Goal: Task Accomplishment & Management: Use online tool/utility

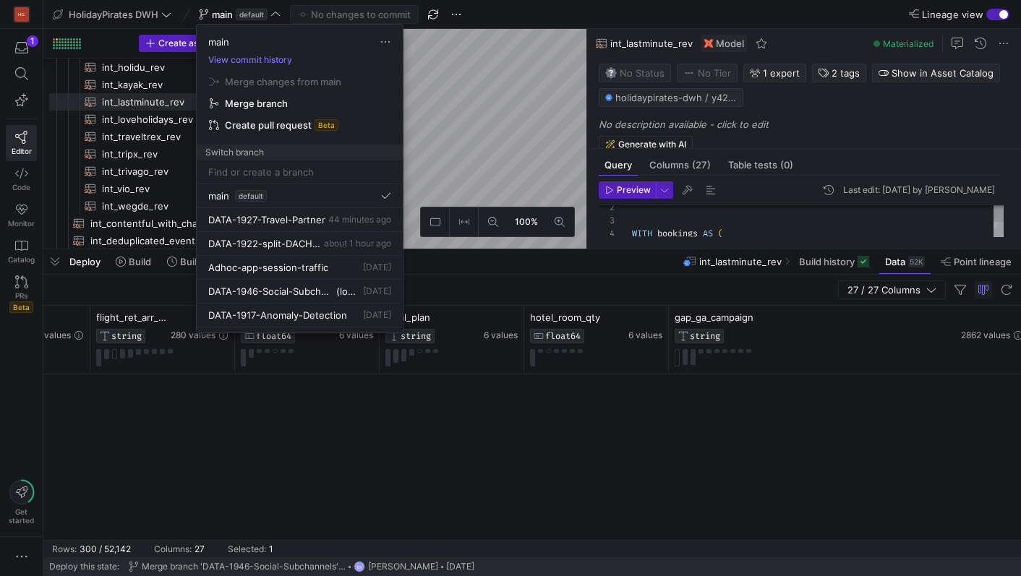
scroll to position [0, 2555]
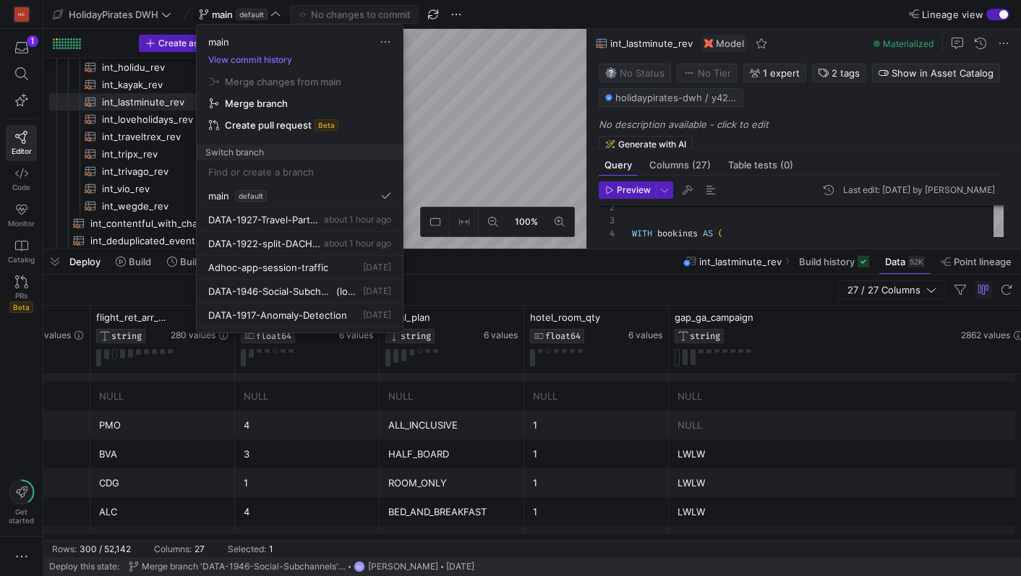
click at [229, 17] on div at bounding box center [510, 288] width 1021 height 576
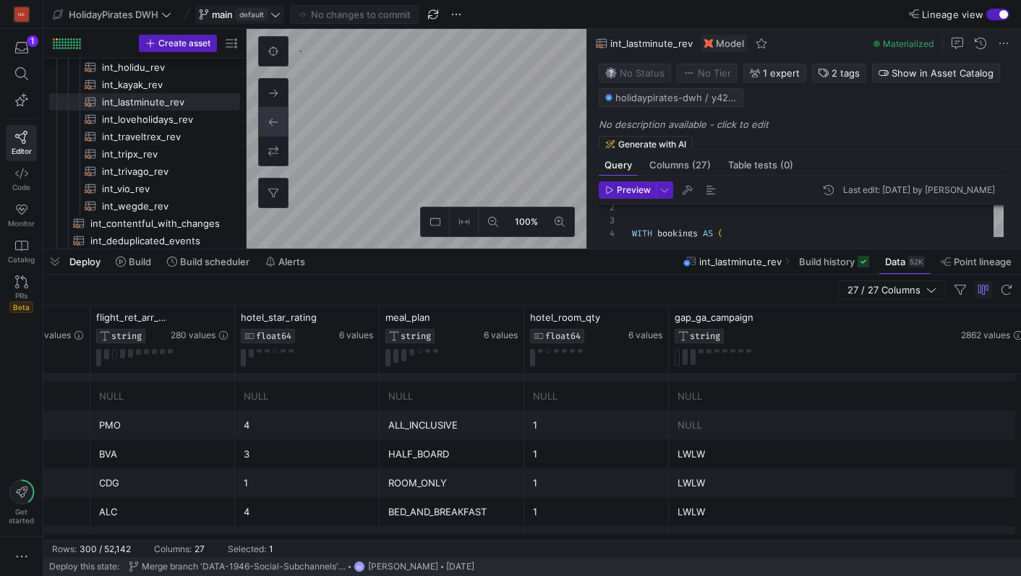
click at [246, 10] on span "default" at bounding box center [252, 15] width 32 height 12
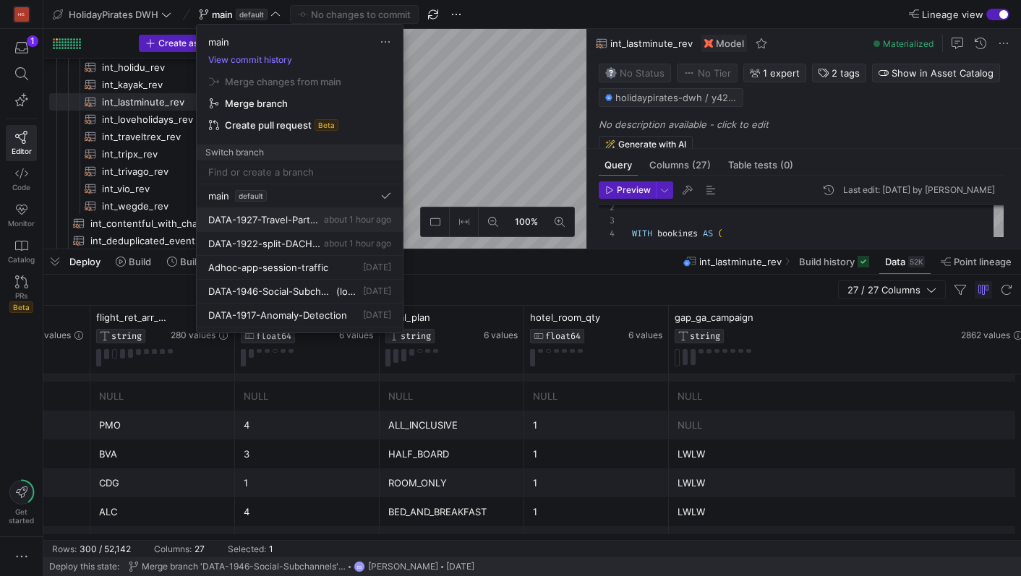
click at [301, 218] on span "DATA-1927-Travel-Partner" at bounding box center [264, 220] width 113 height 12
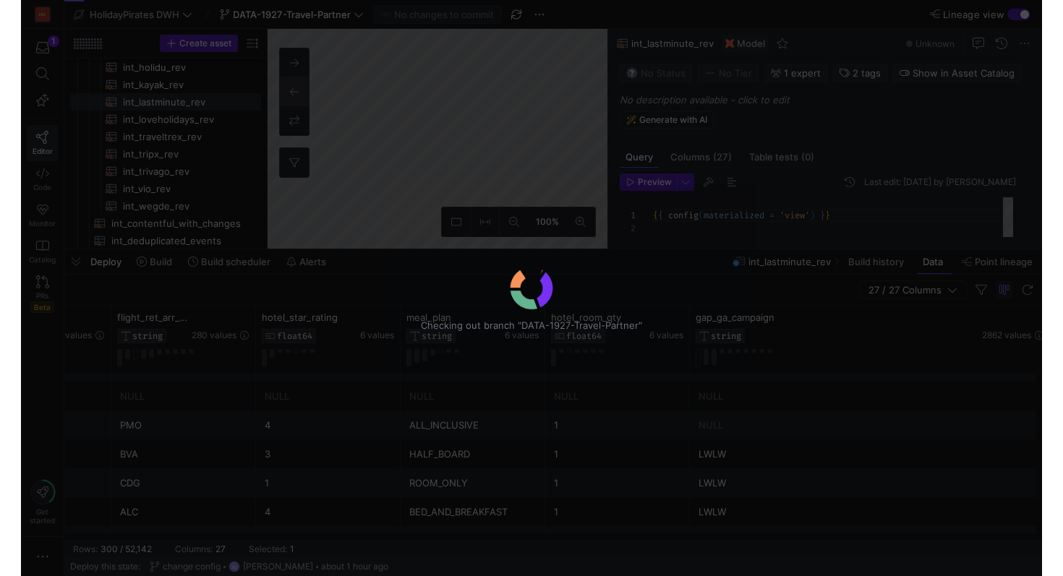
scroll to position [130, 0]
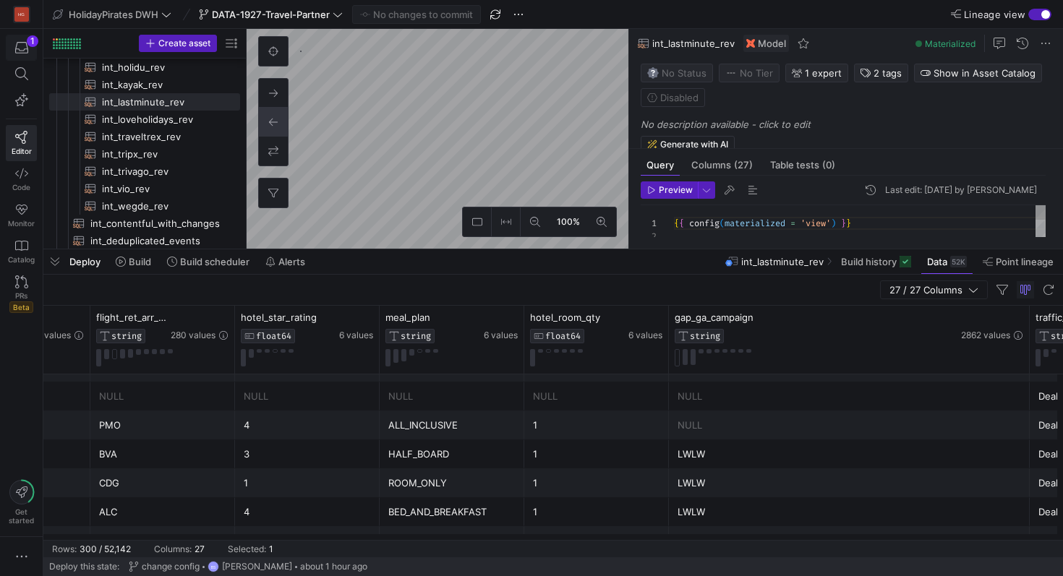
click at [29, 46] on div "button" at bounding box center [21, 47] width 18 height 13
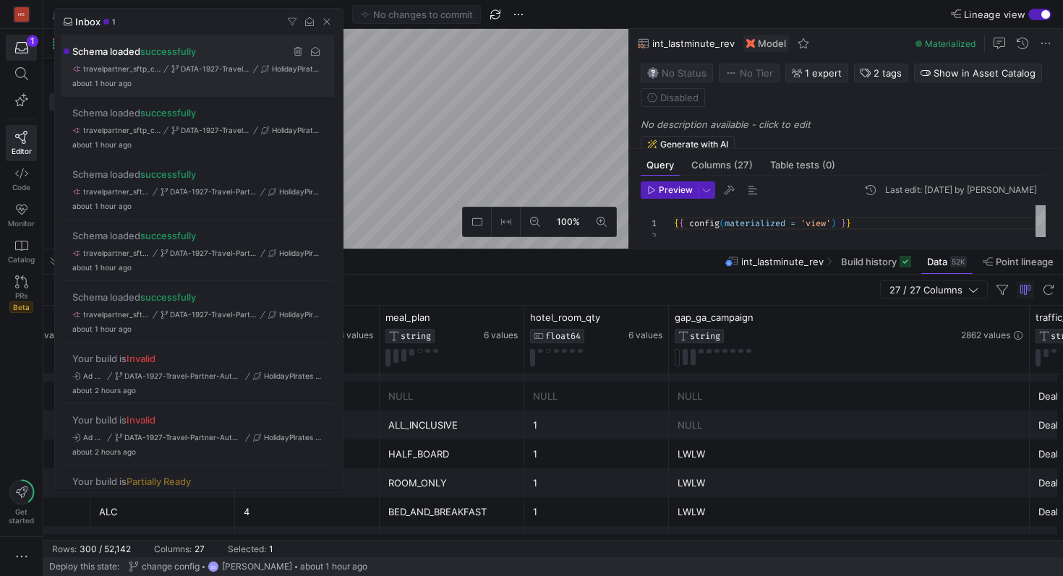
click at [270, 78] on div "Schema loaded successfully travelpartner_sftp_connector DATA-1927-Travel-Partne…" at bounding box center [197, 65] width 273 height 61
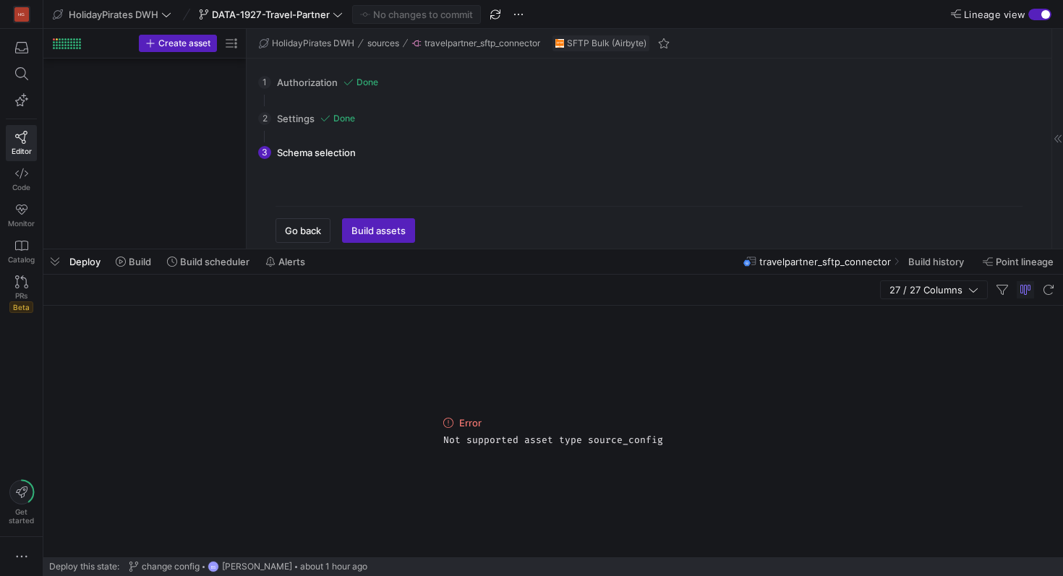
scroll to position [1180, 0]
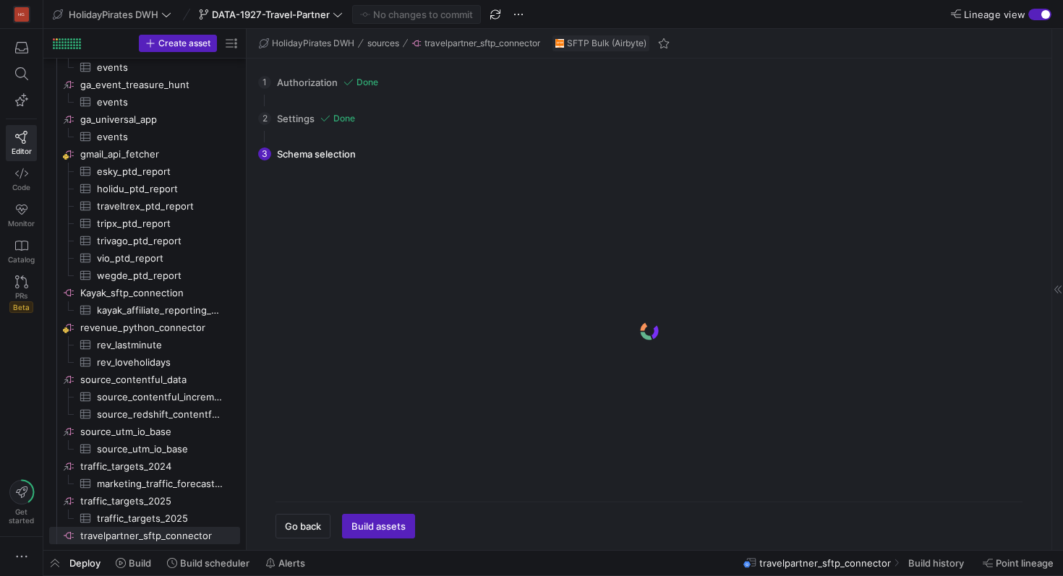
scroll to position [879, 0]
click at [398, 522] on span "Build assets" at bounding box center [378, 526] width 54 height 12
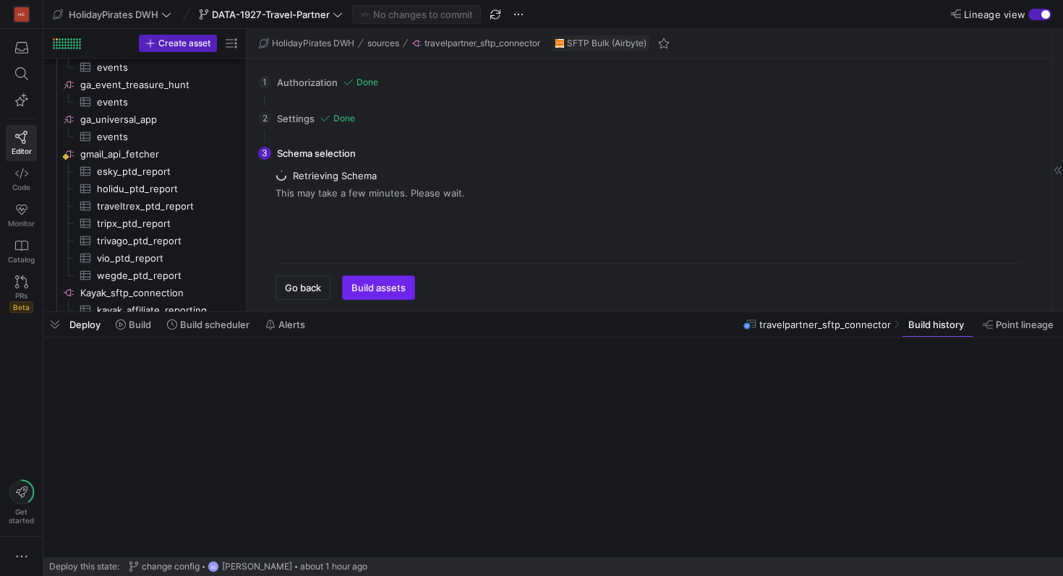
scroll to position [1118, 0]
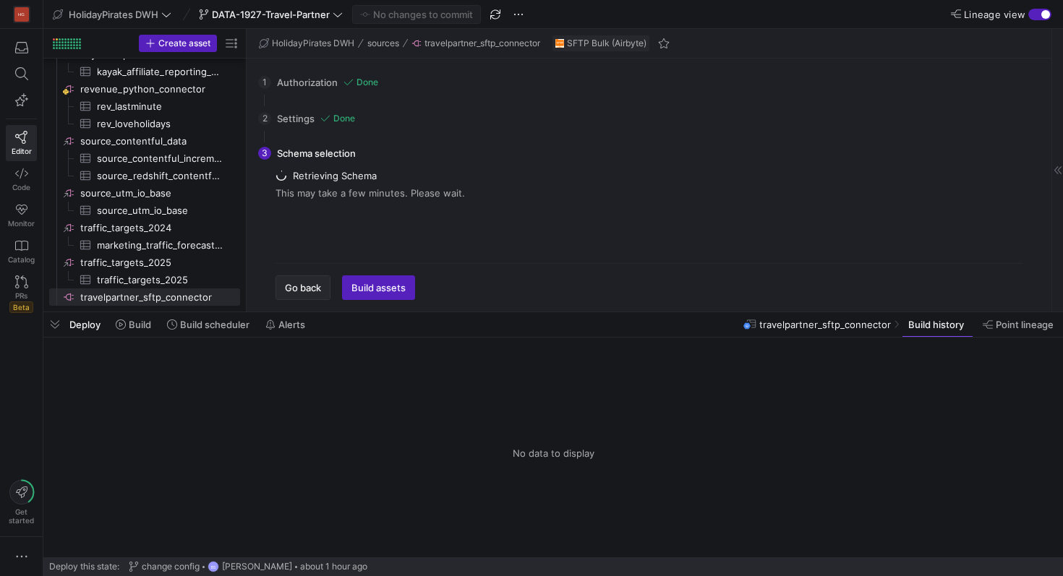
click at [310, 280] on span "button" at bounding box center [302, 287] width 53 height 23
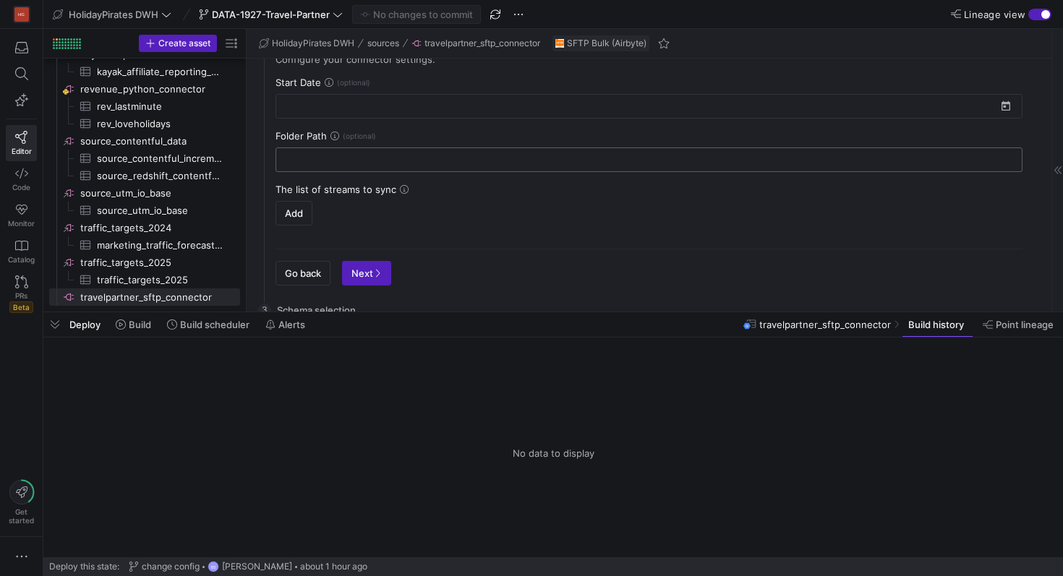
scroll to position [105, 0]
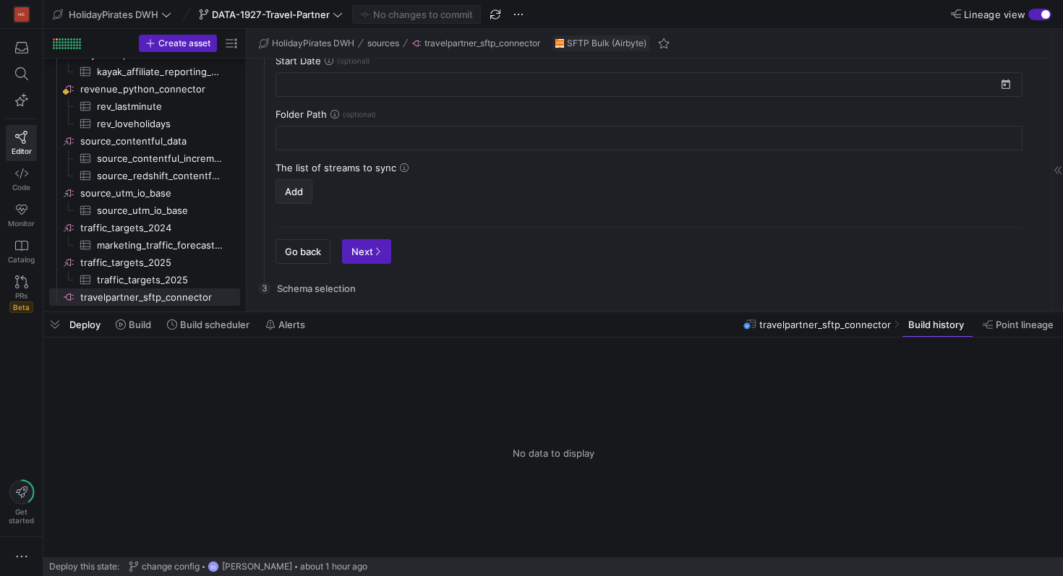
click at [305, 197] on span "button" at bounding box center [293, 191] width 35 height 23
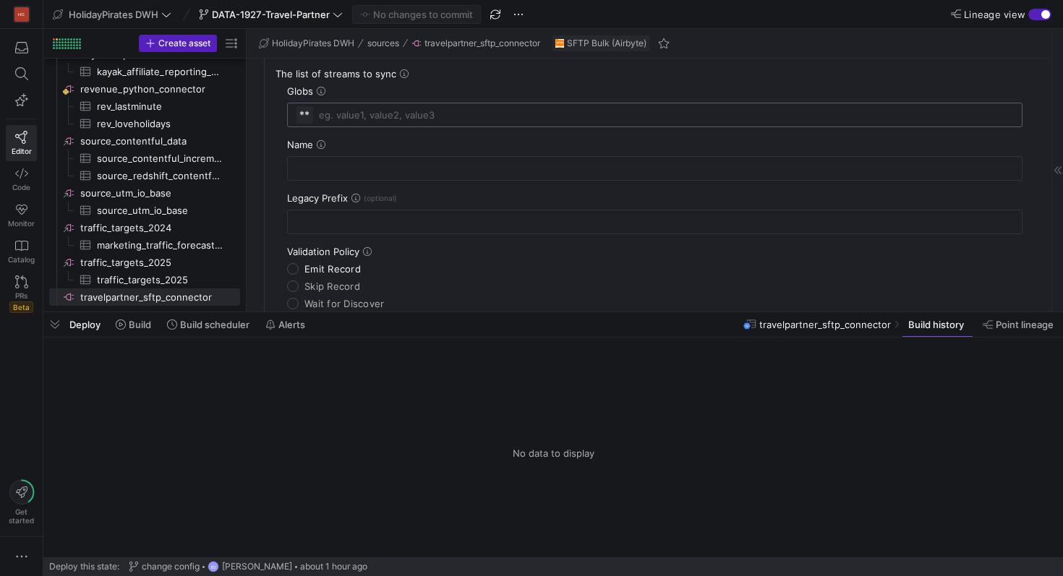
scroll to position [579, 0]
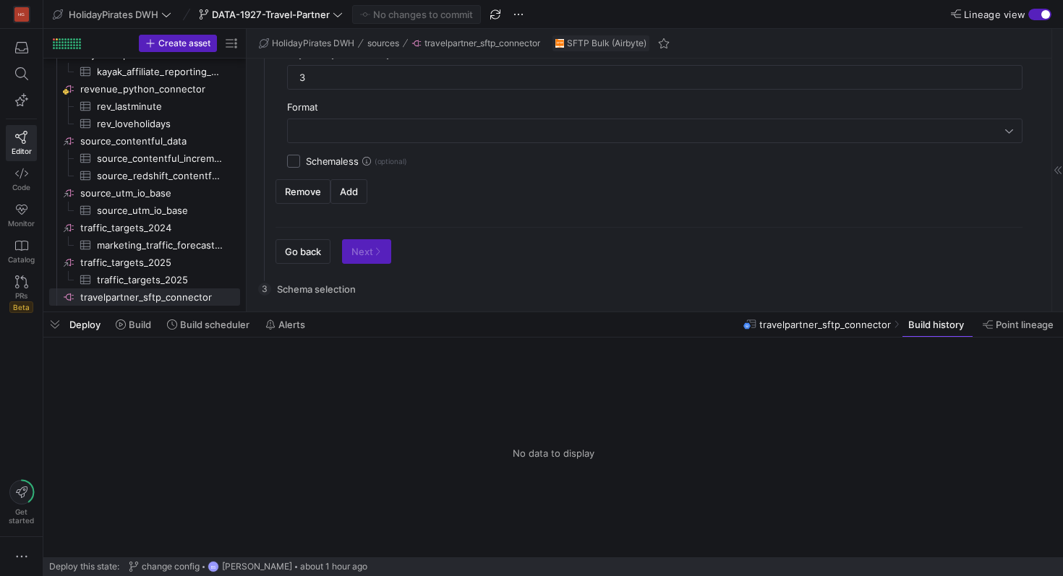
click at [293, 163] on input "Schemaless" at bounding box center [293, 161] width 13 height 13
checkbox input "true"
click at [317, 200] on span "button" at bounding box center [302, 191] width 53 height 23
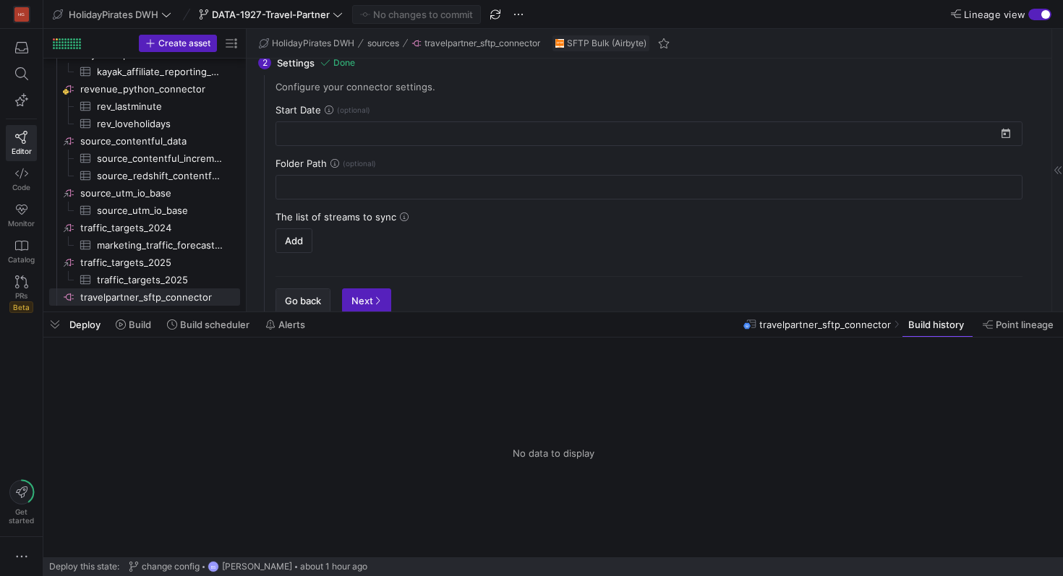
scroll to position [0, 0]
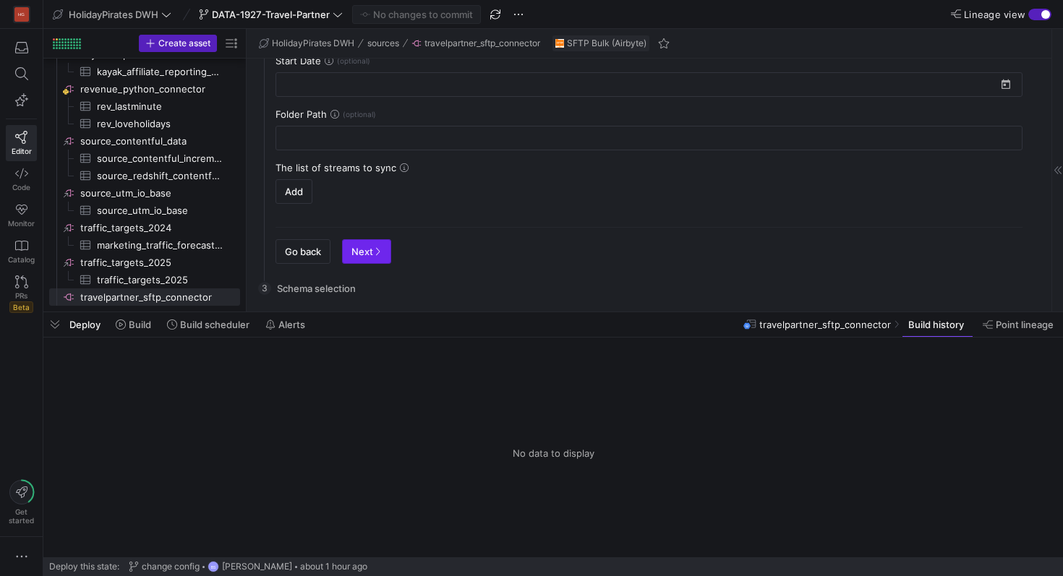
click at [359, 256] on span "Next" at bounding box center [366, 252] width 30 height 12
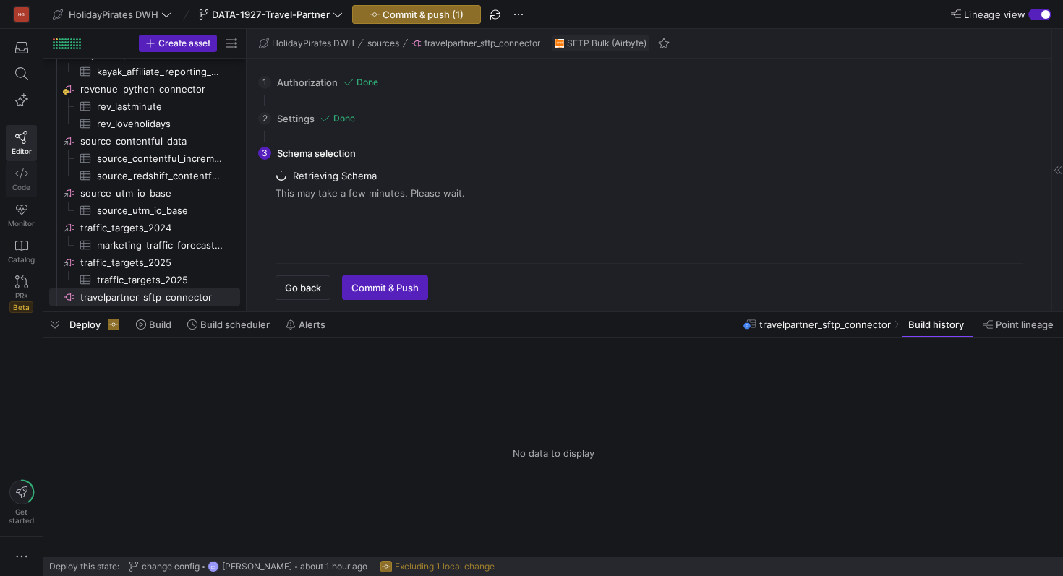
click at [25, 180] on link "Code" at bounding box center [21, 179] width 31 height 36
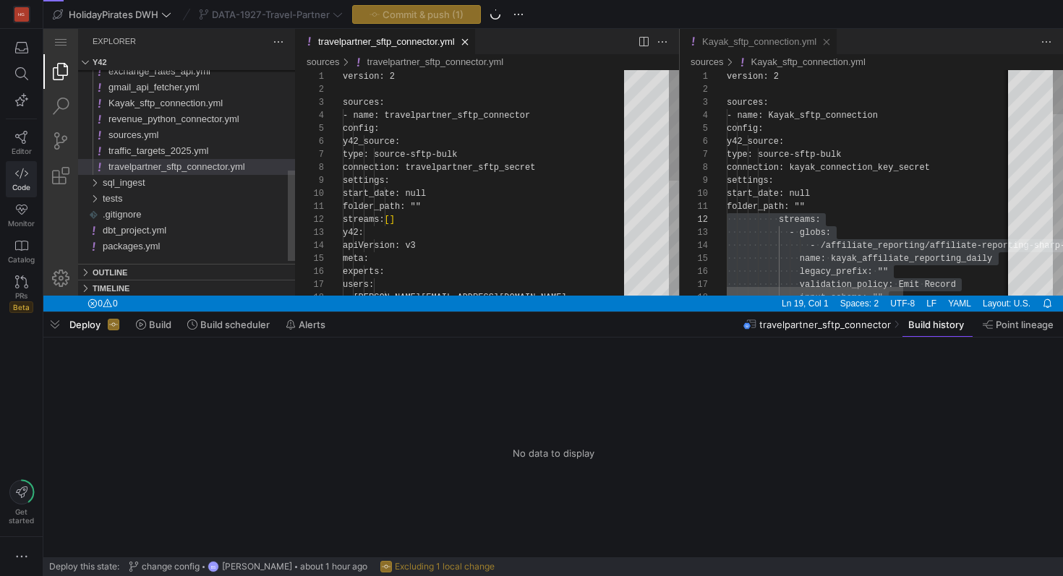
type textarea "version: 2 sources: - name: travelpartner_sftp_connector config: y42_source: ty…"
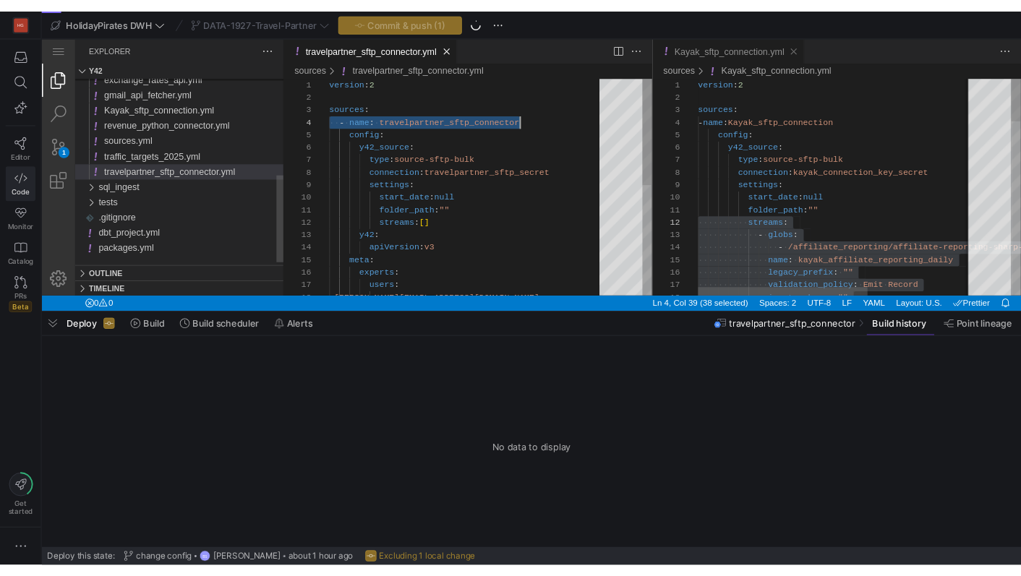
scroll to position [39, 199]
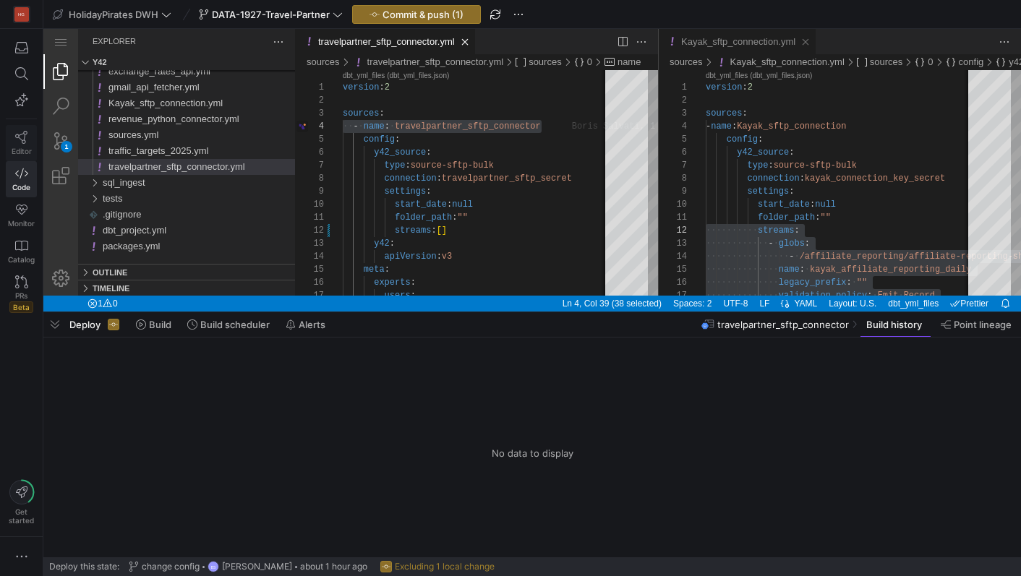
click at [33, 144] on link "Editor" at bounding box center [21, 143] width 31 height 36
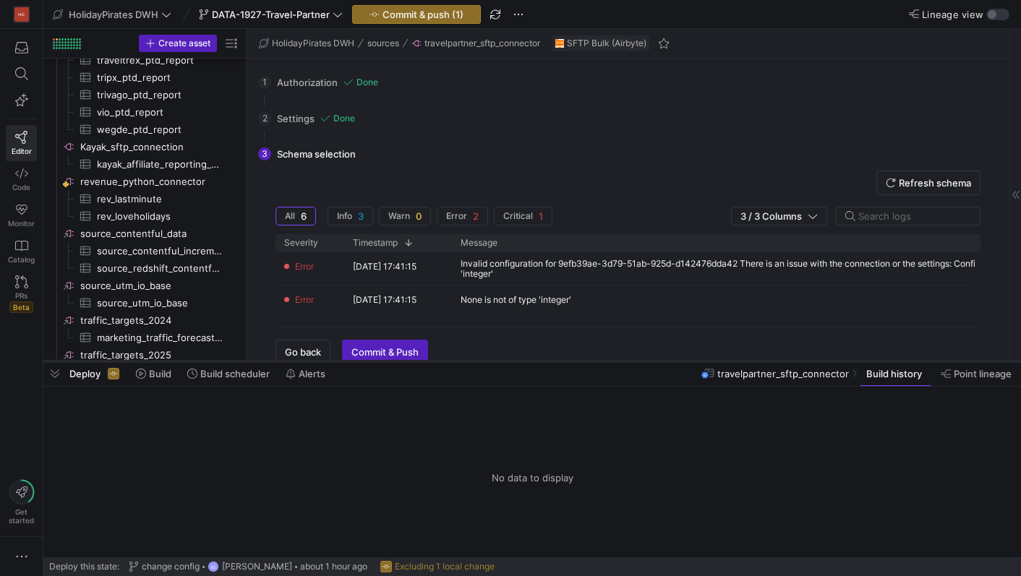
scroll to position [1011, 0]
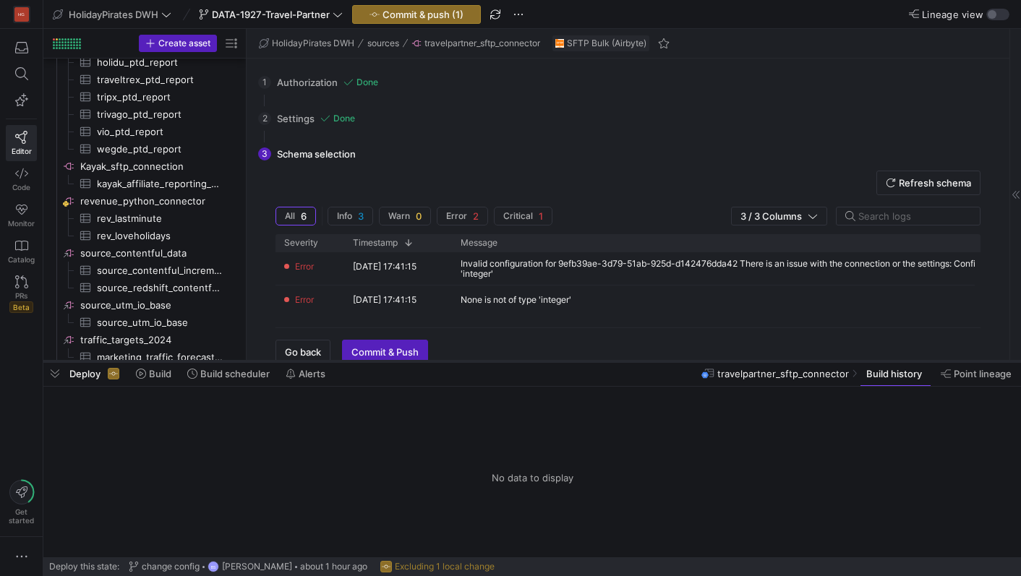
drag, startPoint x: 498, startPoint y: 313, endPoint x: 498, endPoint y: 419, distance: 106.3
click at [498, 364] on div at bounding box center [531, 362] width 977 height 6
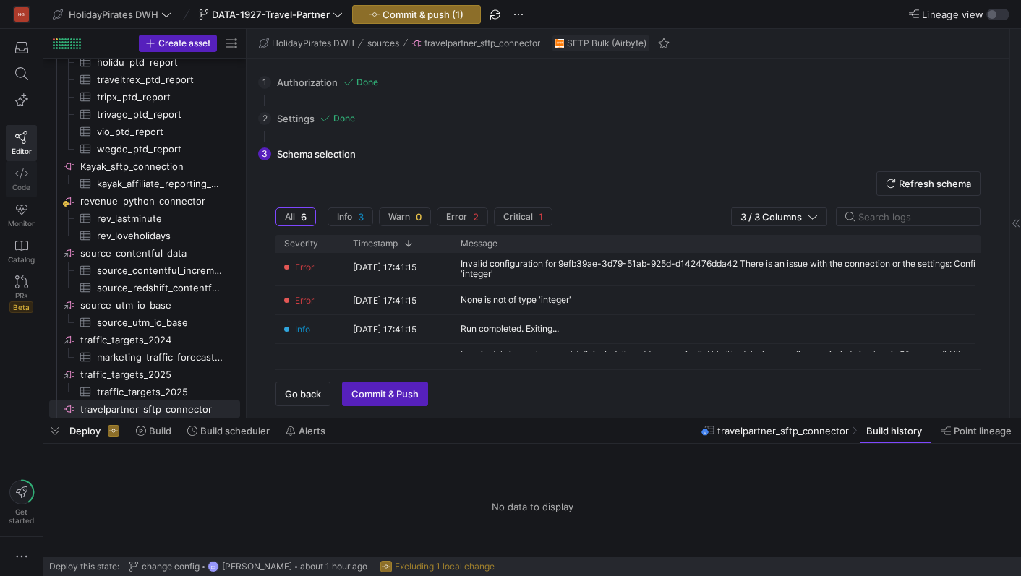
click at [27, 183] on span "Code" at bounding box center [21, 187] width 18 height 9
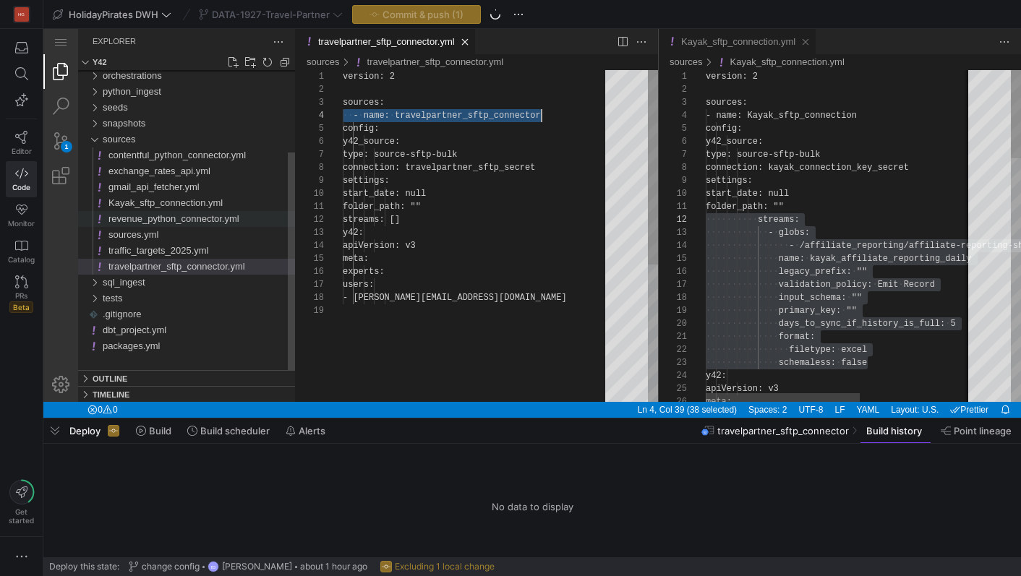
scroll to position [260, 0]
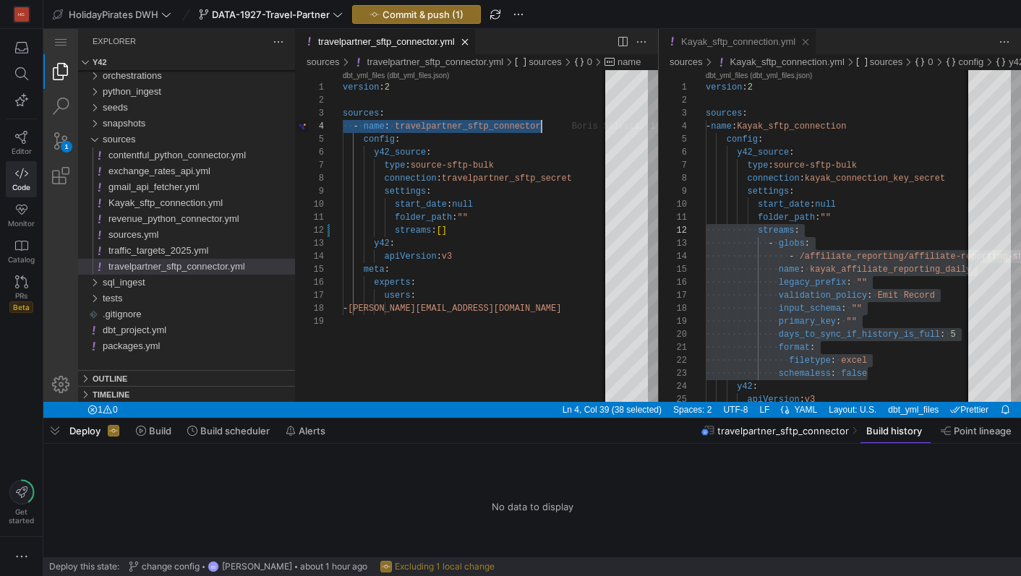
click at [71, 72] on link "Explorer (⇧⌘E)" at bounding box center [60, 71] width 35 height 35
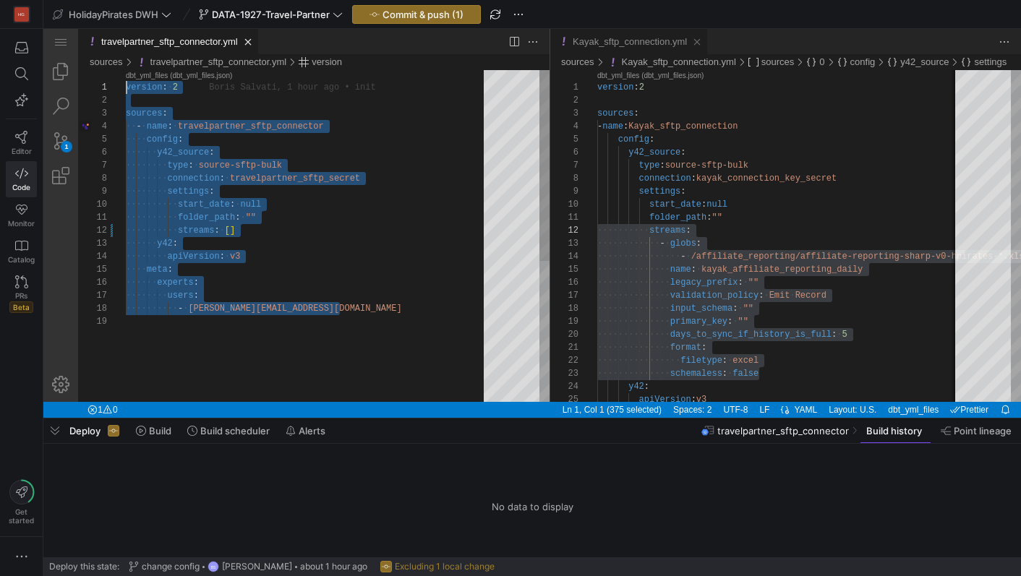
scroll to position [0, 0]
drag, startPoint x: 381, startPoint y: 318, endPoint x: 119, endPoint y: 87, distance: 348.8
click at [126, 87] on div "version : ·‌ 2 sources : ·‌·‌ - ·‌ name : ·‌ travelpartner_sftp_connector ·‌·‌·…" at bounding box center [310, 358] width 368 height 577
paste textarea "- b.salvati@holidaypirates.com"
type textarea "- b.salvati@holidaypirates.com"
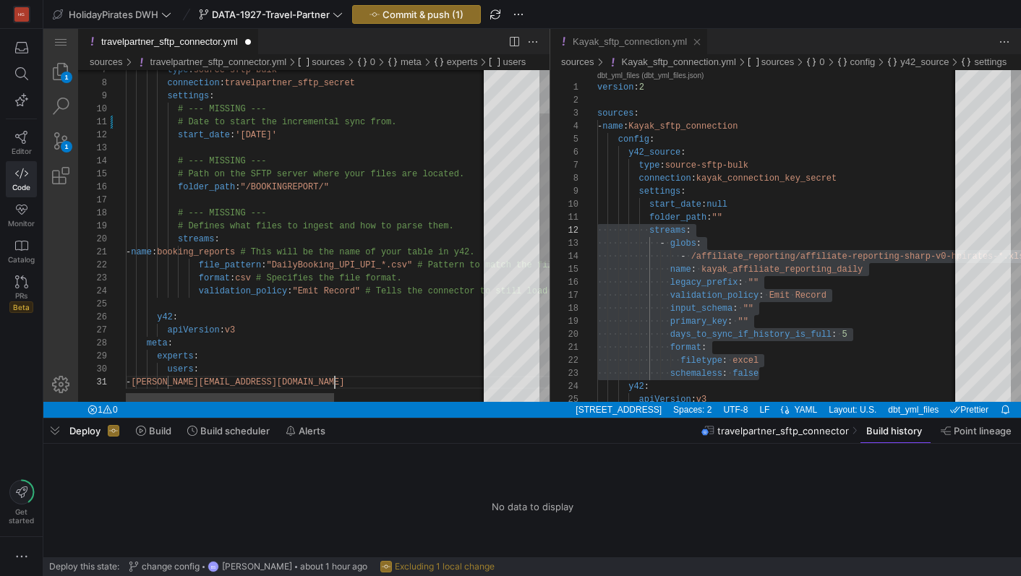
scroll to position [0, 208]
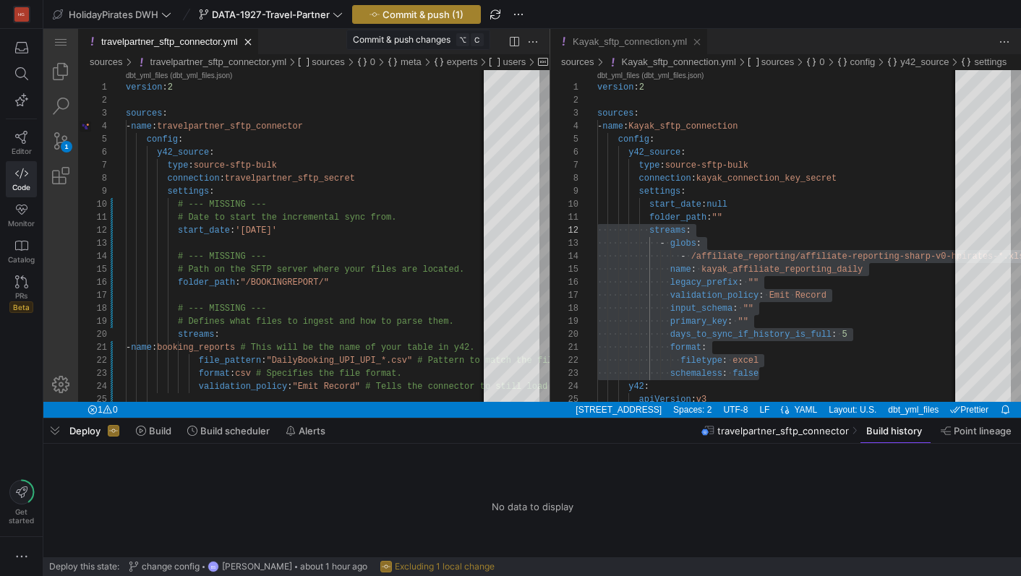
click at [433, 15] on span "Commit & push (1)" at bounding box center [422, 15] width 81 height 12
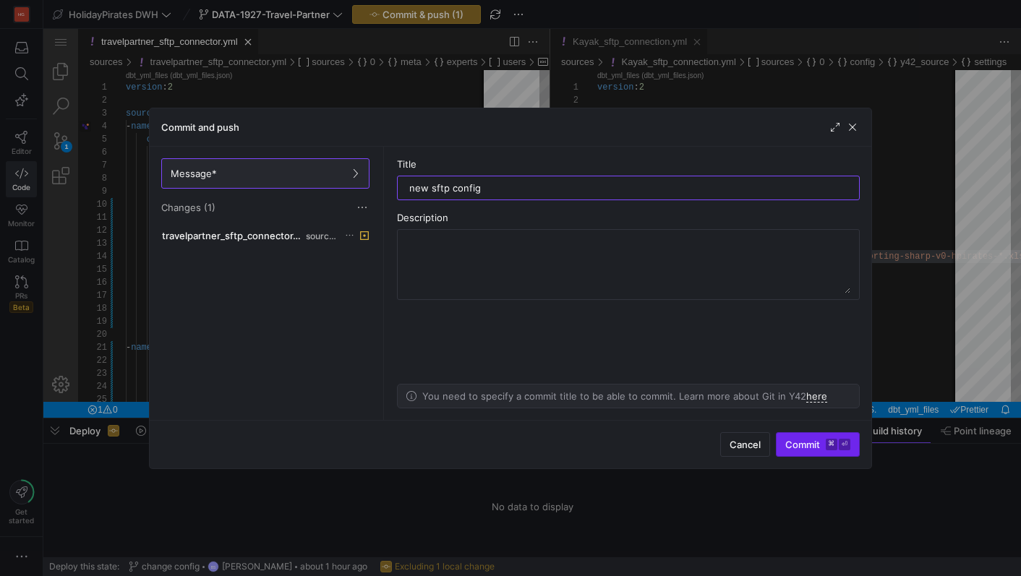
type input "new sftp config"
click at [796, 444] on span "Commit ⌘ ⏎" at bounding box center [817, 445] width 65 height 12
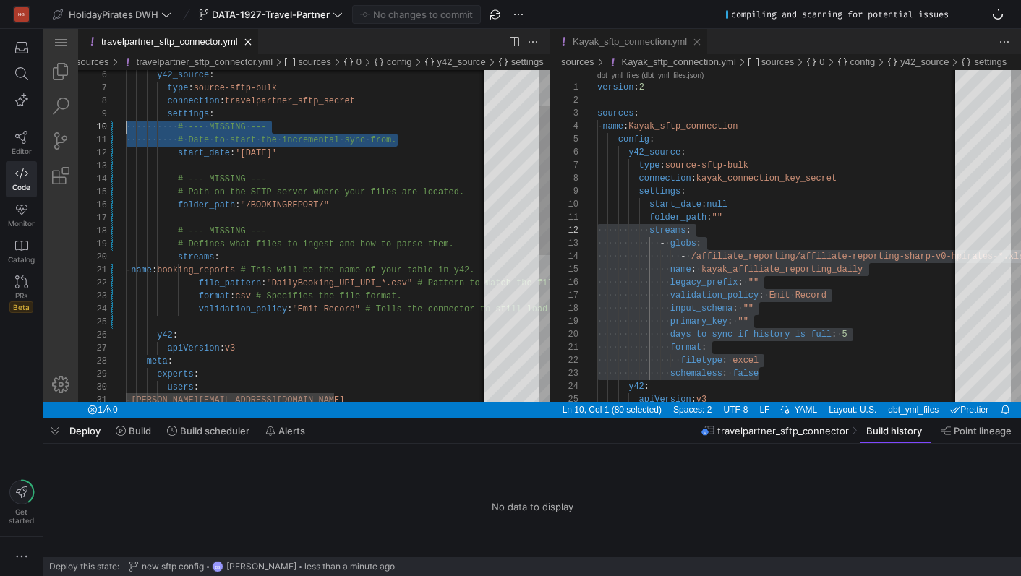
scroll to position [117, 0]
drag, startPoint x: 403, startPoint y: 140, endPoint x: 108, endPoint y: 129, distance: 295.9
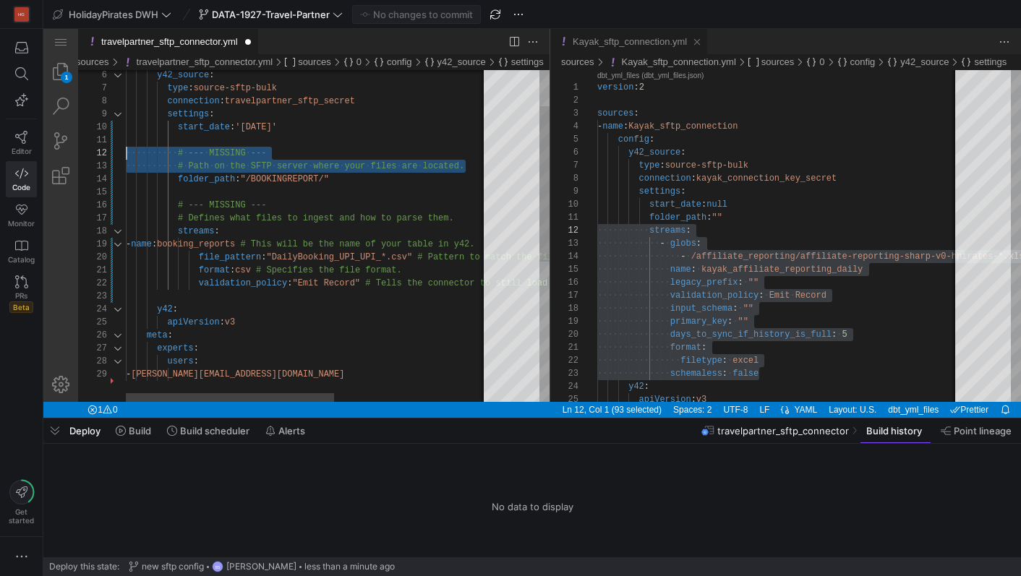
scroll to position [0, 0]
drag, startPoint x: 471, startPoint y: 163, endPoint x: 107, endPoint y: 145, distance: 364.8
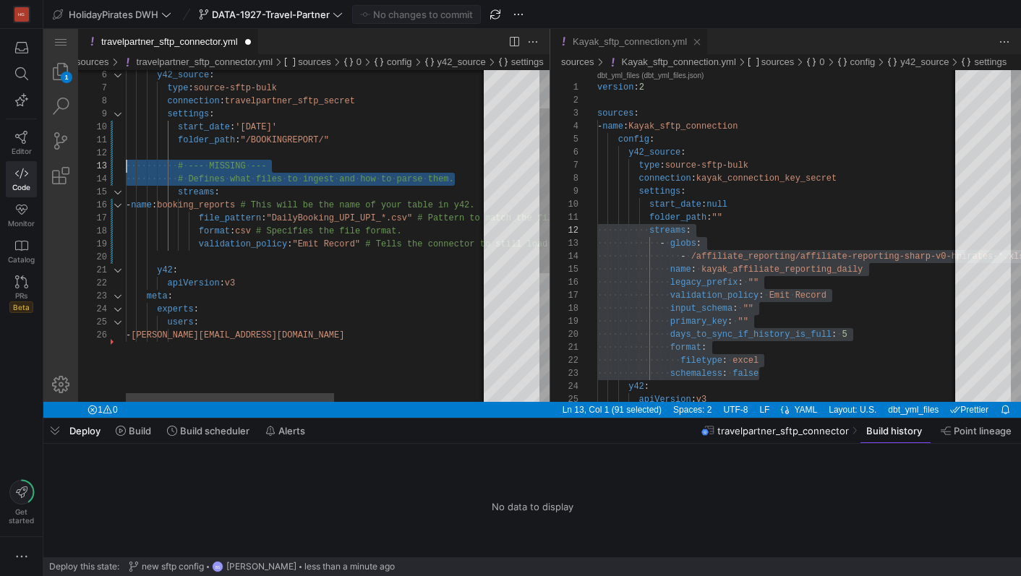
scroll to position [13, 0]
drag, startPoint x: 463, startPoint y: 180, endPoint x: 22, endPoint y: 148, distance: 441.4
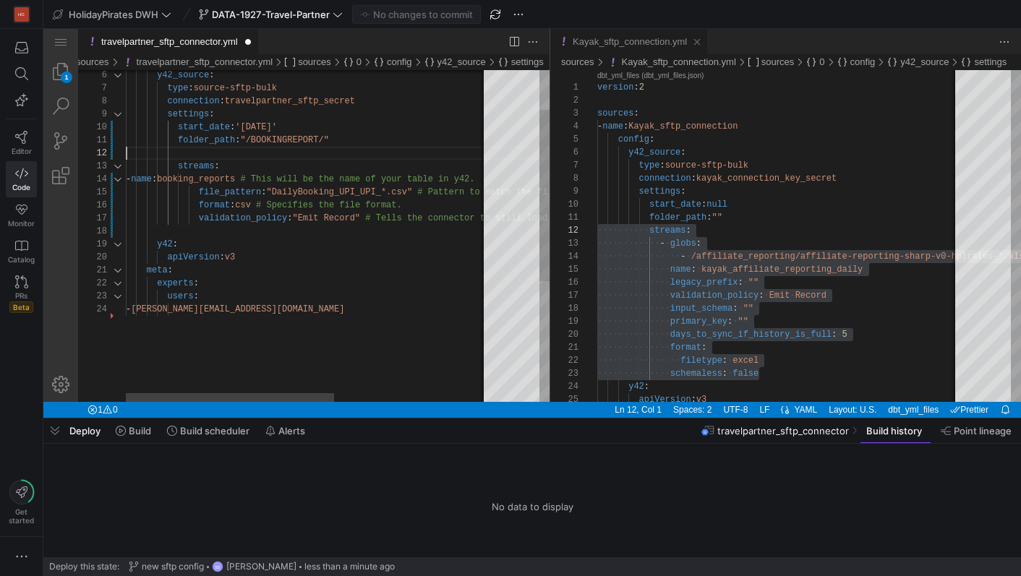
scroll to position [0, 209]
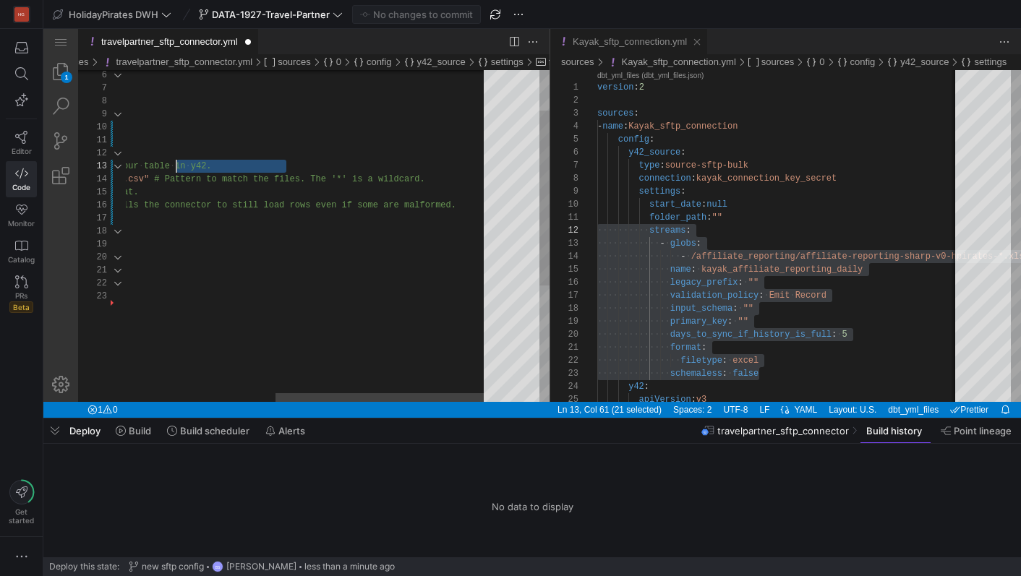
drag, startPoint x: 291, startPoint y: 163, endPoint x: 177, endPoint y: 169, distance: 113.7
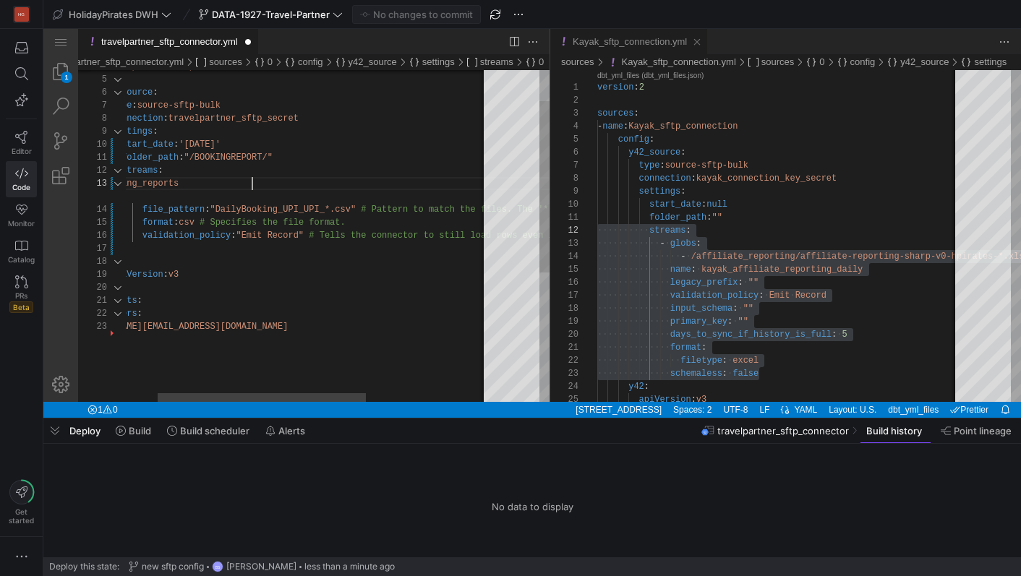
scroll to position [0, 126]
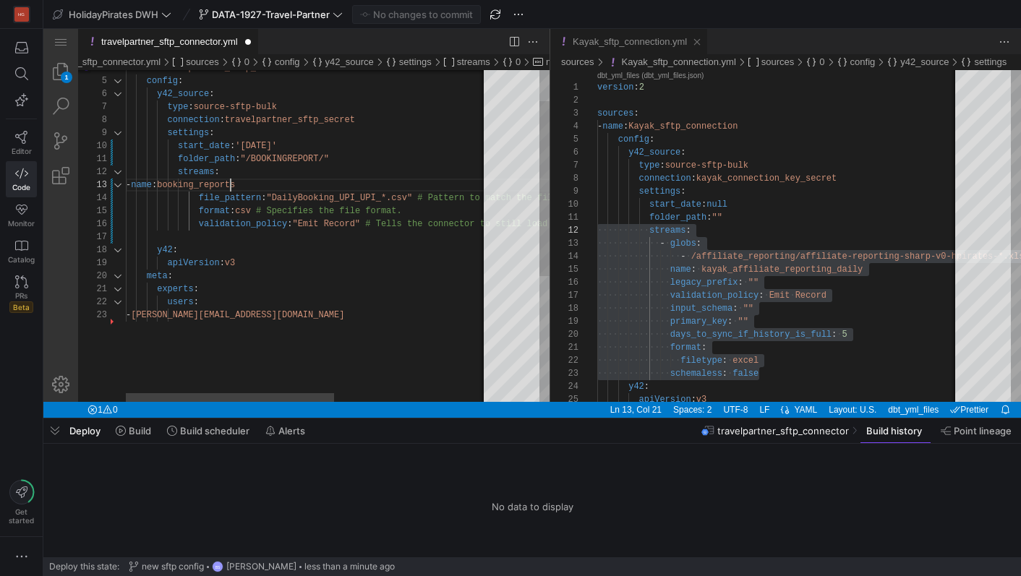
click at [232, 189] on div "type : source-sftp-bulk connection : travelpartner_sftp_secret settings : start…" at bounding box center [441, 326] width 631 height 629
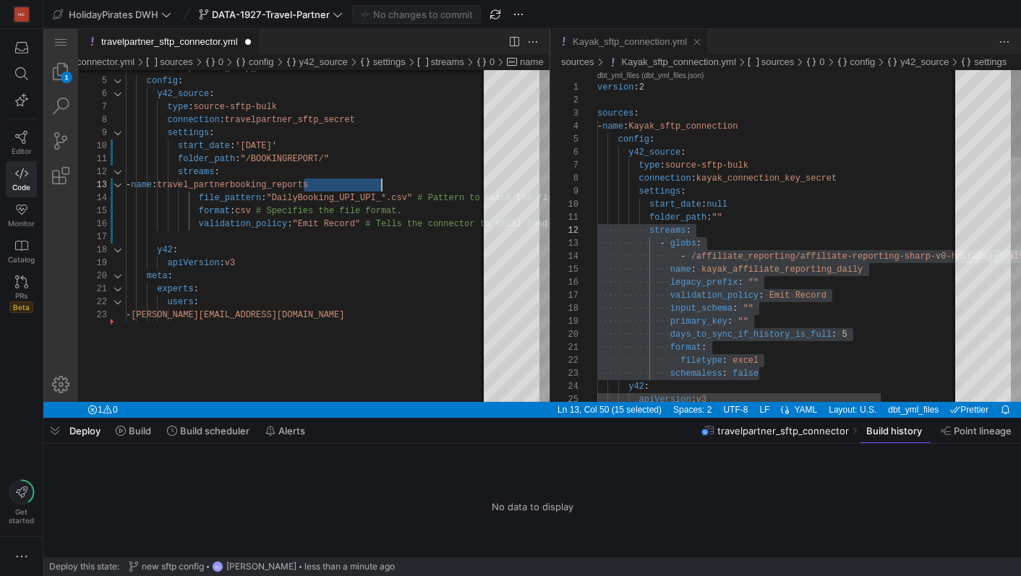
type textarea "folder_path: "/BOOKINGREPORT/" streams: - name: travel_partnerbooking_reports f…"
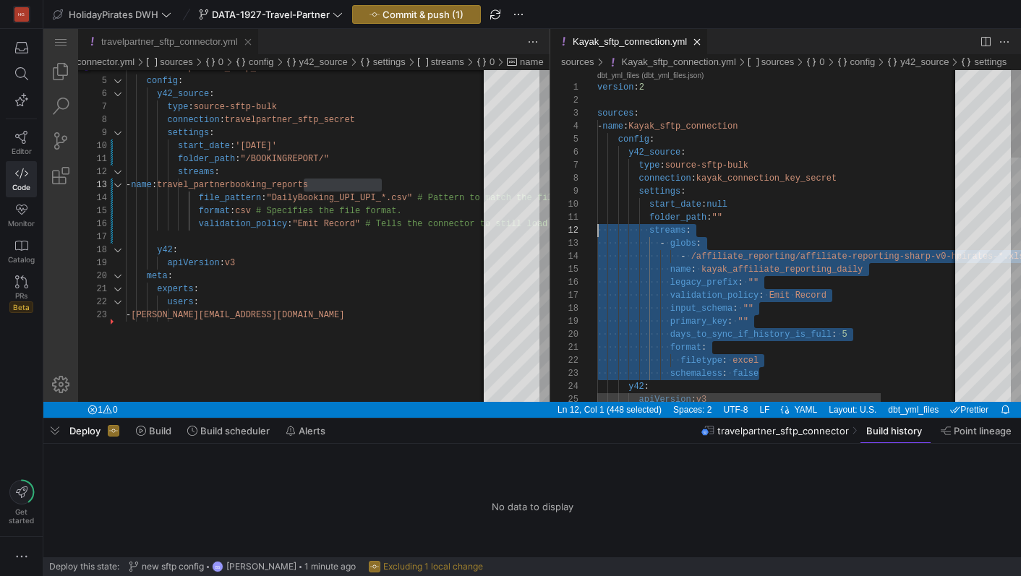
type textarea "folder_path: "" streams: - globs: - /affiliate_reporting/affiliate-reporting-sh…"
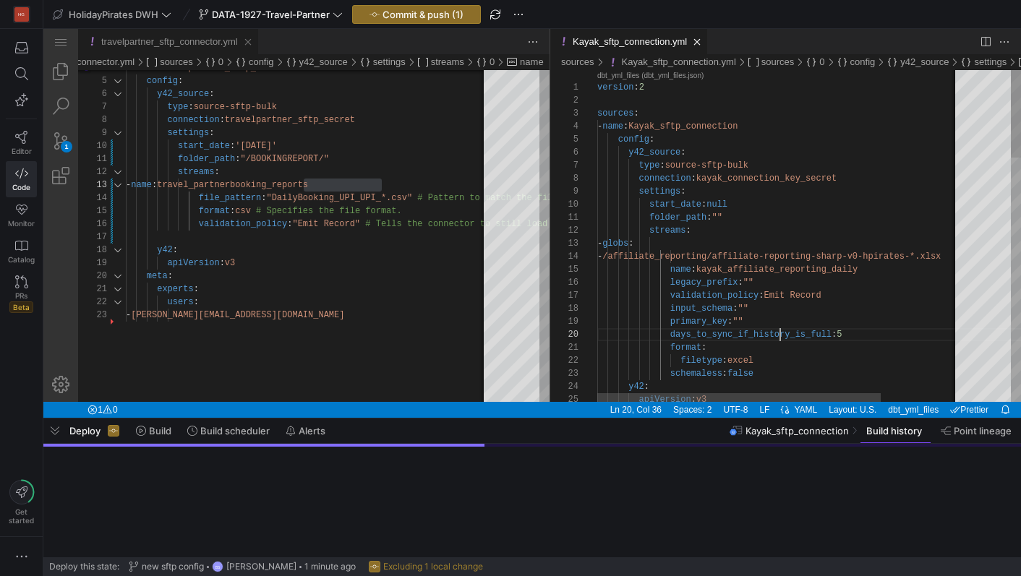
scroll to position [0, 9]
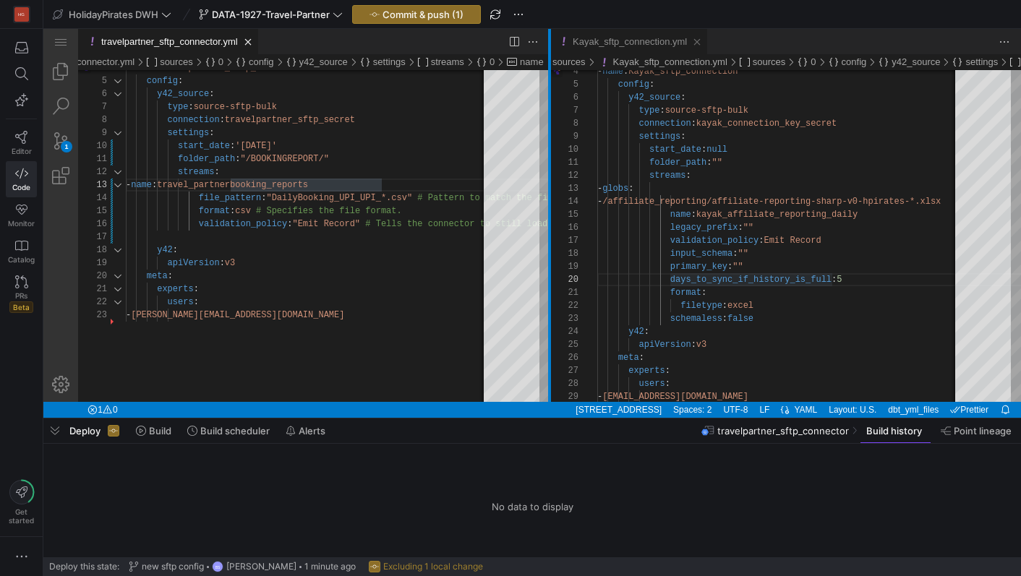
scroll to position [26, 188]
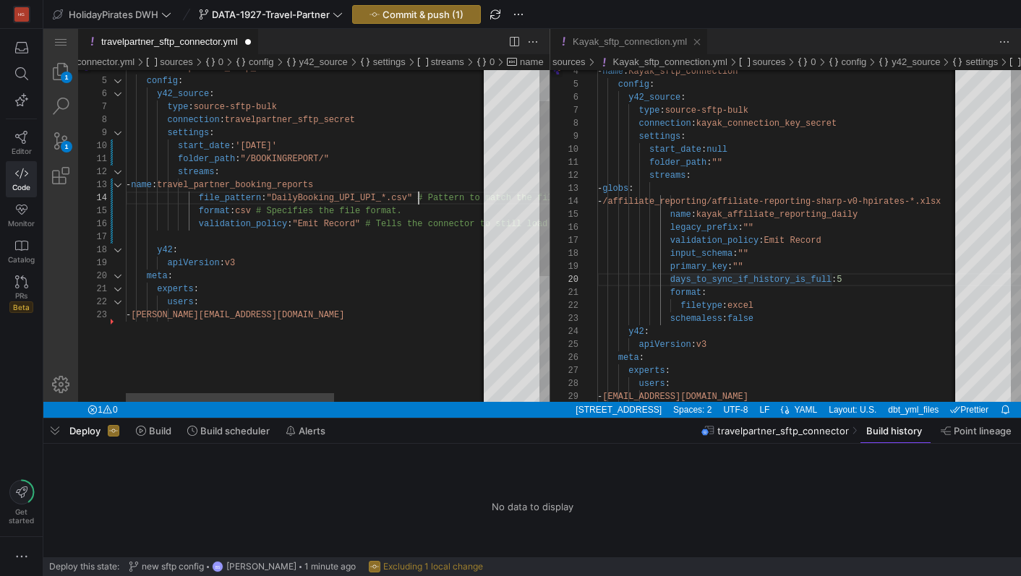
click at [421, 192] on div "type : source-sftp-bulk connection : travelpartner_sftp_secret settings : start…" at bounding box center [441, 326] width 631 height 629
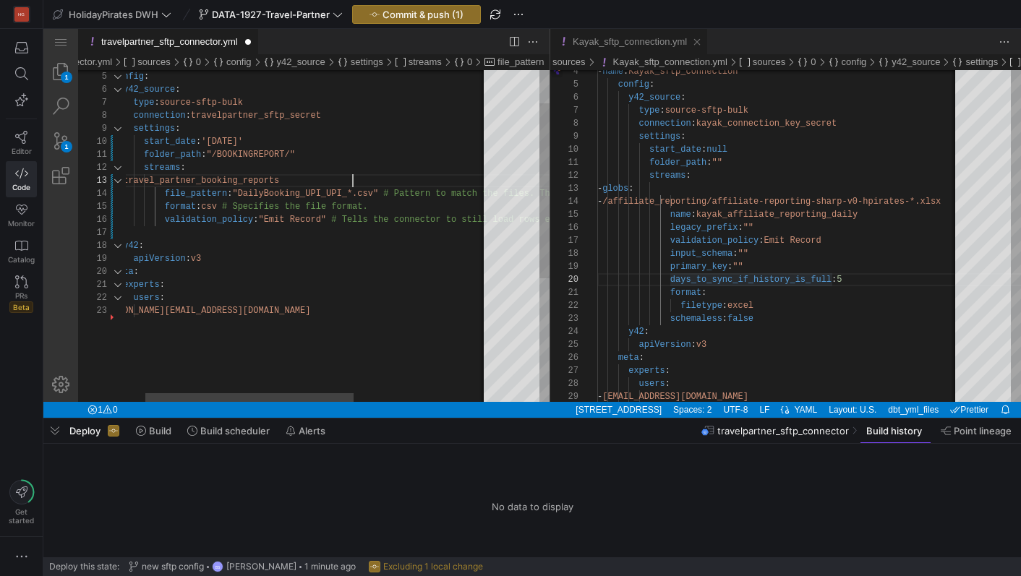
click at [351, 181] on div "type : source-sftp-bulk connection : travelpartner_sftp_secret settings : start…" at bounding box center [407, 321] width 631 height 629
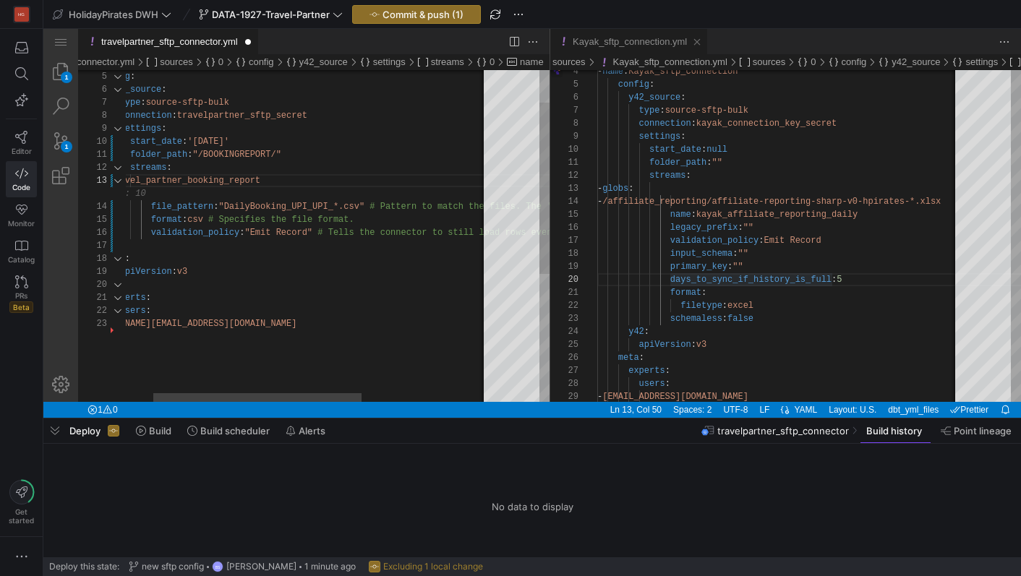
click at [370, 225] on div "type : source-sftp-bulk connection : travelpartner_sftp_secret settings : start…" at bounding box center [393, 328] width 631 height 642
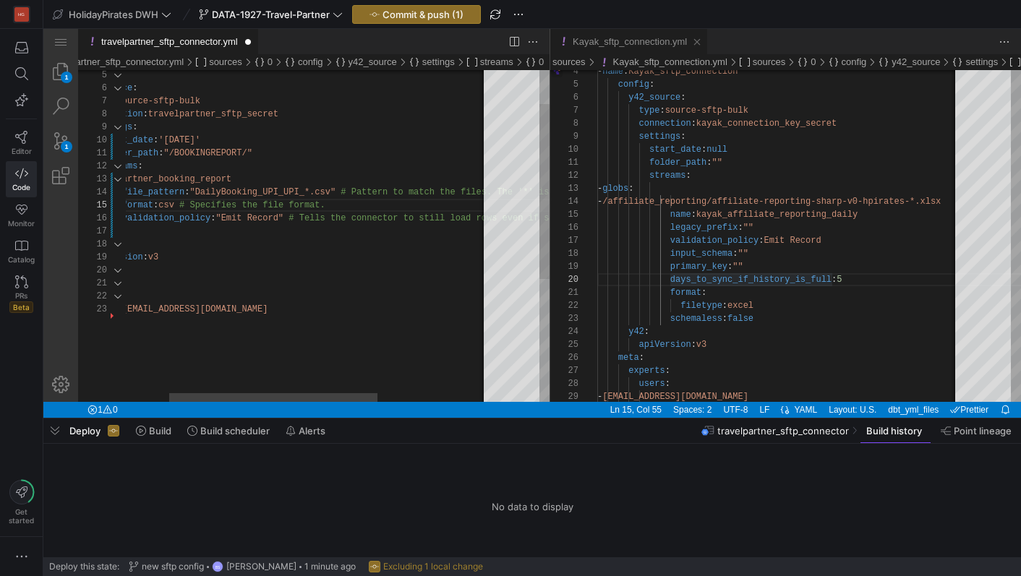
click at [345, 194] on div "type : source-sftp-bulk connection : travelpartner_sftp_secret settings : start…" at bounding box center [364, 320] width 631 height 629
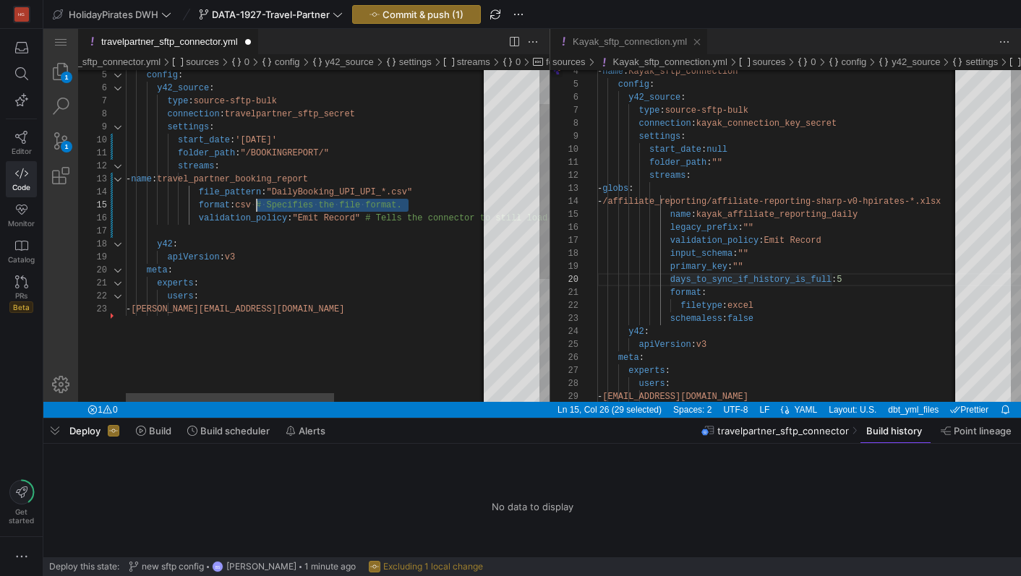
drag, startPoint x: 415, startPoint y: 208, endPoint x: 259, endPoint y: 207, distance: 156.1
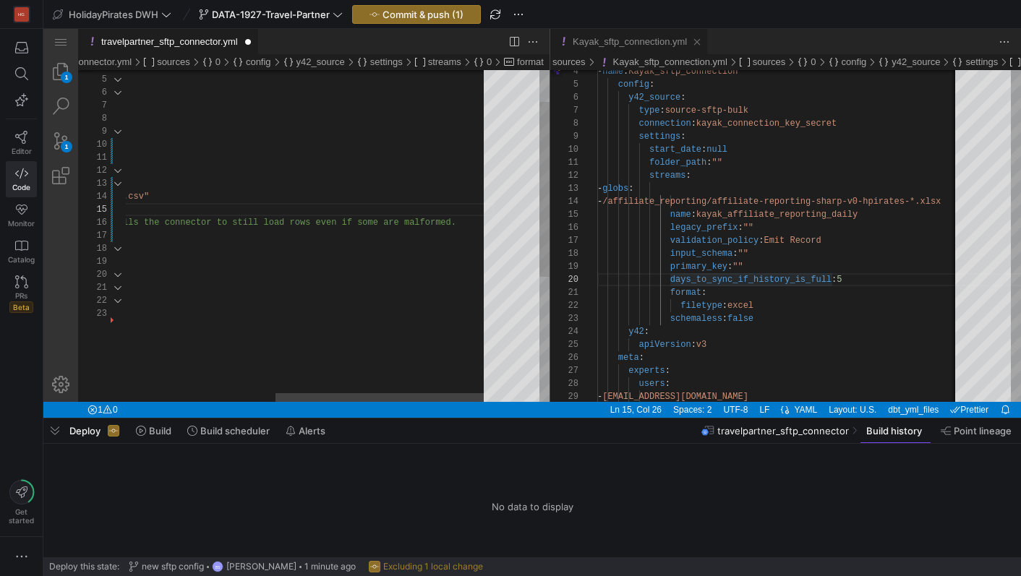
click at [471, 225] on div "type : source-sftp-bulk connection : travelpartner_sftp_secret settings : start…" at bounding box center [178, 324] width 631 height 629
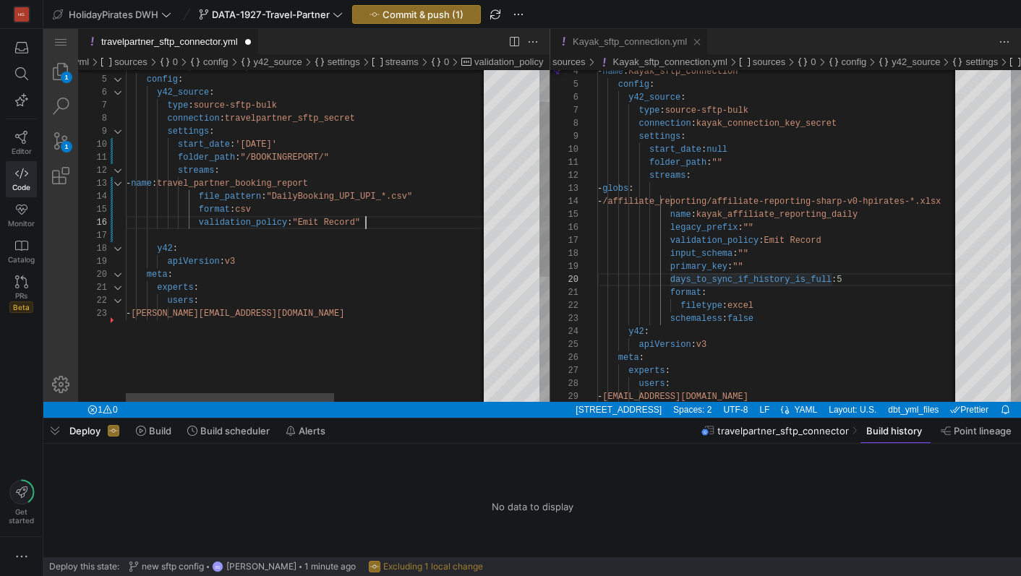
click at [237, 240] on div "type : source-sftp-bulk connection : travelpartner_sftp_secret settings : start…" at bounding box center [441, 324] width 631 height 629
type textarea "folder_path: "/BOOKINGREPORT/" streams: - name: travel_partner_booking_report f…"
click at [428, 17] on span "Commit & push (1)" at bounding box center [422, 15] width 81 height 12
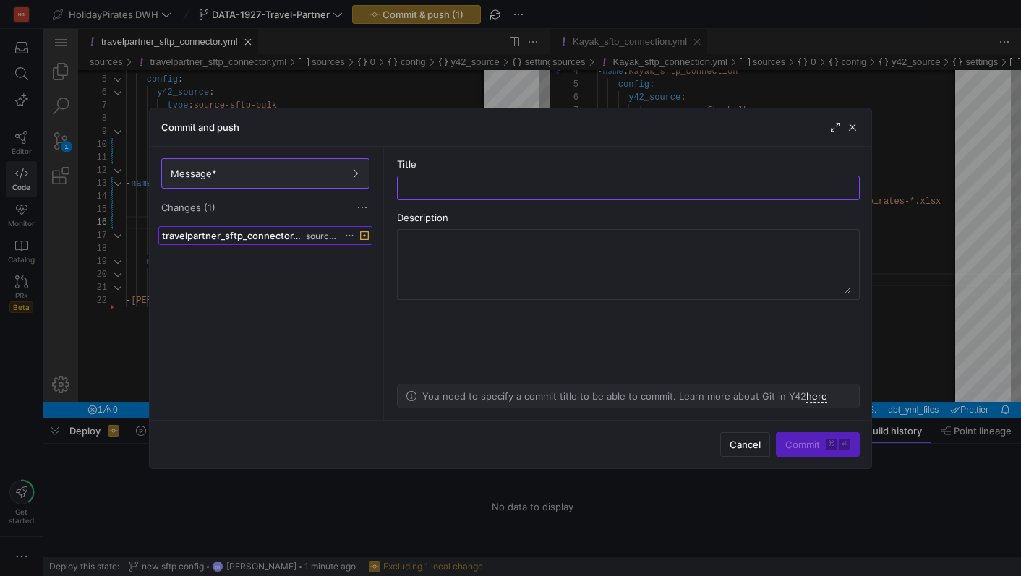
click at [330, 233] on span "sources" at bounding box center [321, 236] width 31 height 10
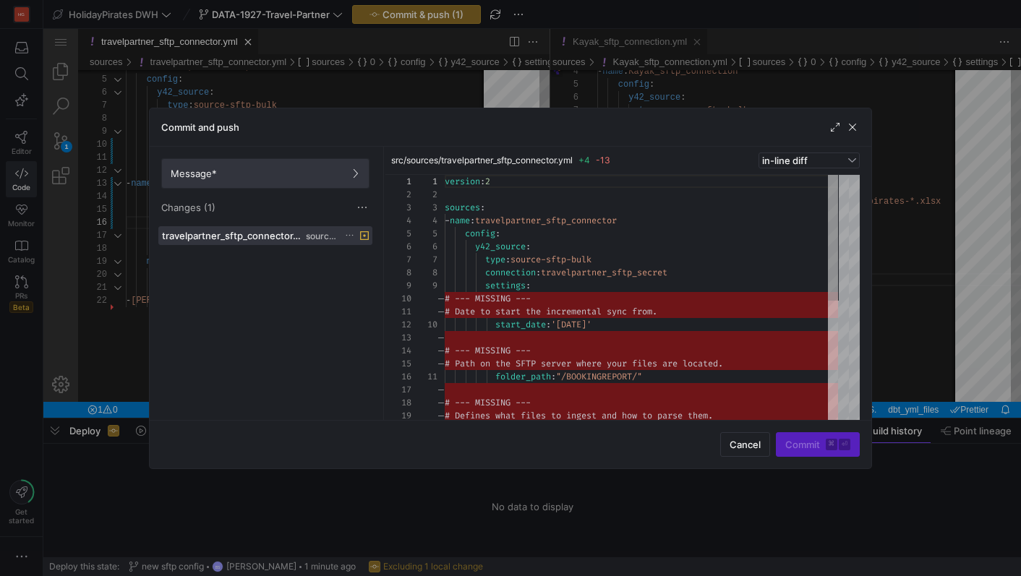
click at [304, 169] on span "Message*" at bounding box center [265, 174] width 189 height 12
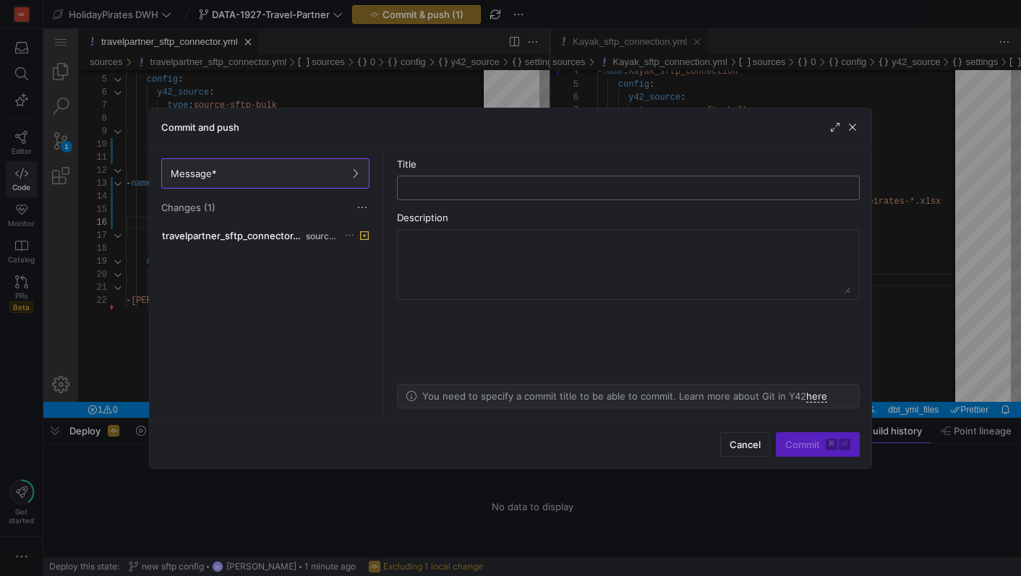
click at [424, 199] on div at bounding box center [628, 188] width 463 height 25
click at [426, 184] on input "text" at bounding box center [628, 188] width 438 height 12
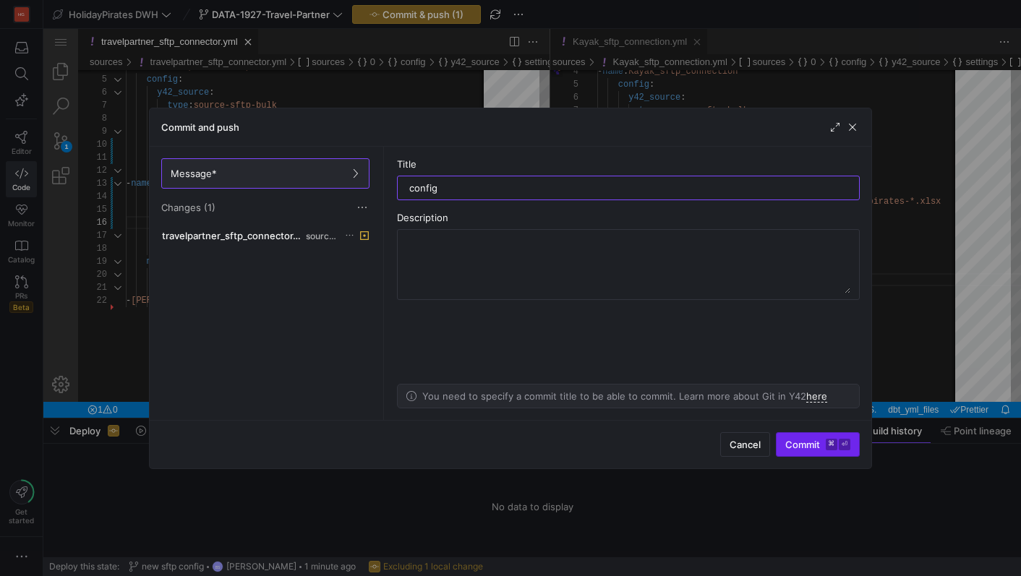
type input "config"
click at [806, 436] on span "submit" at bounding box center [817, 444] width 82 height 23
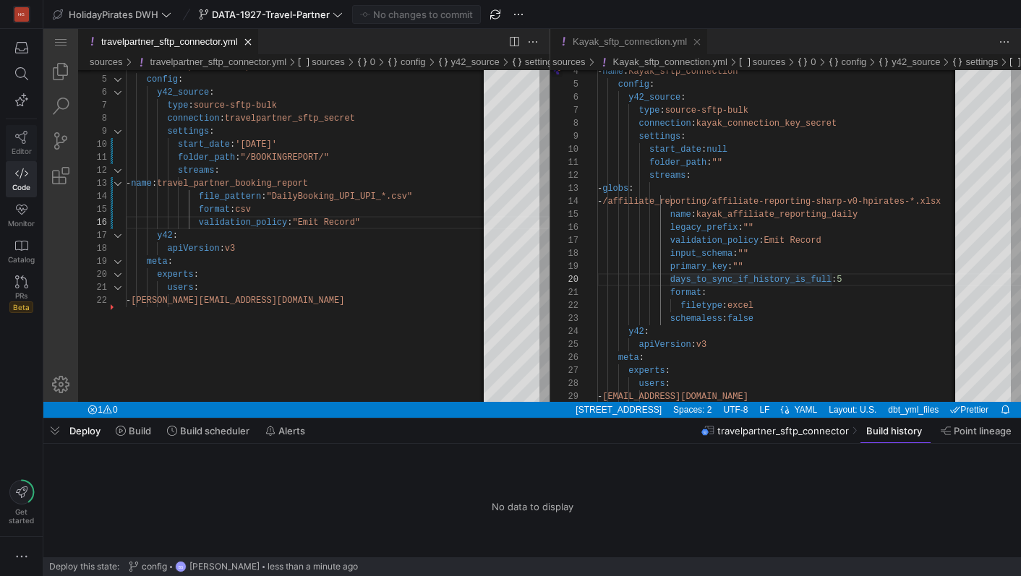
click at [21, 136] on icon at bounding box center [21, 137] width 13 height 13
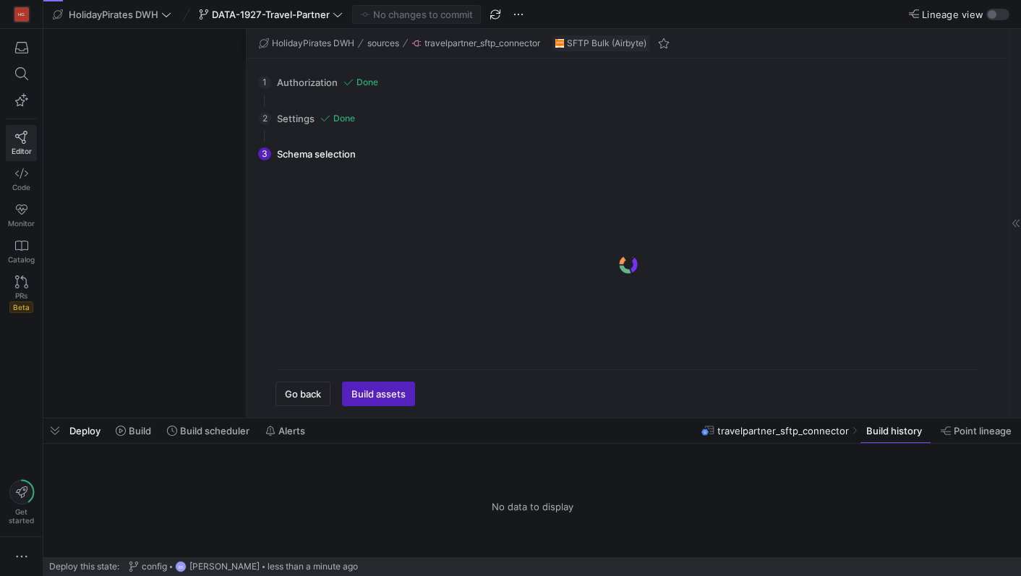
scroll to position [1011, 0]
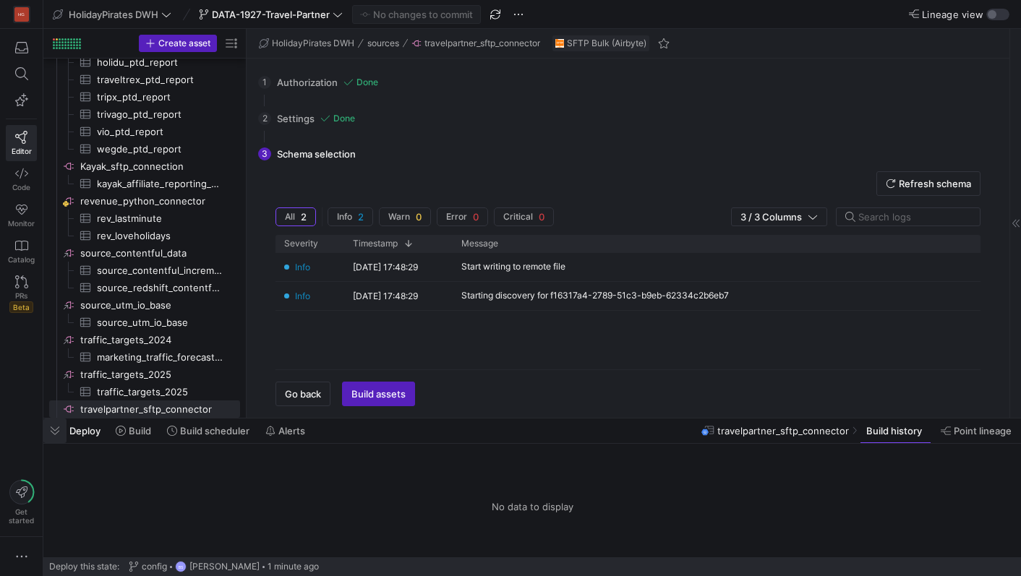
click at [59, 437] on span "button" at bounding box center [54, 431] width 23 height 25
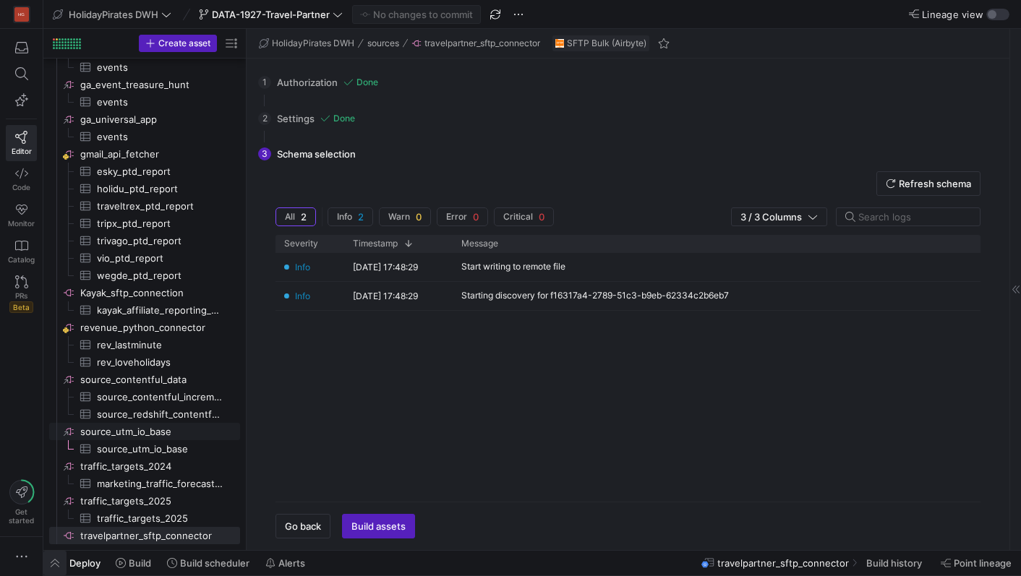
scroll to position [879, 0]
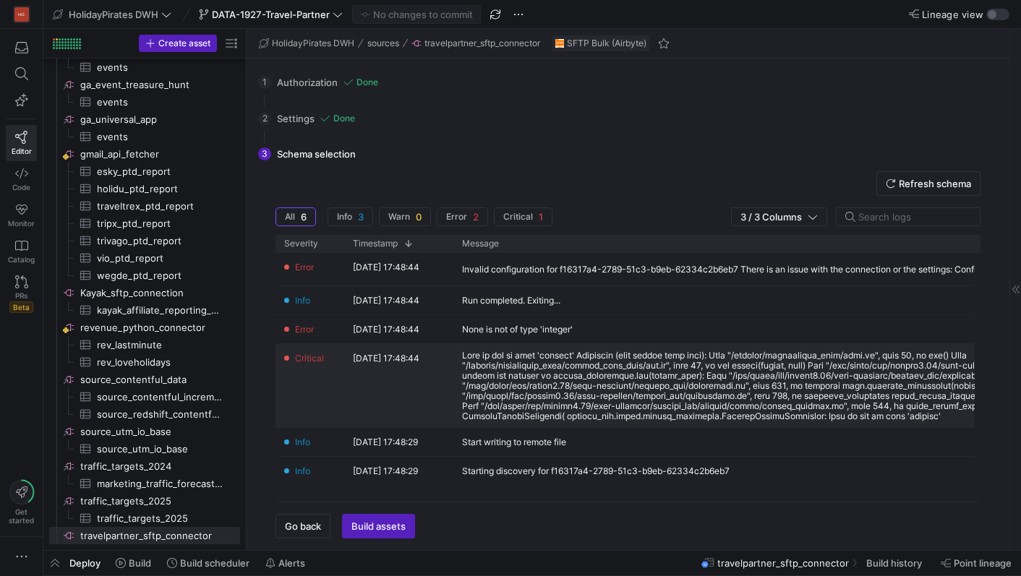
click at [695, 408] on div at bounding box center [813, 386] width 702 height 71
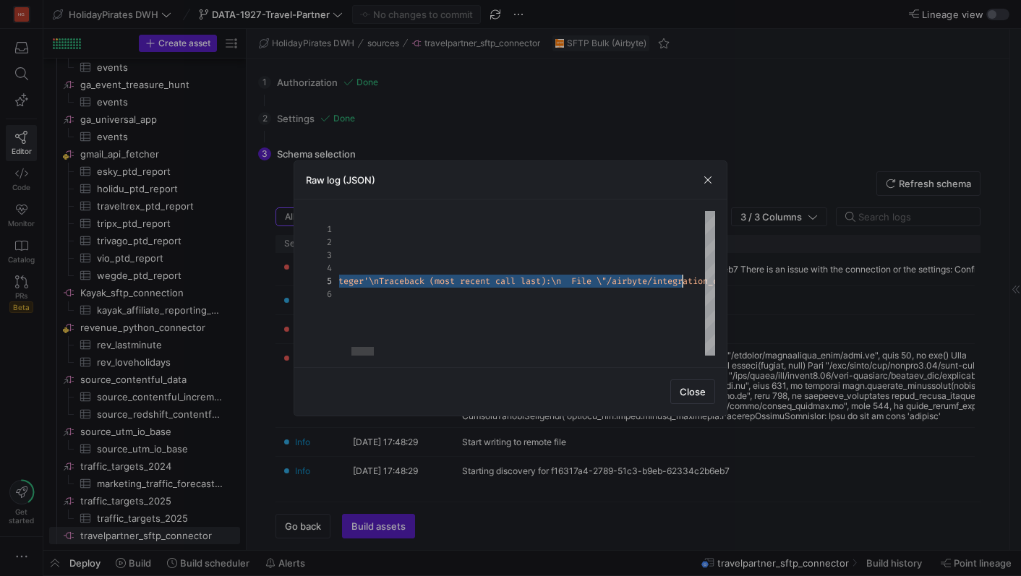
scroll to position [52, 588]
type textarea "{ "id": "yObZ5jdmYA", "written_at": 1755100124345, "severity": "Critical", "mes…"
drag, startPoint x: 419, startPoint y: 283, endPoint x: 711, endPoint y: 286, distance: 292.0
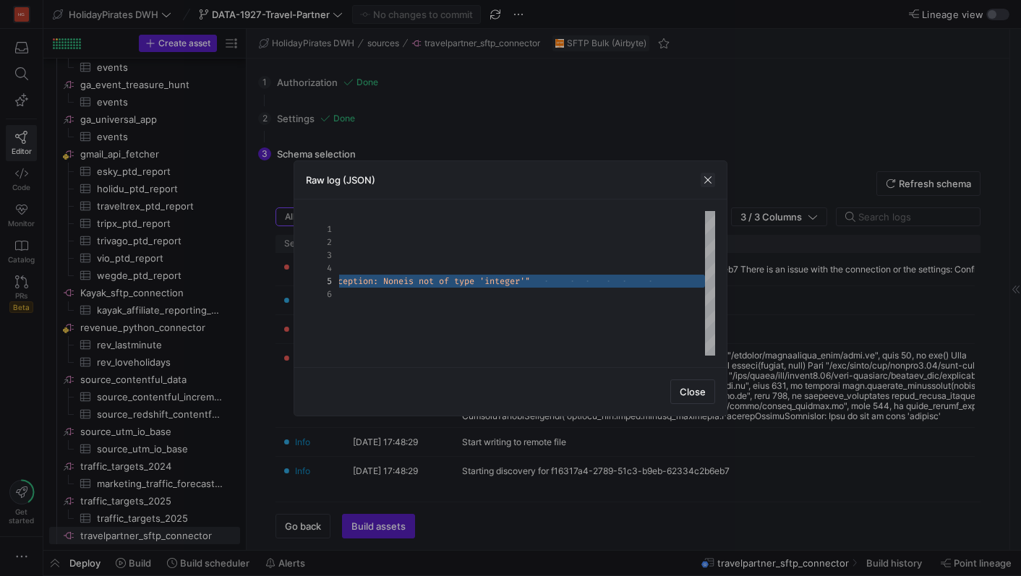
click at [708, 182] on span "button" at bounding box center [707, 180] width 14 height 14
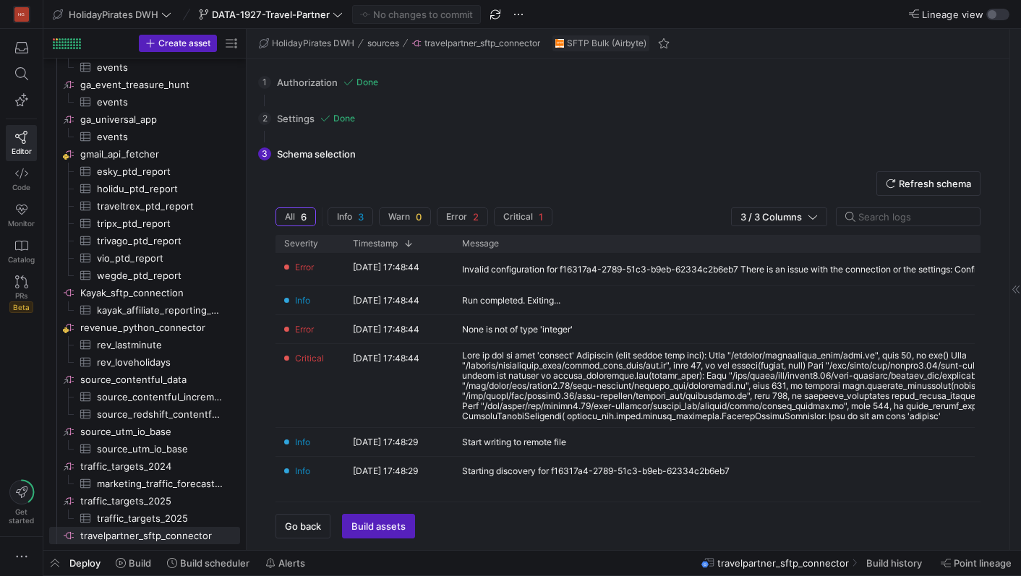
drag, startPoint x: 912, startPoint y: 180, endPoint x: 890, endPoint y: 178, distance: 22.5
click at [890, 178] on span "Refresh schema" at bounding box center [927, 184] width 85 height 12
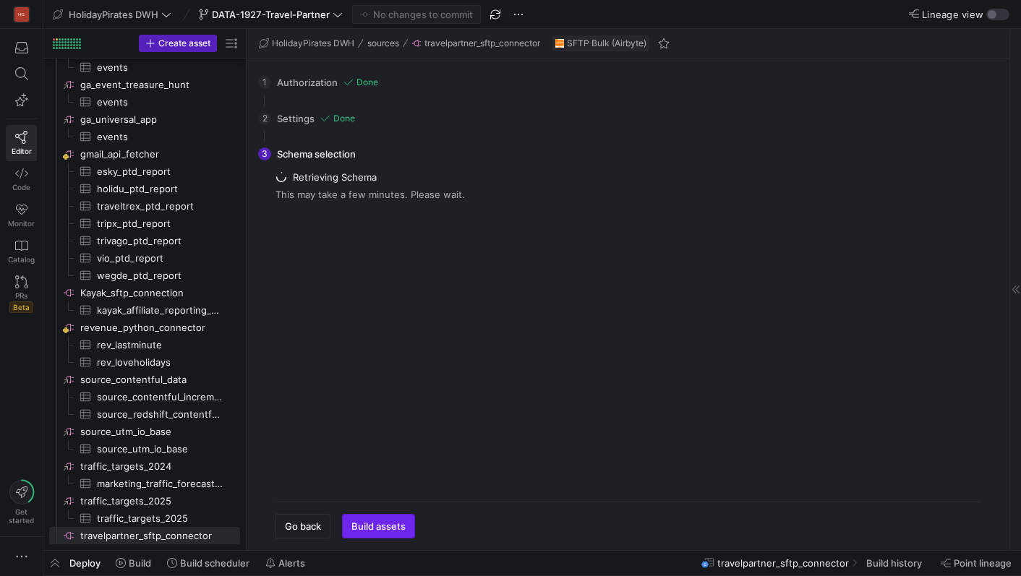
click at [397, 531] on span "Build assets" at bounding box center [378, 526] width 54 height 12
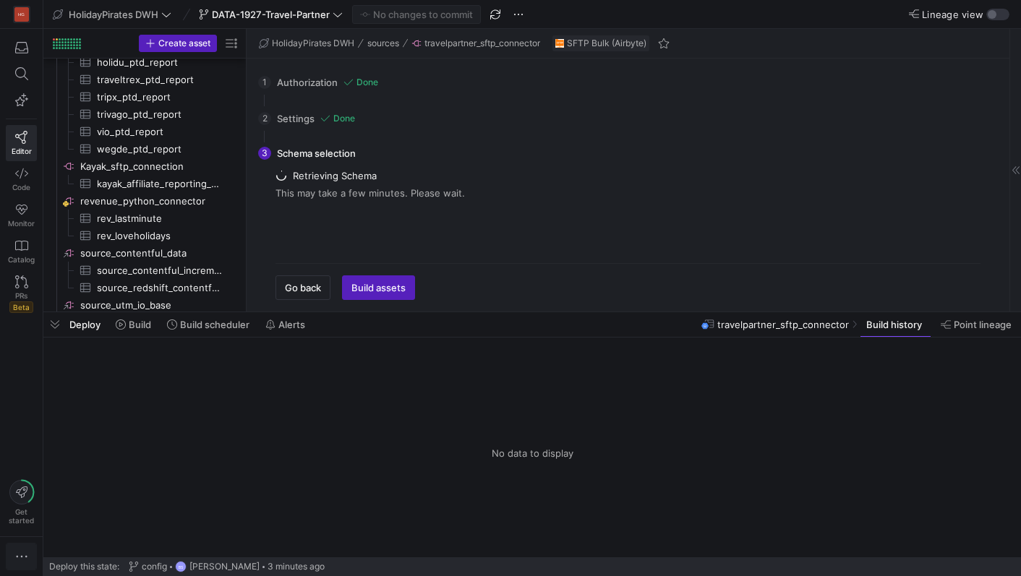
click at [30, 565] on span "button" at bounding box center [22, 557] width 30 height 26
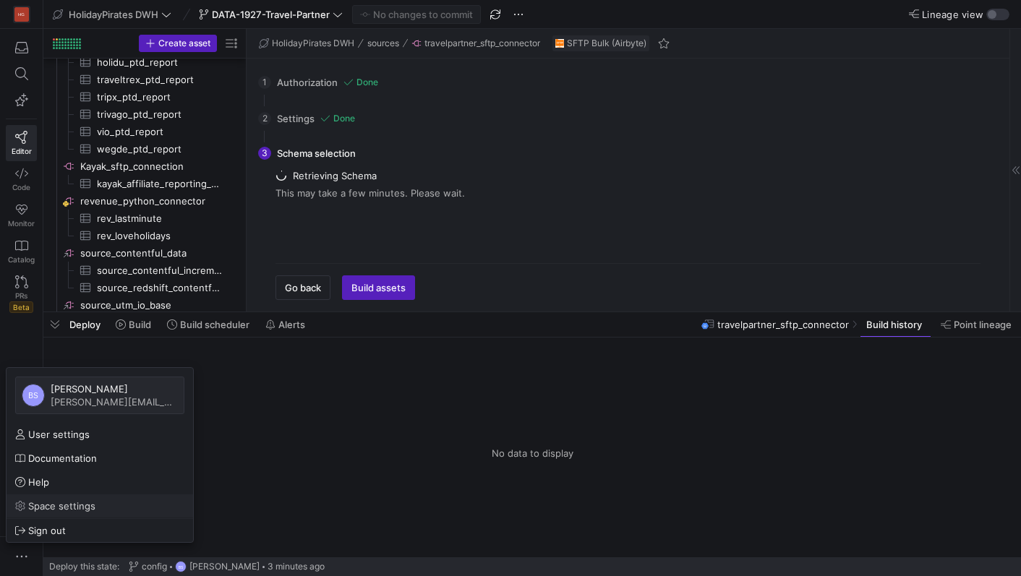
click at [69, 507] on span "Space settings" at bounding box center [61, 506] width 67 height 12
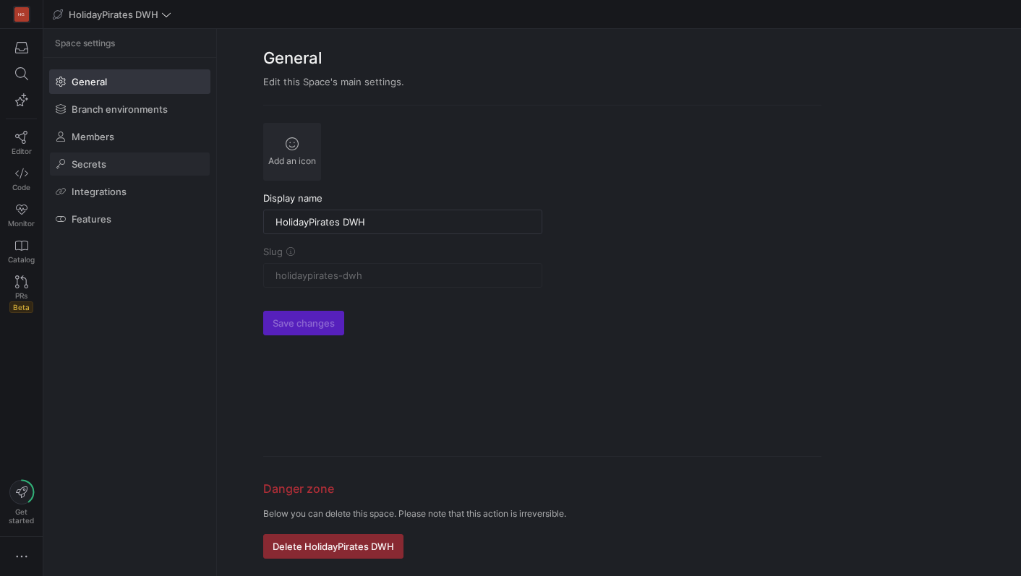
click at [106, 168] on span at bounding box center [130, 164] width 160 height 23
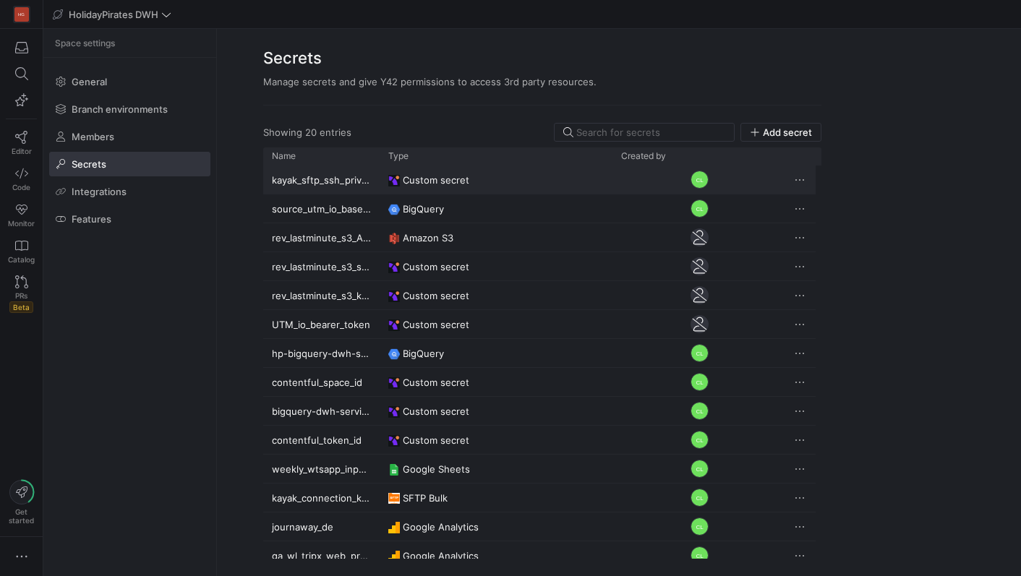
click at [794, 179] on span "Press SPACE to select this row." at bounding box center [799, 180] width 14 height 14
click at [828, 119] on div at bounding box center [510, 288] width 1021 height 576
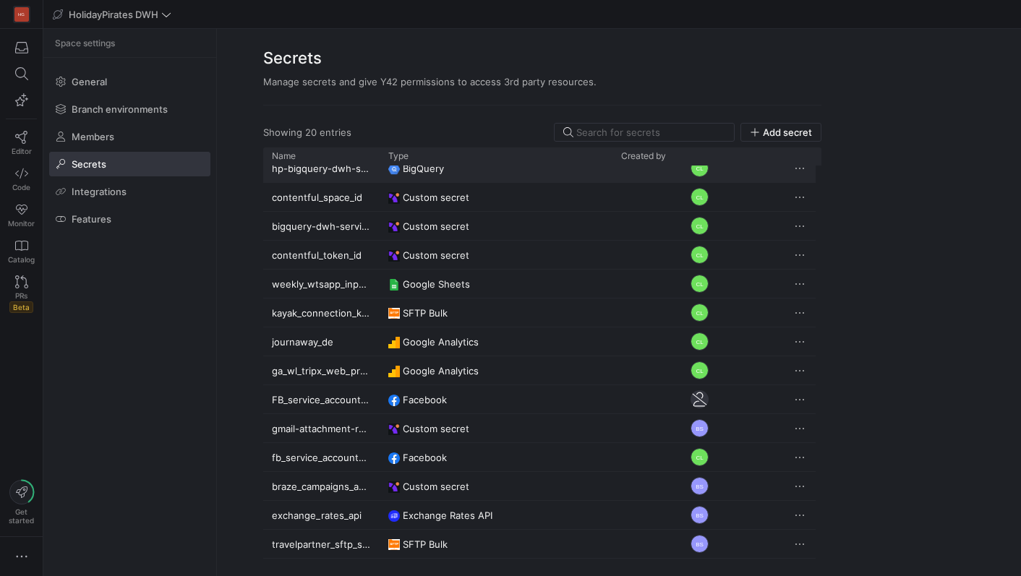
scroll to position [185, 0]
click at [807, 547] on div "Press SPACE to select this row." at bounding box center [800, 544] width 29 height 28
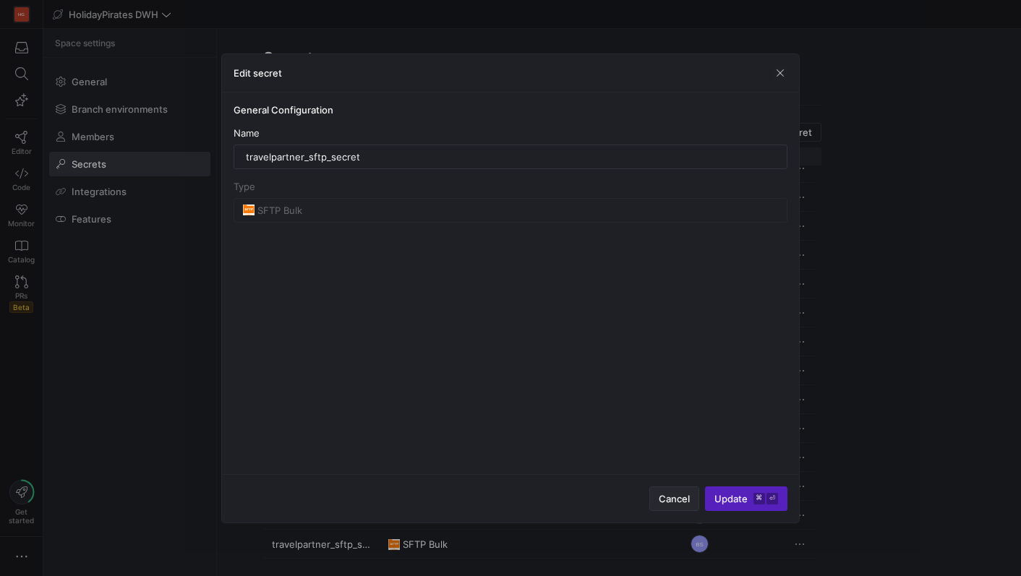
click at [682, 501] on span "Cancel" at bounding box center [674, 499] width 31 height 12
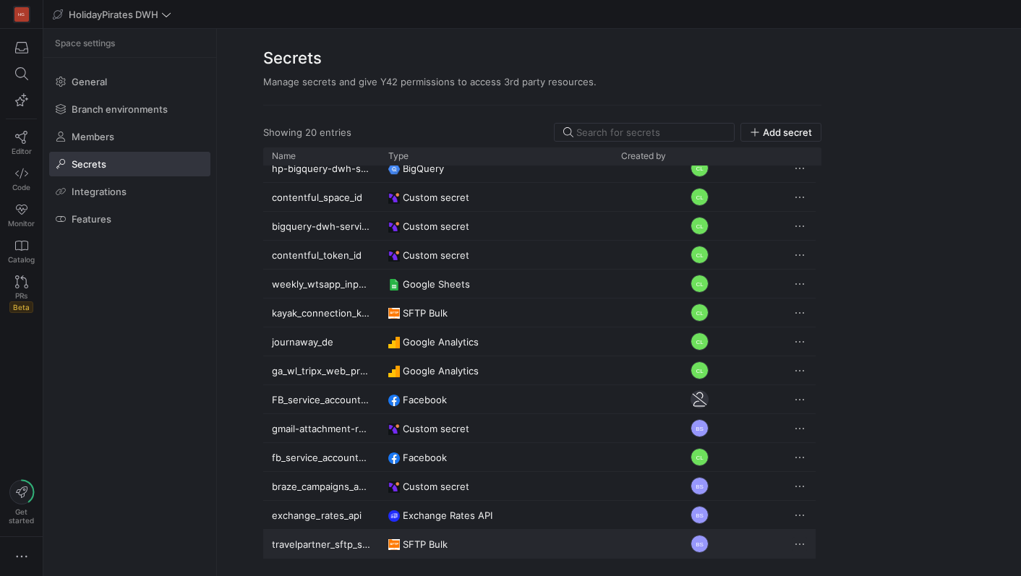
click at [797, 543] on span "Press SPACE to deselect this row." at bounding box center [799, 544] width 14 height 14
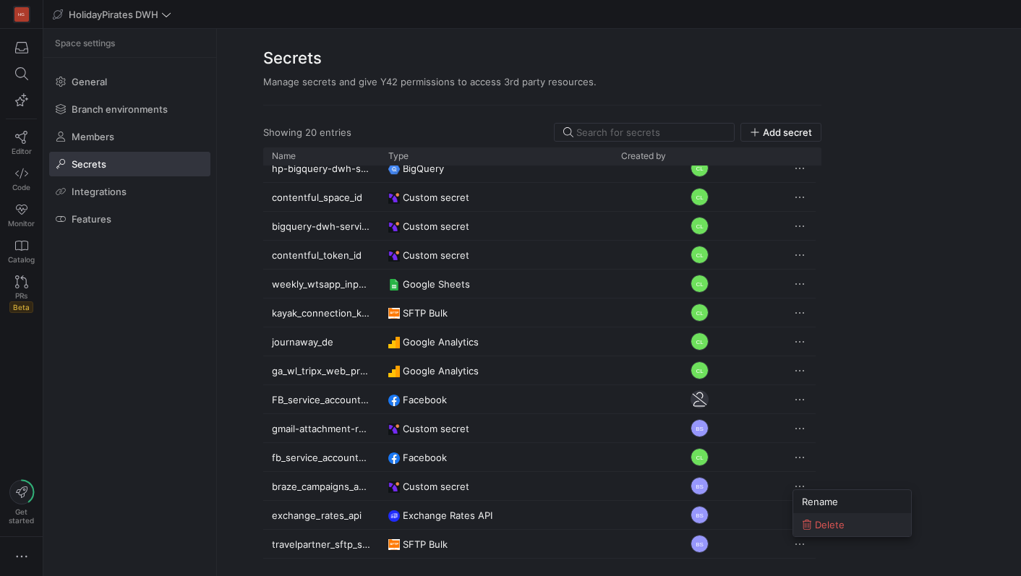
click at [817, 526] on span "Delete" at bounding box center [830, 525] width 30 height 12
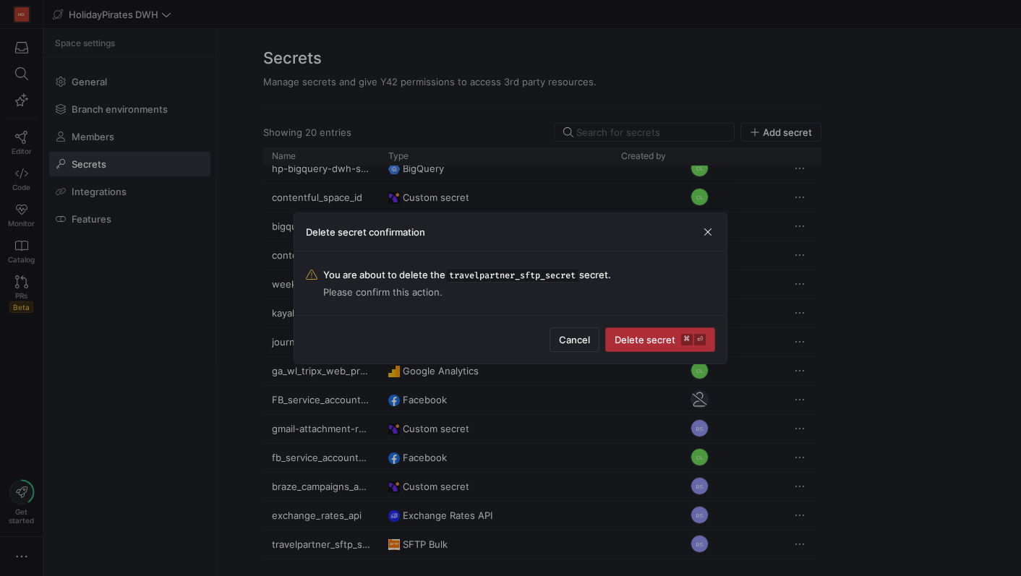
click at [672, 335] on span "Delete secret ⌘ ⏎" at bounding box center [659, 340] width 91 height 12
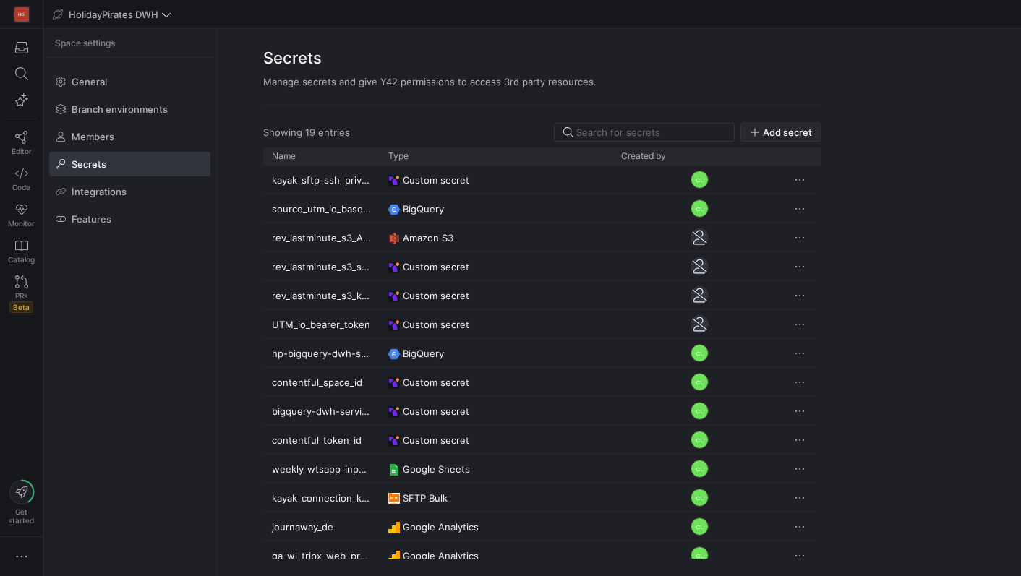
click at [781, 134] on span "Add secret" at bounding box center [787, 132] width 49 height 12
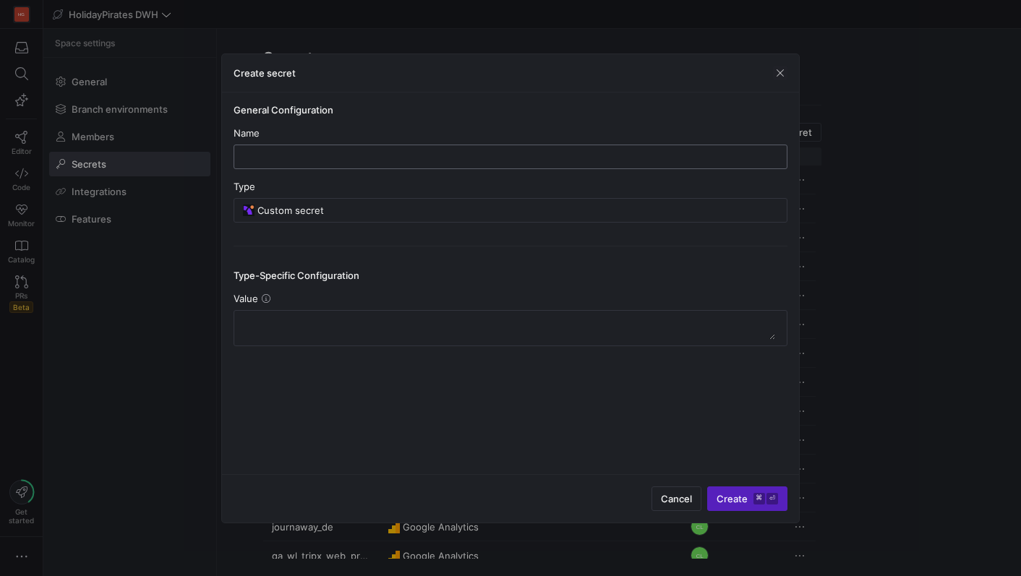
click at [505, 165] on div at bounding box center [510, 156] width 529 height 23
type input "travelpartner_sftp_secret"
click at [437, 222] on y42-credential-form "General Configuration Name travelpartner_sftp_secret Type Custom secret Type-Sp…" at bounding box center [510, 225] width 554 height 242
click at [436, 213] on input "Custom secret" at bounding box center [517, 211] width 520 height 12
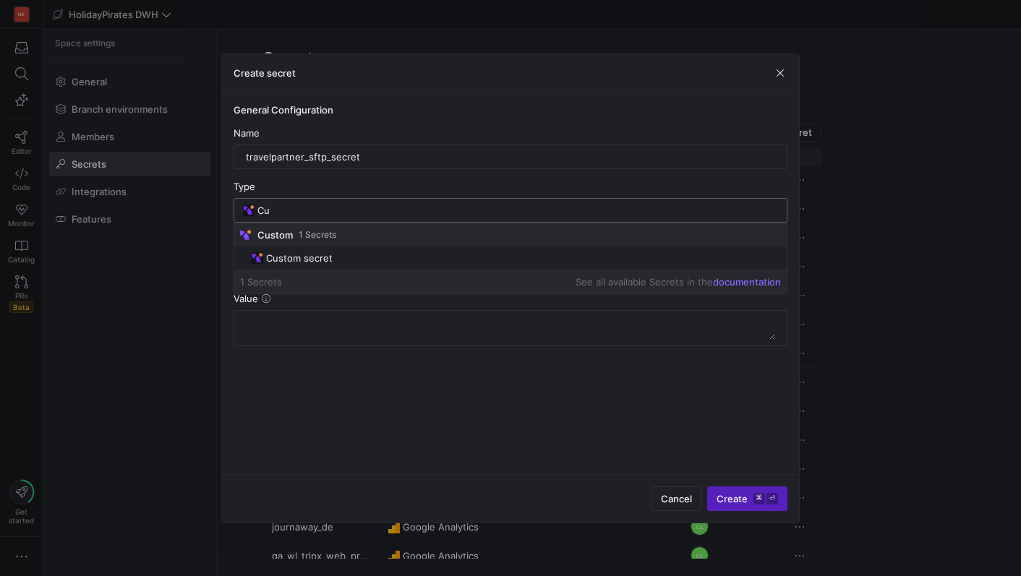
type input "C"
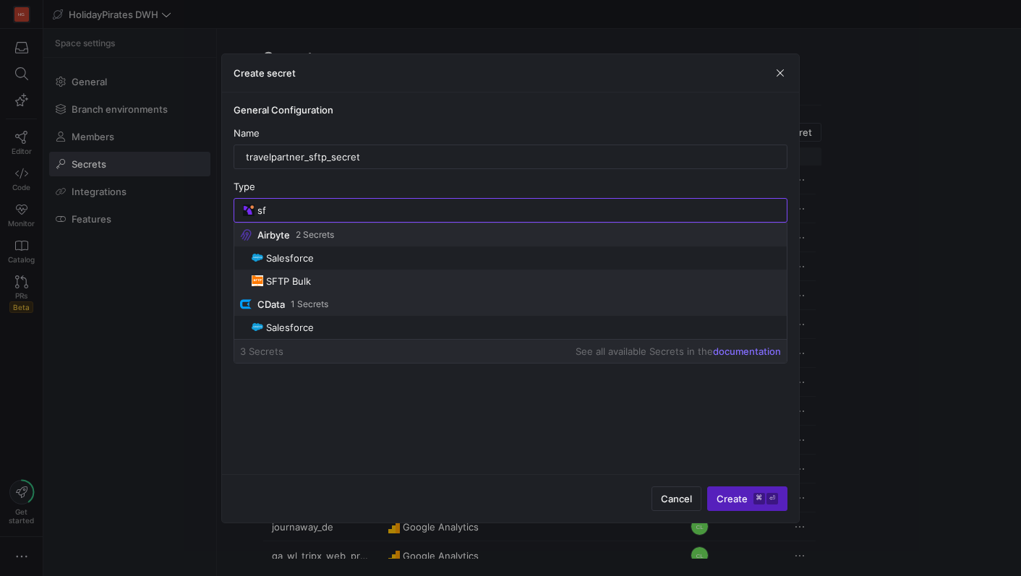
click at [377, 278] on span "SFTP Bulk" at bounding box center [516, 281] width 529 height 12
type input "SFTP Bulk"
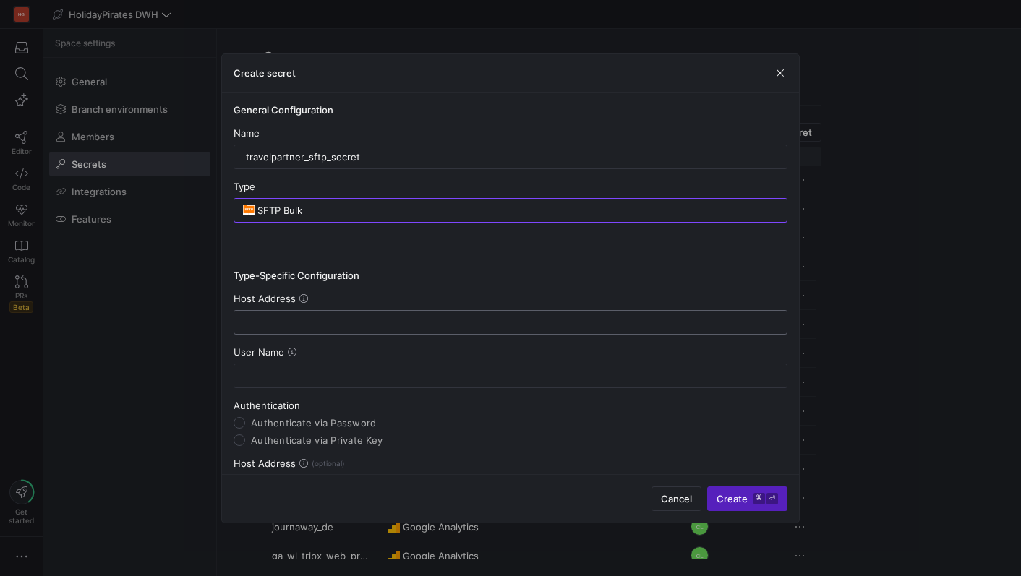
click at [357, 320] on input "text" at bounding box center [510, 323] width 529 height 12
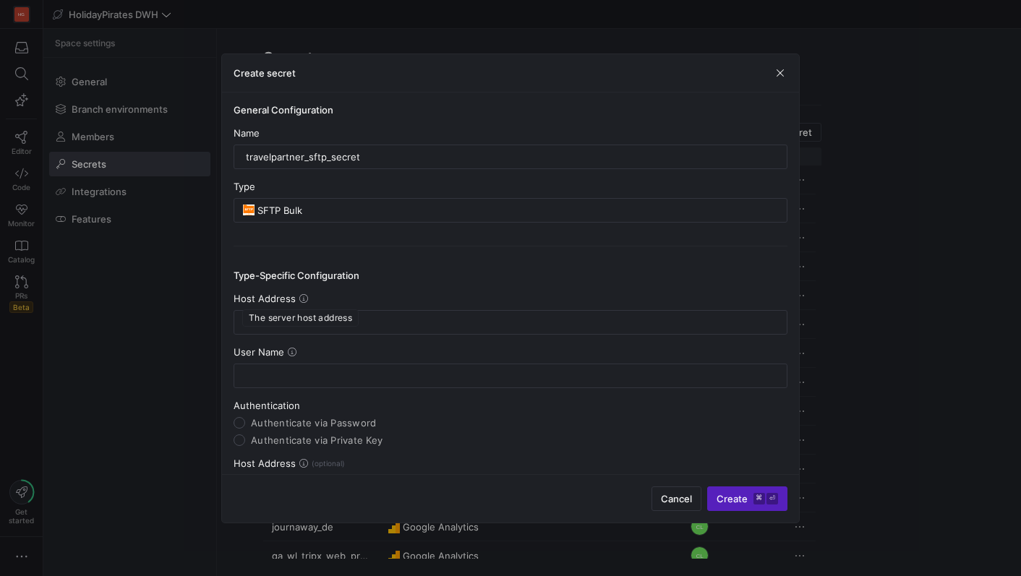
click at [301, 300] on icon at bounding box center [303, 298] width 9 height 9
click at [304, 330] on div at bounding box center [510, 322] width 529 height 23
click at [306, 322] on input "text" at bounding box center [510, 323] width 529 height 12
paste input "sftp-travelpartner.axisdata.net"
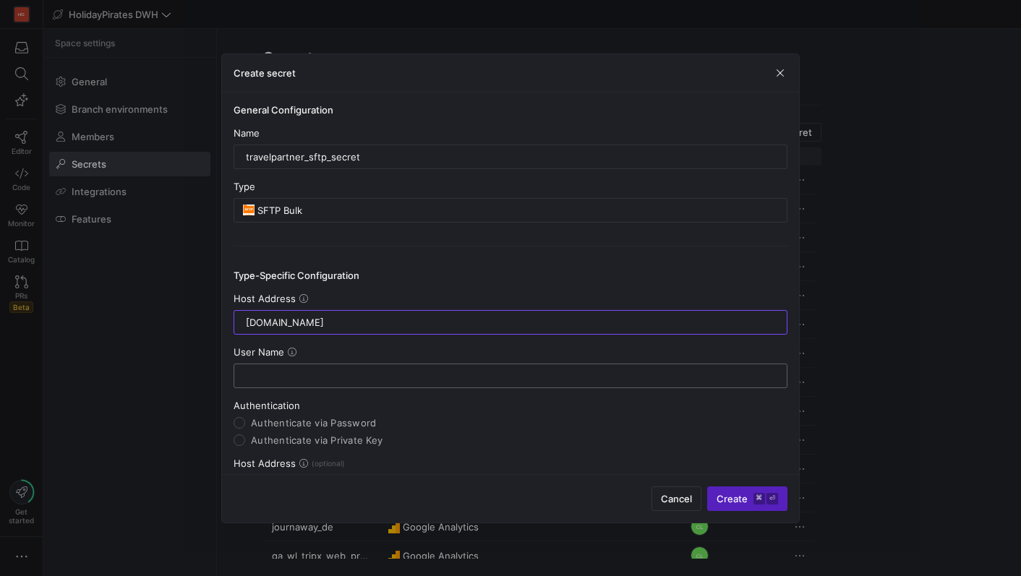
type input "sftp-travelpartner.axisdata.net"
click at [262, 369] on div at bounding box center [510, 375] width 529 height 23
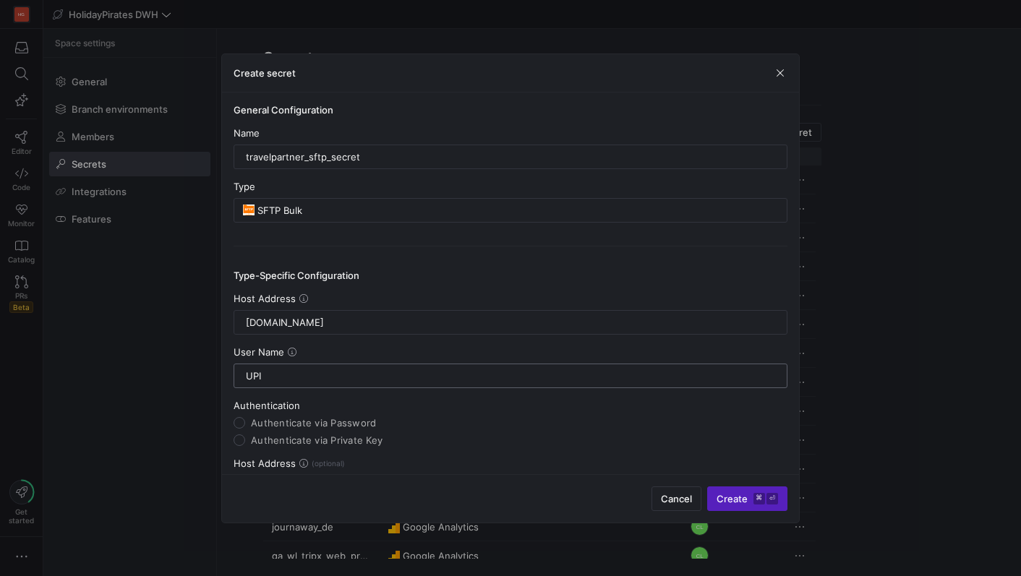
scroll to position [48, 0]
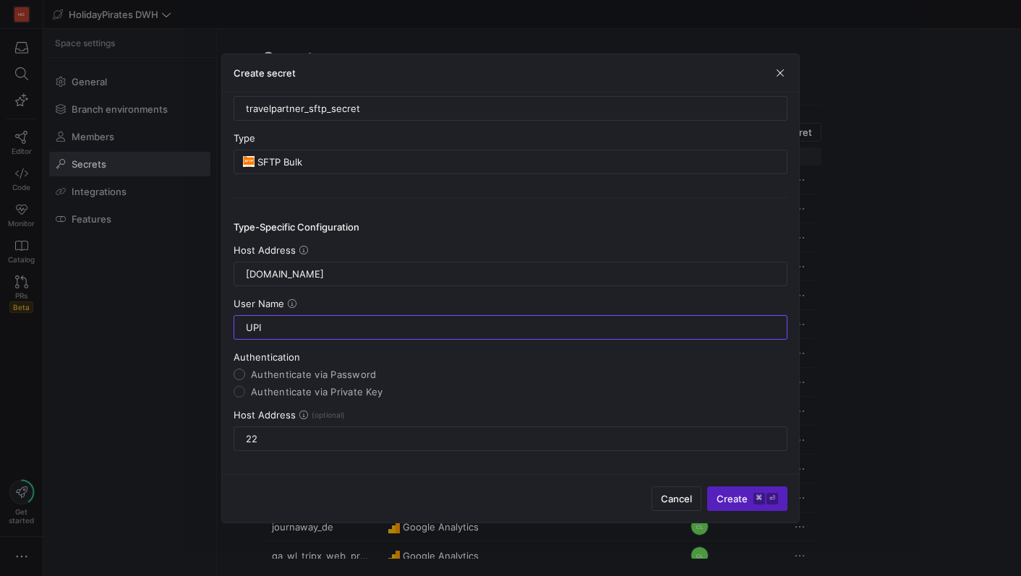
type input "UPI"
click at [244, 374] on input "Authenticate via Password" at bounding box center [239, 375] width 12 height 12
radio input "true"
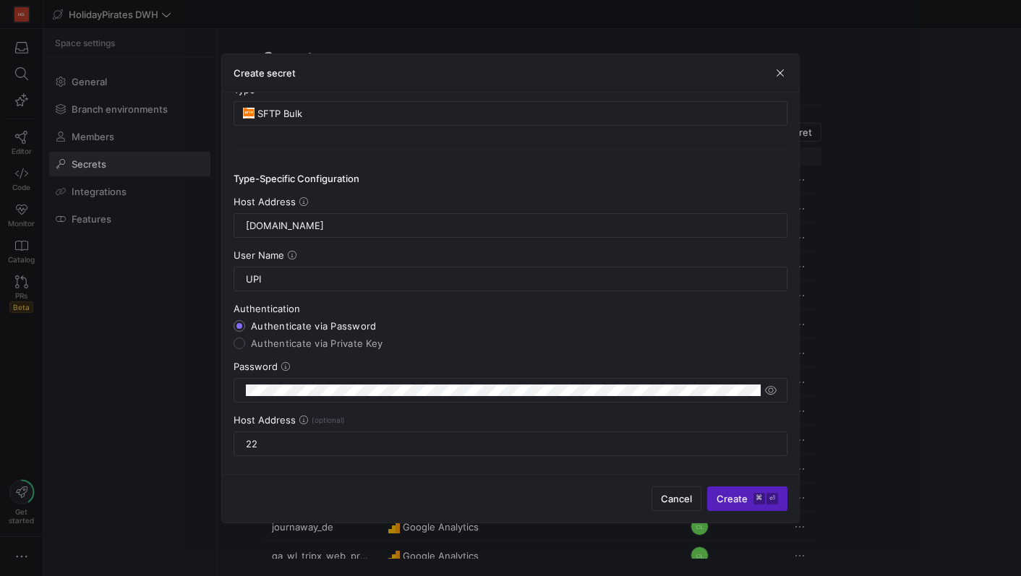
scroll to position [102, 0]
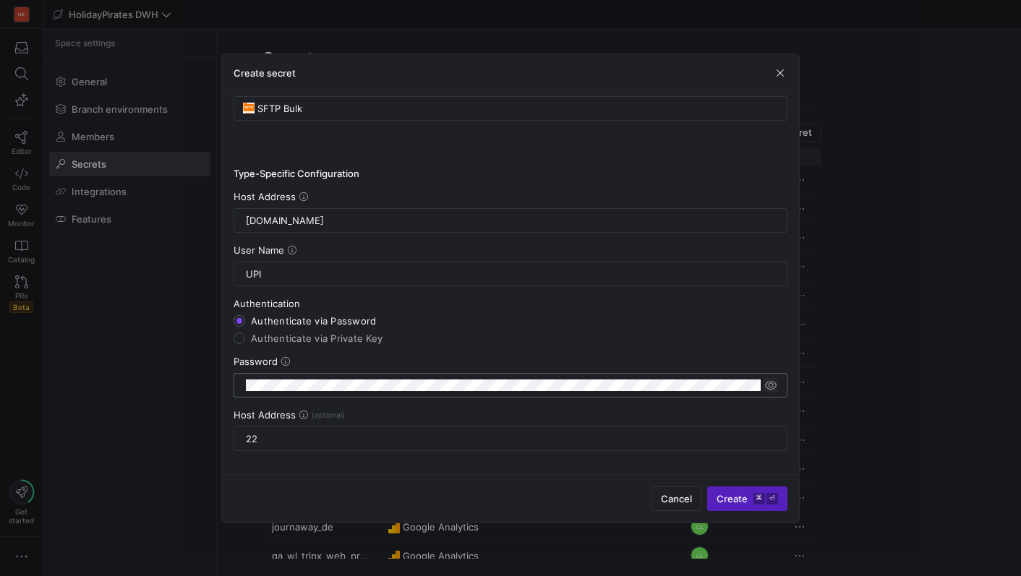
click at [774, 387] on span "button" at bounding box center [770, 385] width 14 height 14
click at [745, 505] on span "submit" at bounding box center [747, 498] width 79 height 23
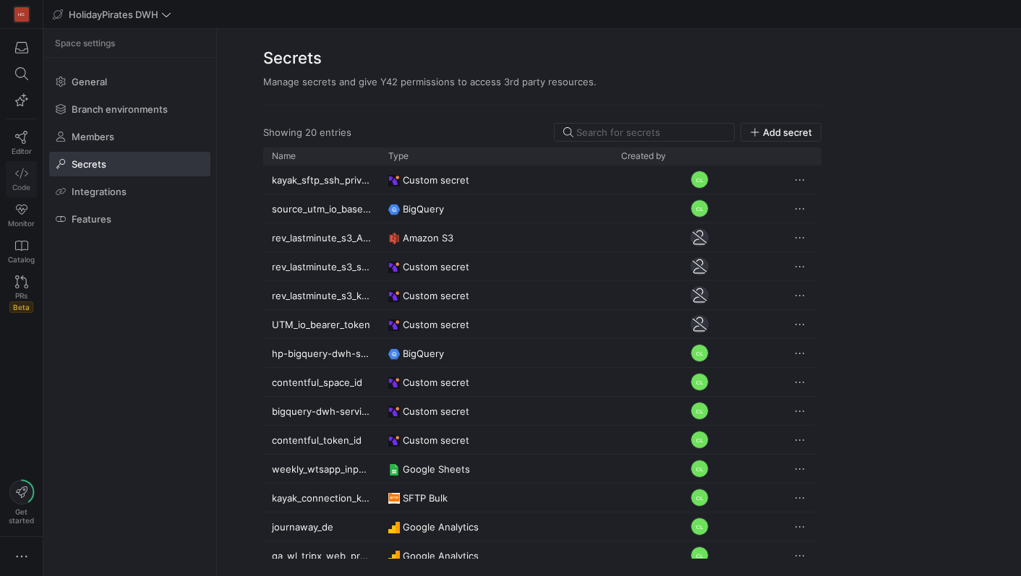
click at [30, 186] on span "Code" at bounding box center [21, 187] width 18 height 9
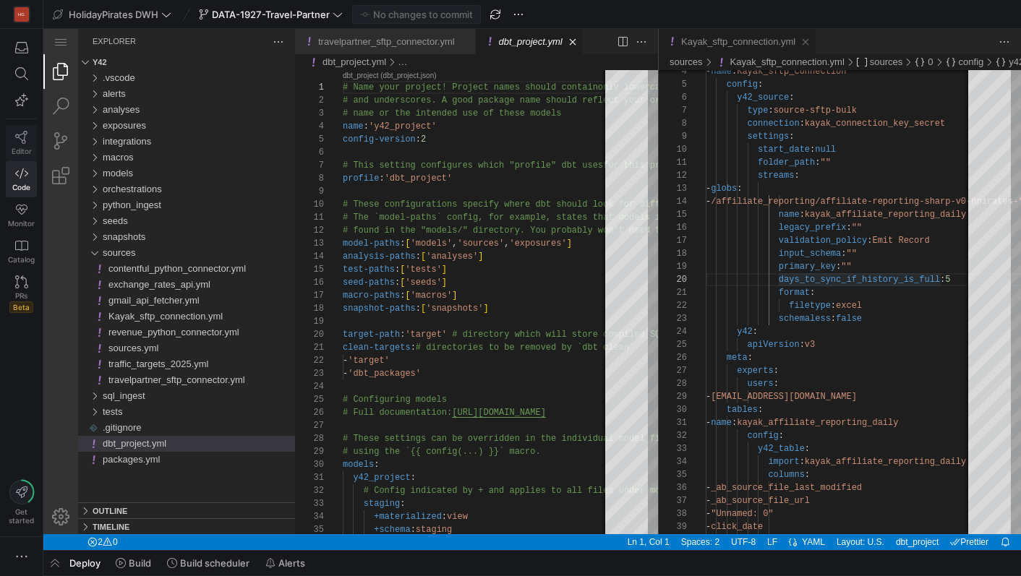
click at [24, 152] on span "Editor" at bounding box center [22, 151] width 20 height 9
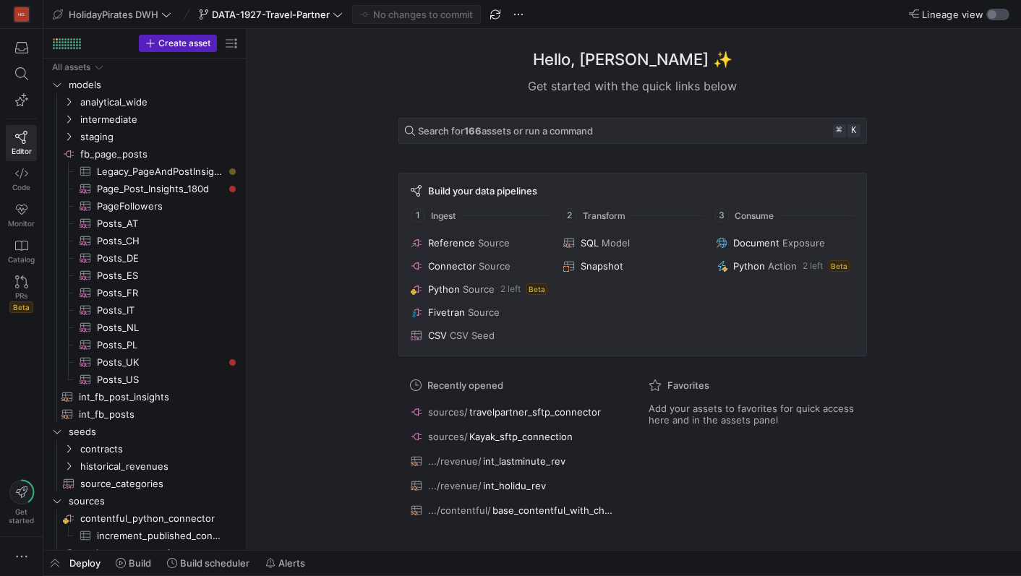
click at [998, 14] on div "button" at bounding box center [997, 15] width 23 height 12
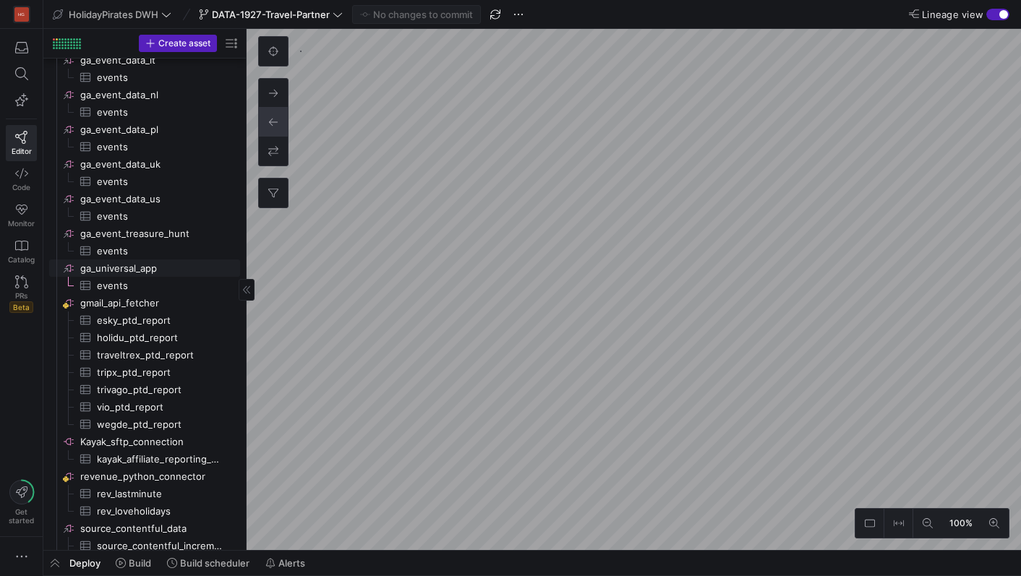
scroll to position [821, 0]
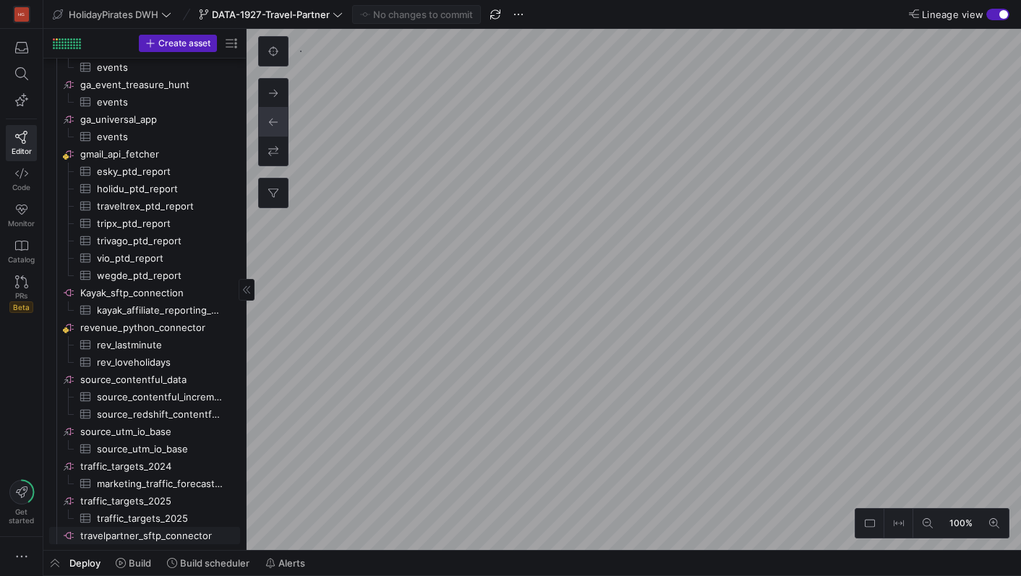
click at [157, 541] on span "travelpartner_sftp_connector​​​​​​​​" at bounding box center [159, 536] width 158 height 17
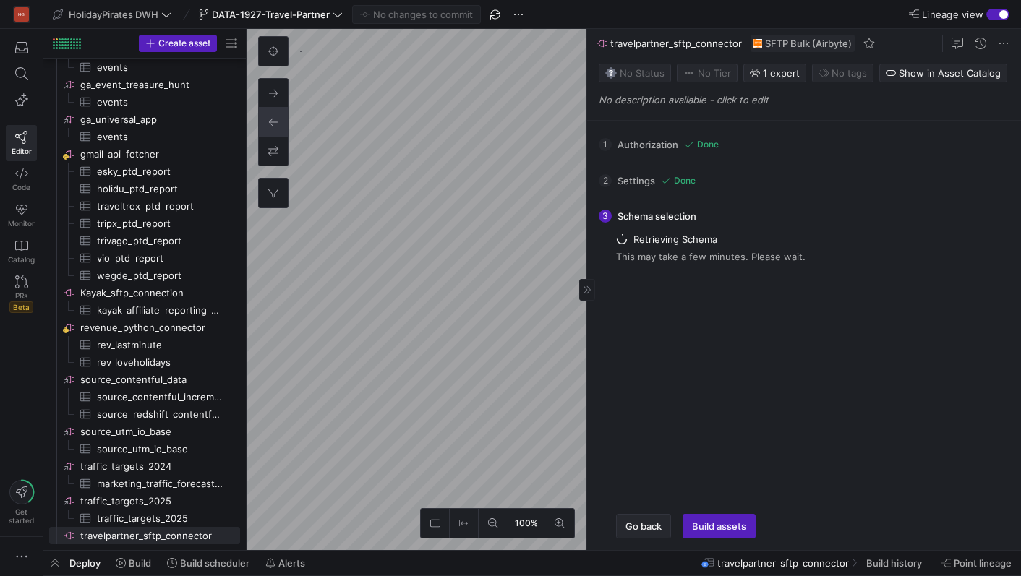
click at [659, 524] on span "Go back" at bounding box center [643, 526] width 36 height 12
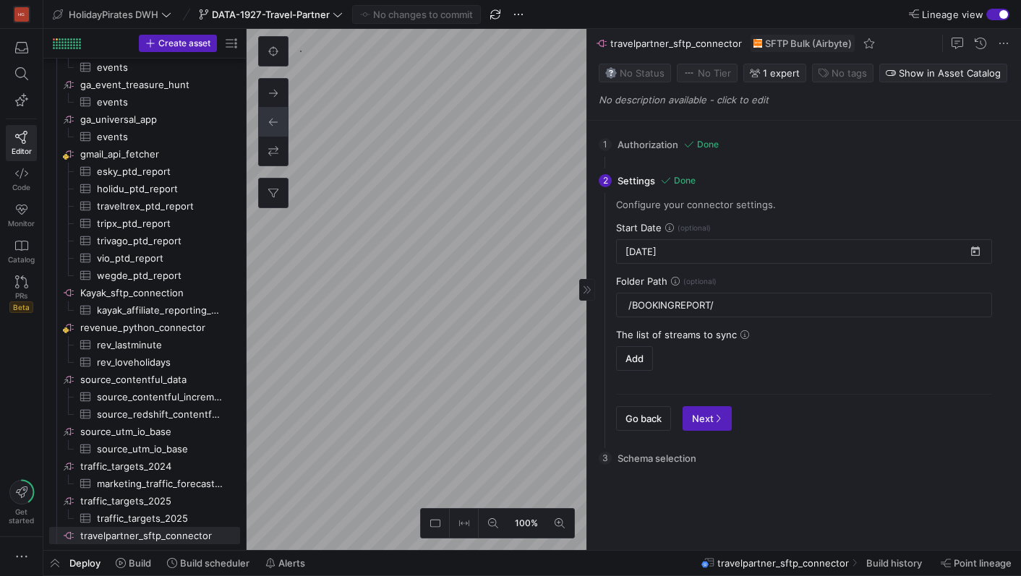
click at [659, 524] on div "Retrieving Schema This may take a few minutes. Please wait. All 0 Info 0 Warn 0…" at bounding box center [803, 506] width 399 height 64
click at [643, 413] on span "Go back" at bounding box center [643, 419] width 36 height 12
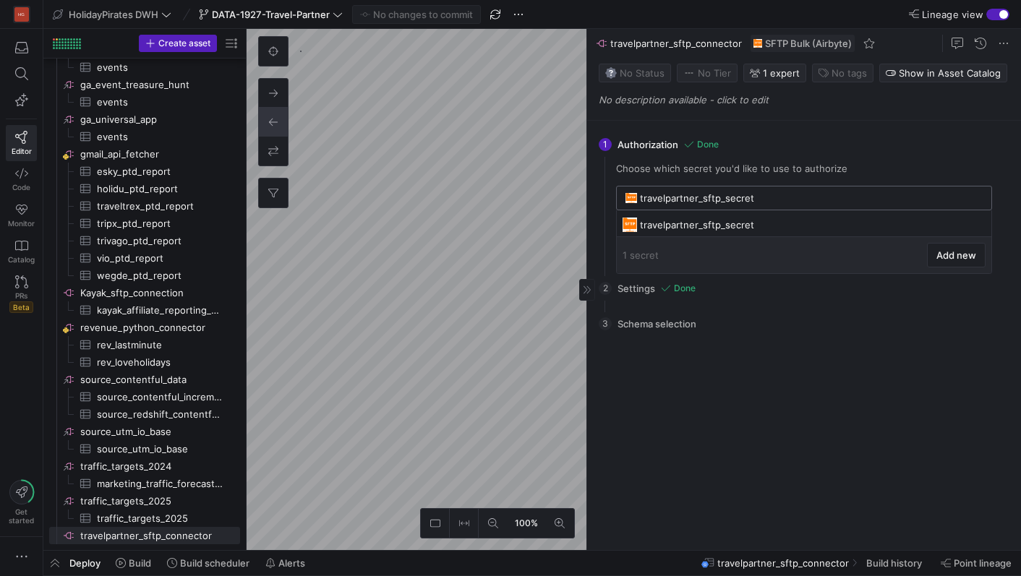
click at [717, 203] on input "travelpartner_sftp_secret" at bounding box center [811, 198] width 343 height 12
click at [828, 192] on input "travelpartner_sftp_secret" at bounding box center [811, 198] width 343 height 12
drag, startPoint x: 816, startPoint y: 202, endPoint x: 648, endPoint y: 203, distance: 167.7
click at [648, 203] on input "travelpartner_sftp_secret" at bounding box center [811, 198] width 343 height 12
type input "t"
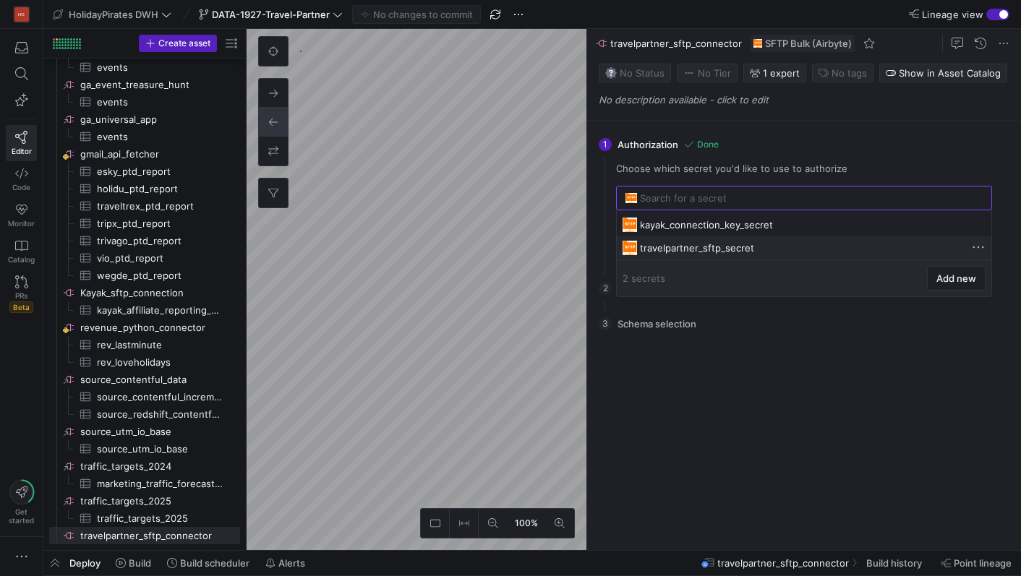
click at [750, 250] on div "travelpartner_sftp_secret" at bounding box center [805, 248] width 331 height 12
type input "travelpartner_sftp_secret"
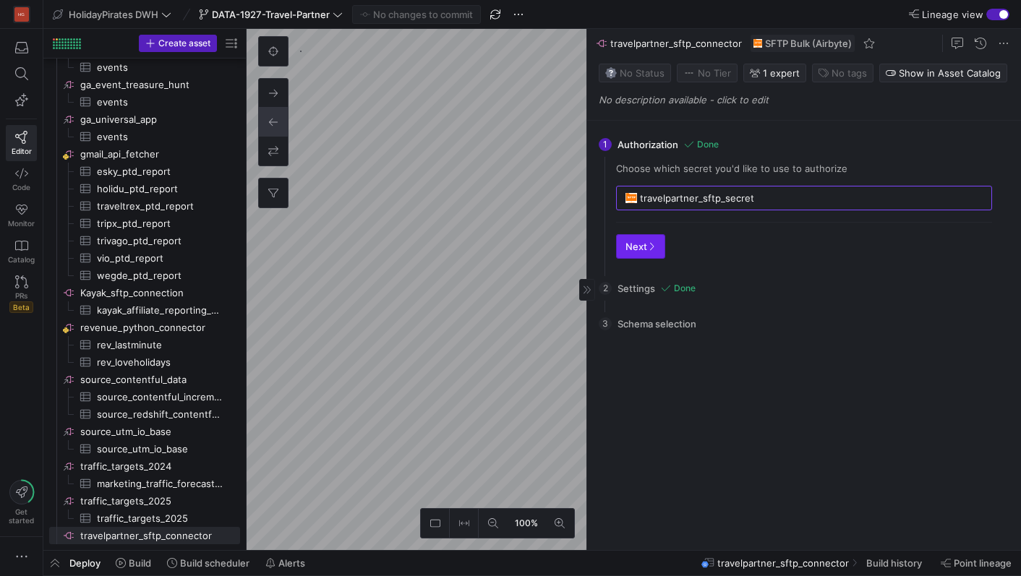
click at [653, 249] on icon "button" at bounding box center [651, 246] width 9 height 9
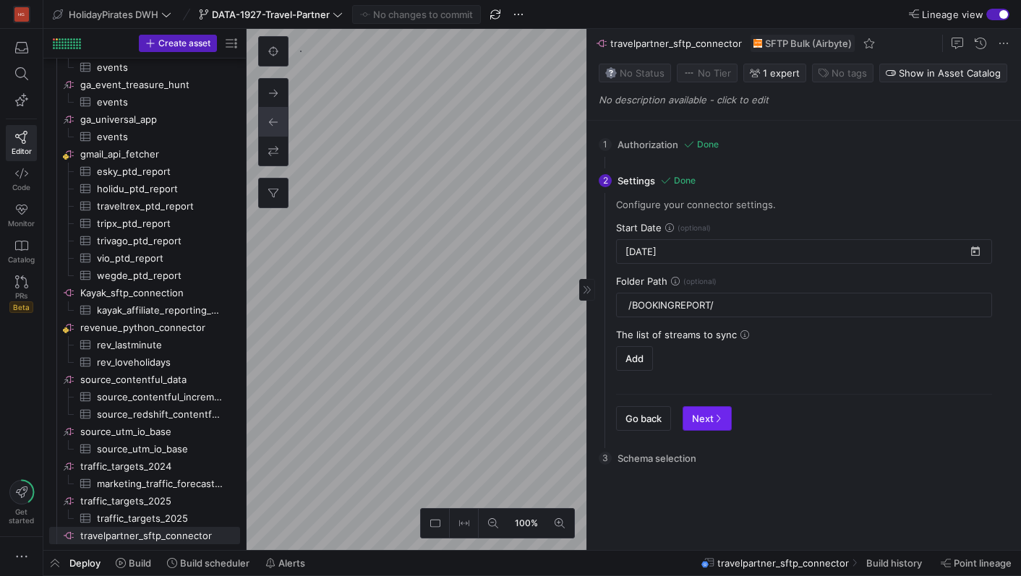
click at [716, 419] on icon "button" at bounding box center [717, 418] width 9 height 9
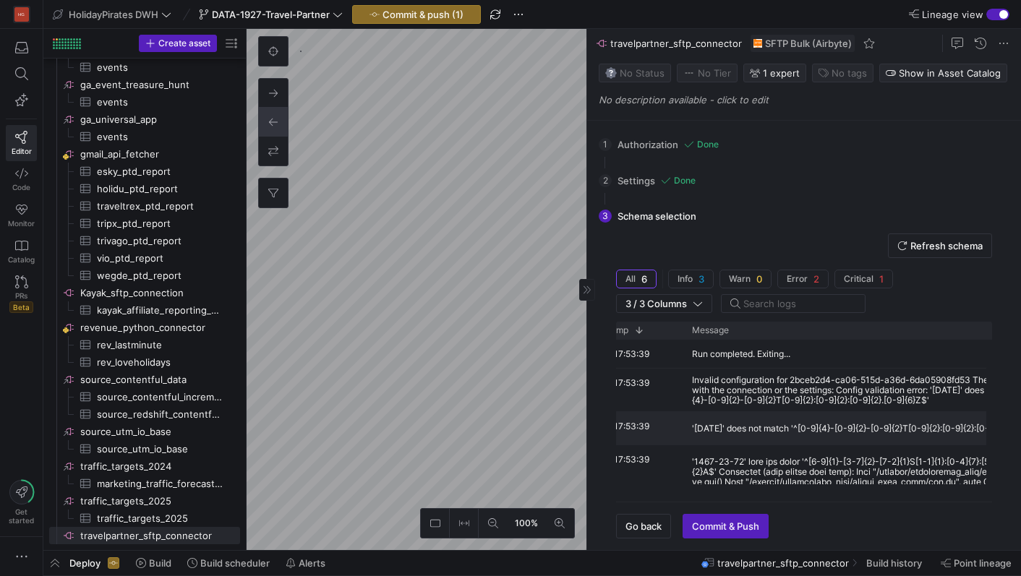
scroll to position [0, 112]
click at [783, 403] on div "Invalid configuration for 2bceb2d4-ca06-515d-a36d-6da05908fd53 There is an issu…" at bounding box center [873, 390] width 367 height 30
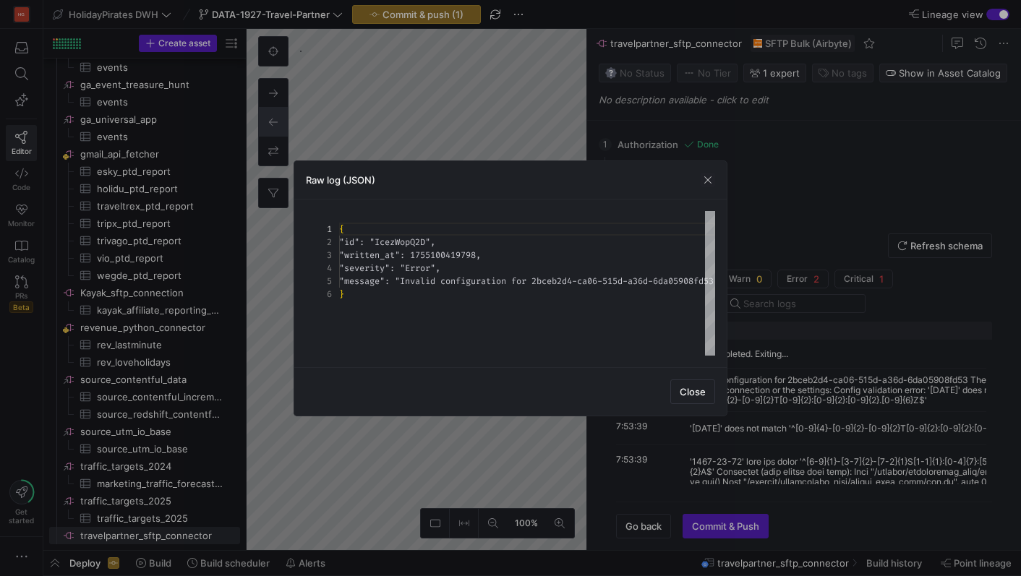
scroll to position [65, 0]
click at [708, 183] on span "button" at bounding box center [707, 180] width 14 height 14
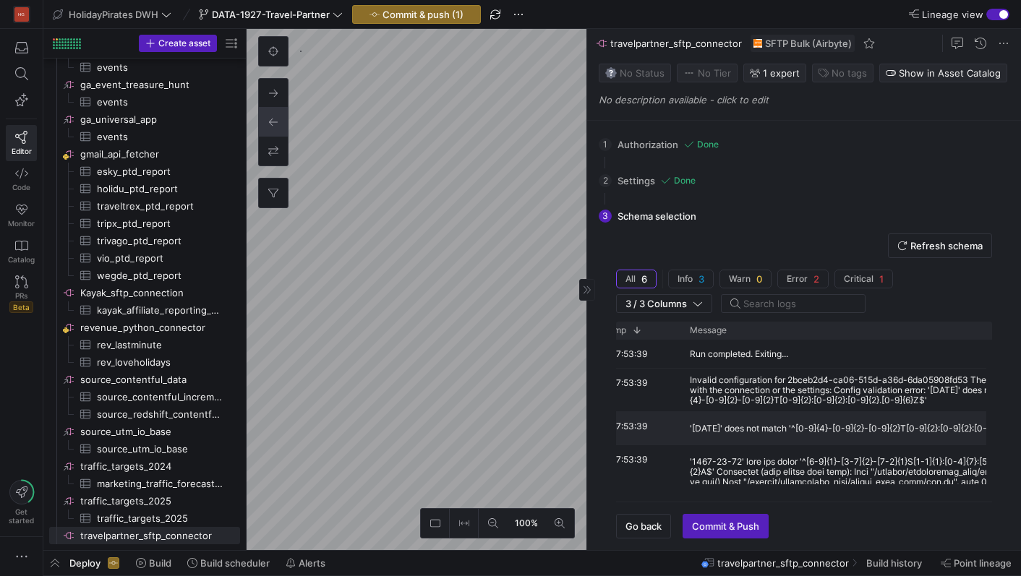
click at [745, 424] on div "'2025-07-01' does not match '^[0-9]{4}-[0-9]{2}-[0-9]{2}T[0-9]{2}:[0-9]{2}:[0-9…" at bounding box center [872, 429] width 364 height 10
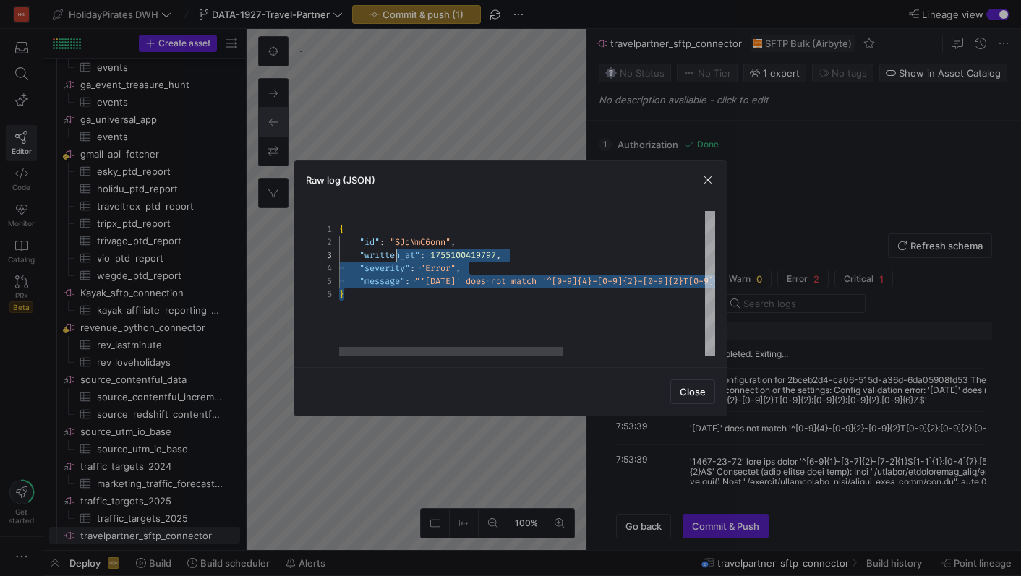
scroll to position [39, 57]
drag, startPoint x: 612, startPoint y: 298, endPoint x: 397, endPoint y: 264, distance: 218.1
click at [419, 278] on div "{ "id" : "SJqNmC6onn" , "written_at" : 1755100419797 , "severity" : "Error" , "…" at bounding box center [645, 283] width 613 height 145
click at [423, 281] on div "{ "id" : "SJqNmC6onn" , "written_at" : 1755100419797 , "severity" : "Error" , "…" at bounding box center [645, 283] width 613 height 145
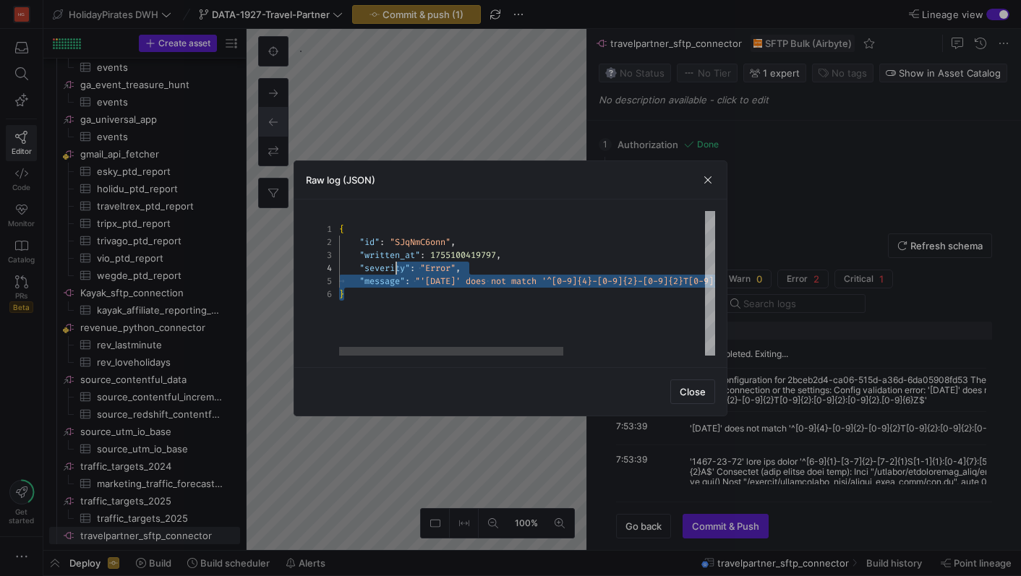
click at [515, 293] on div "{ "id" : "SJqNmC6onn" , "written_at" : 1755100419797 , "severity" : "Error" , "…" at bounding box center [645, 283] width 613 height 145
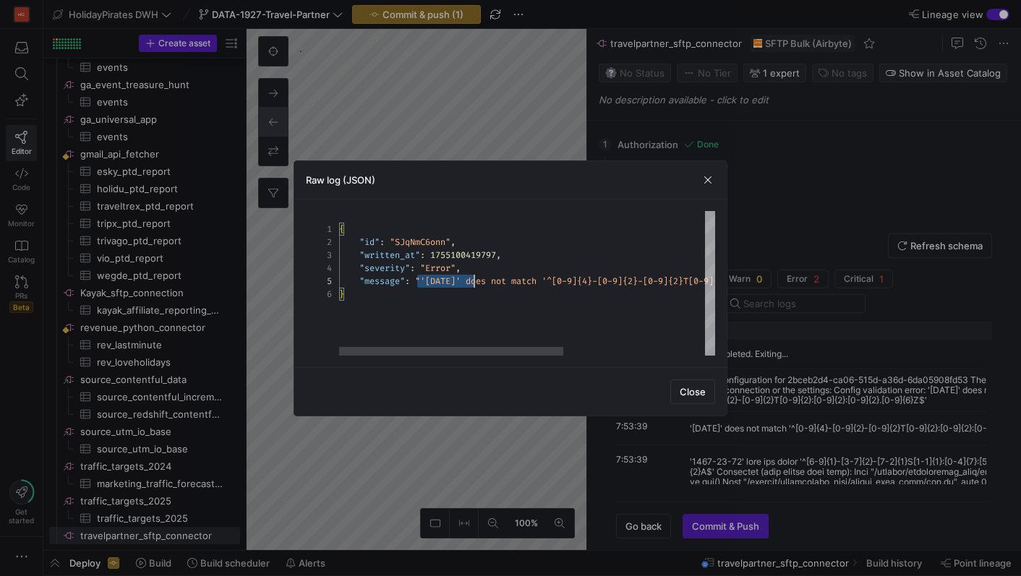
scroll to position [39, 125]
drag, startPoint x: 416, startPoint y: 283, endPoint x: 551, endPoint y: 272, distance: 135.7
click at [552, 273] on div "{ "id" : "SJqNmC6onn" , "written_at" : 1755100419797 , "severity" : "Error" , "…" at bounding box center [645, 283] width 613 height 145
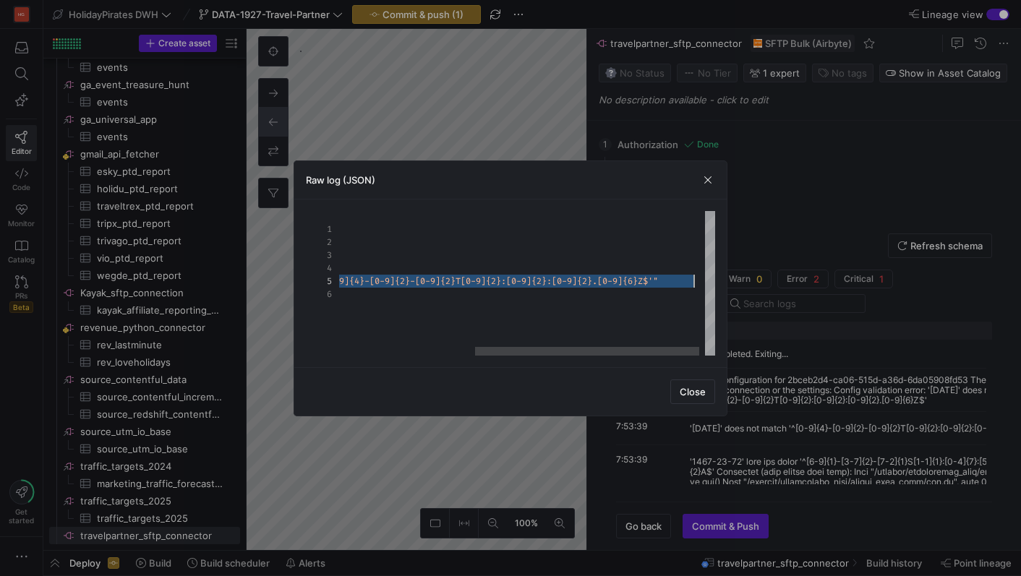
scroll to position [52, 582]
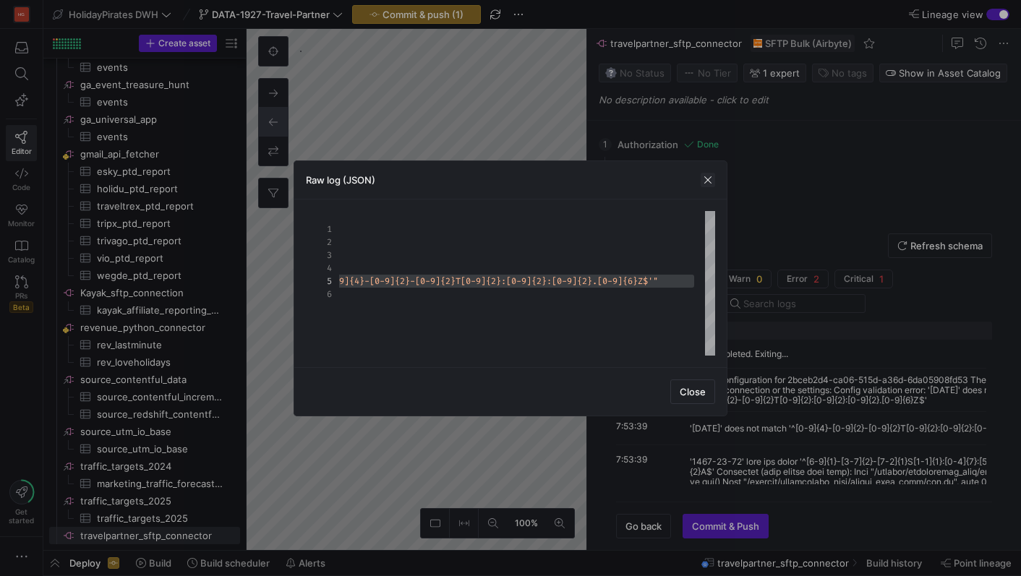
click at [708, 184] on span "button" at bounding box center [707, 180] width 14 height 14
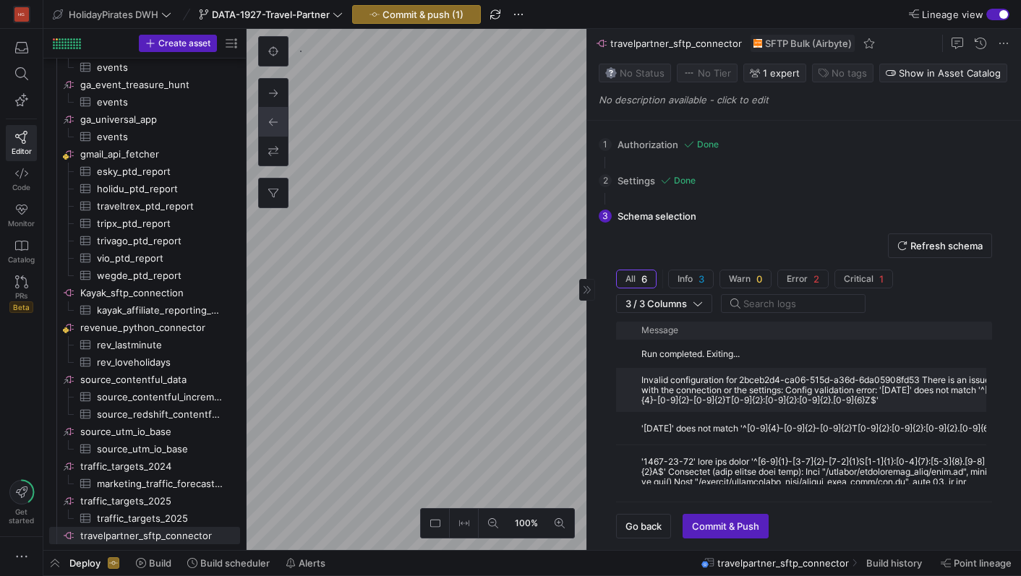
scroll to position [0, 192]
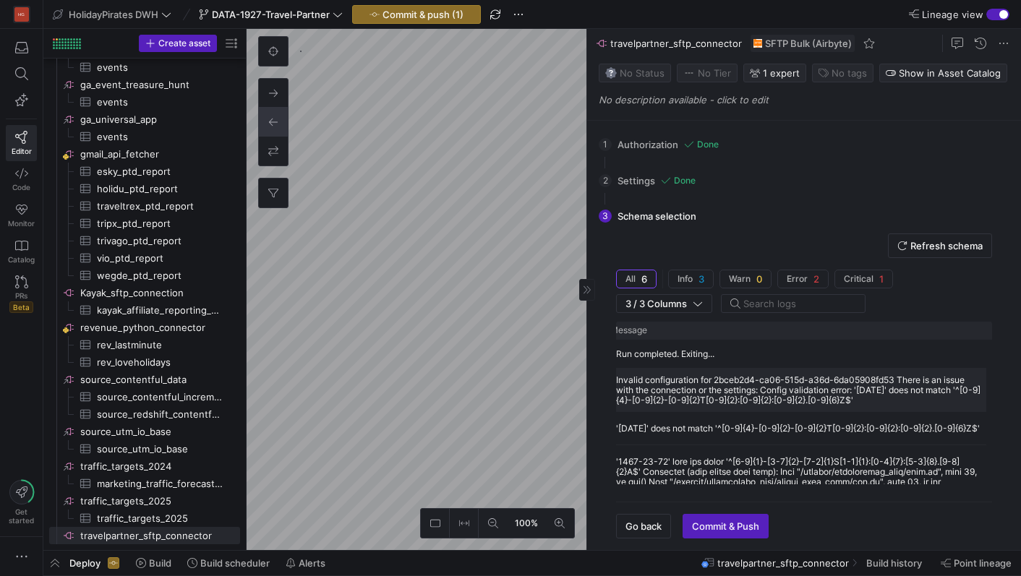
click at [855, 396] on div "Invalid configuration for 2bceb2d4-ca06-515d-a36d-6da05908fd53 There is an issu…" at bounding box center [799, 390] width 367 height 30
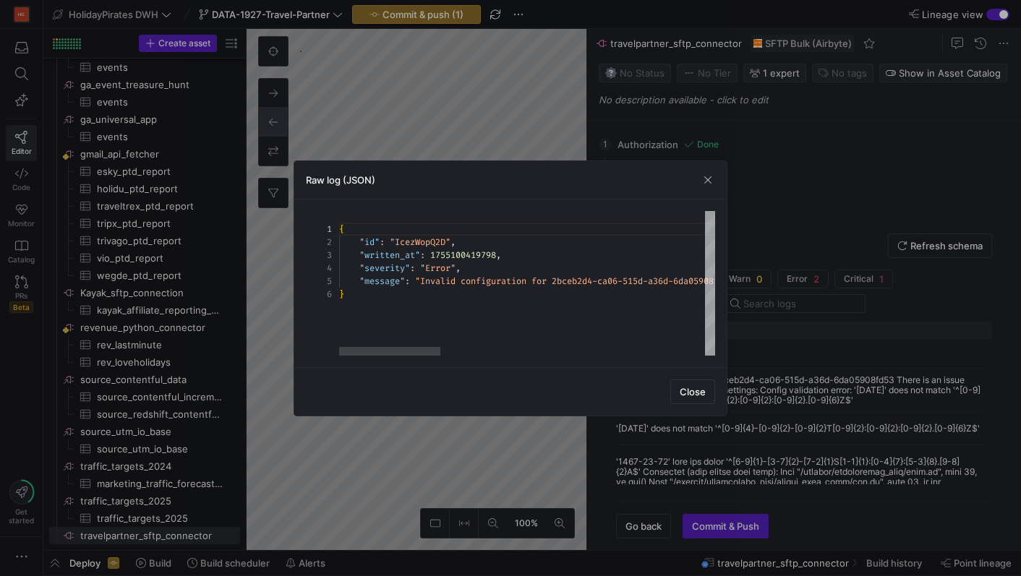
scroll to position [52, 83]
click at [424, 285] on div "{ "id" : "IcezWopQ2D" , "written_at" : 1755100419798 , "severity" : "Error" , "…" at bounding box center [1018, 283] width 1358 height 145
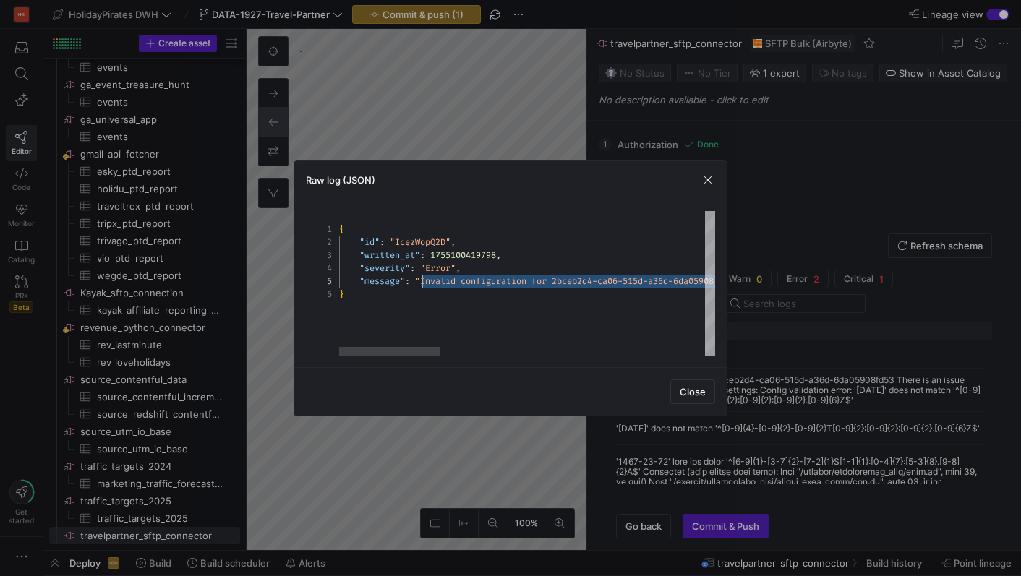
scroll to position [52, 78]
click at [703, 386] on span "Close" at bounding box center [692, 392] width 26 height 12
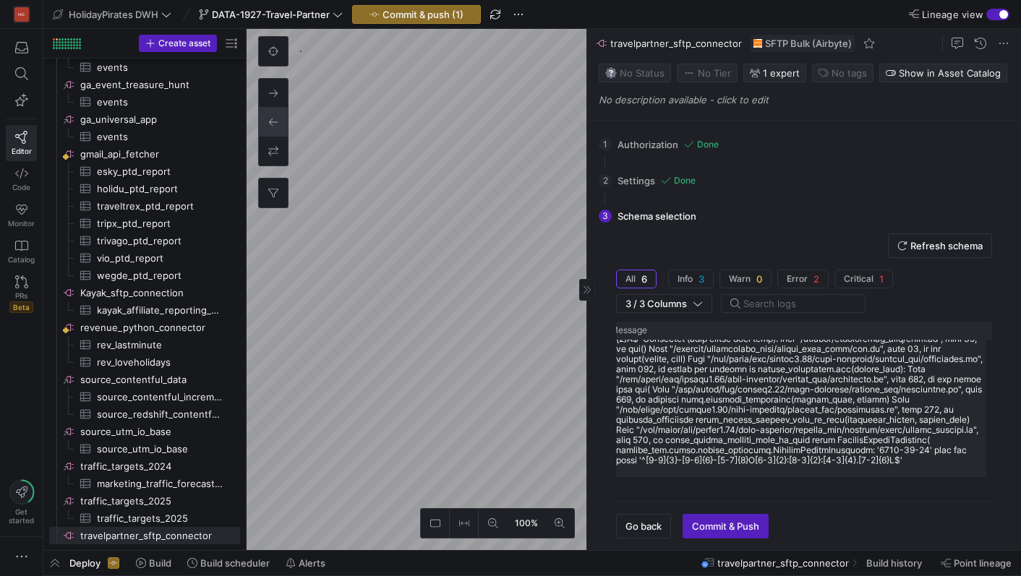
scroll to position [139, 0]
click at [884, 457] on div at bounding box center [799, 389] width 367 height 142
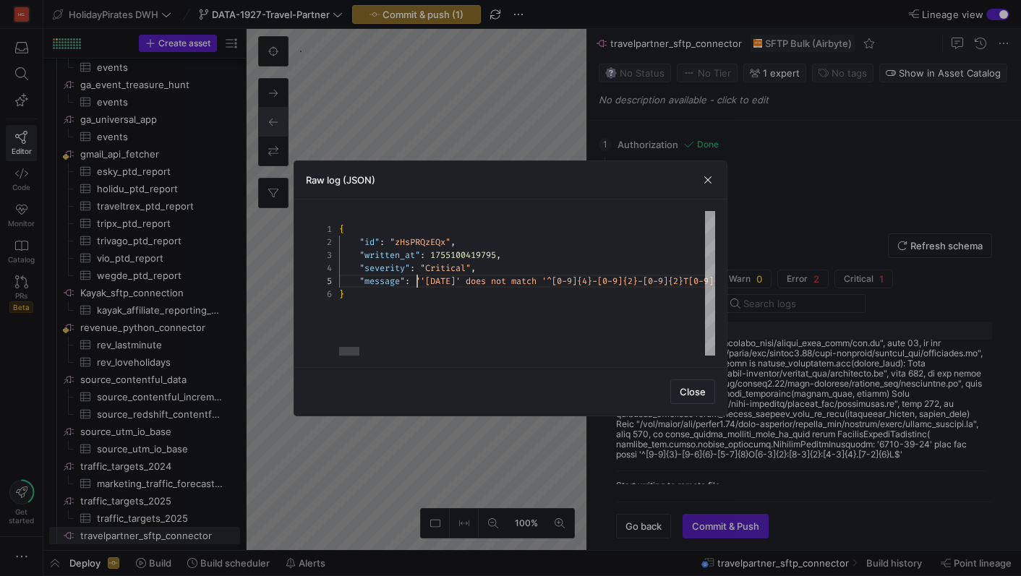
scroll to position [52, 78]
type textarea "{ "id": "zHsPRQzEQx", "written_at": 1755100419795, "severity": "Critical", "mes…"
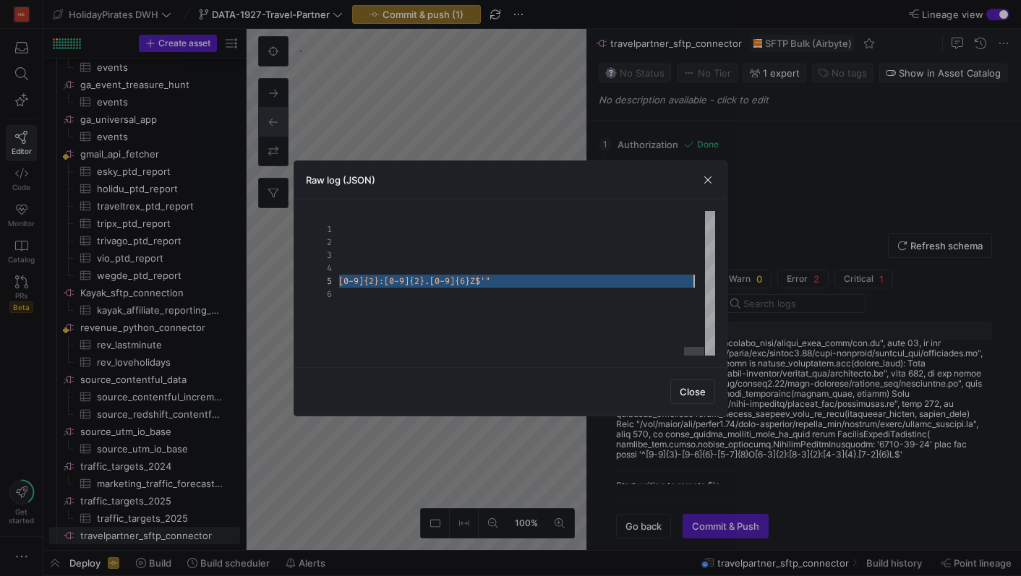
scroll to position [52, 5287]
click at [699, 391] on span "Close" at bounding box center [692, 392] width 26 height 12
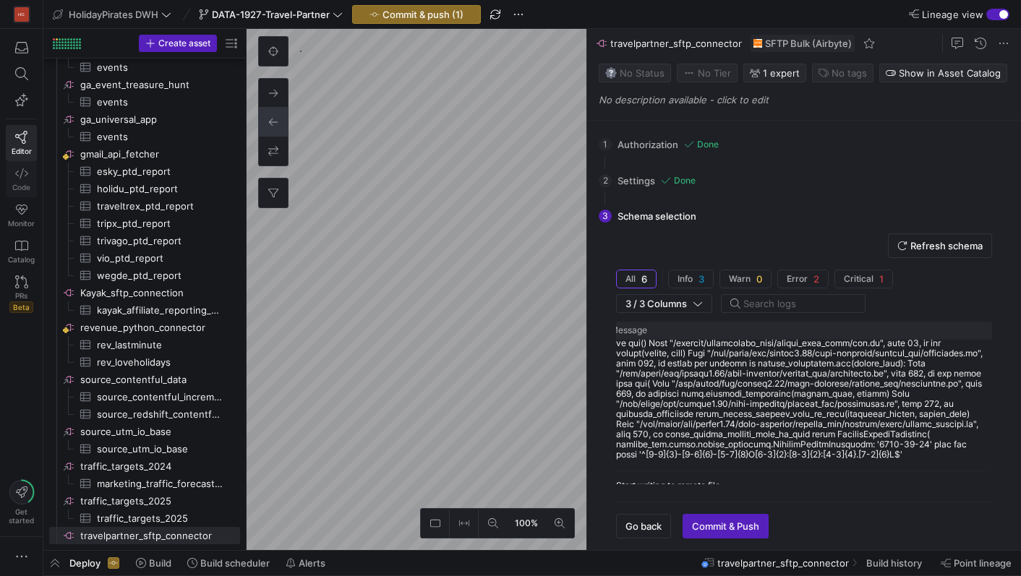
click at [29, 176] on link "Code" at bounding box center [21, 179] width 31 height 36
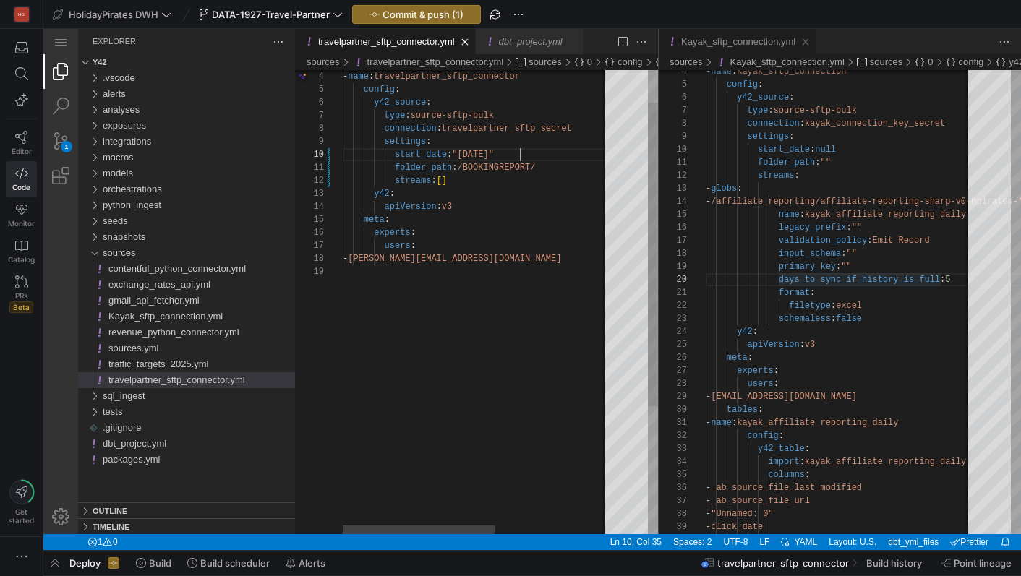
scroll to position [0, 1]
drag, startPoint x: 525, startPoint y: 156, endPoint x: 458, endPoint y: 157, distance: 67.2
type textarea "version: 2 sources: - name: travelpartner_sftp_connector config: y42_source: ty…"
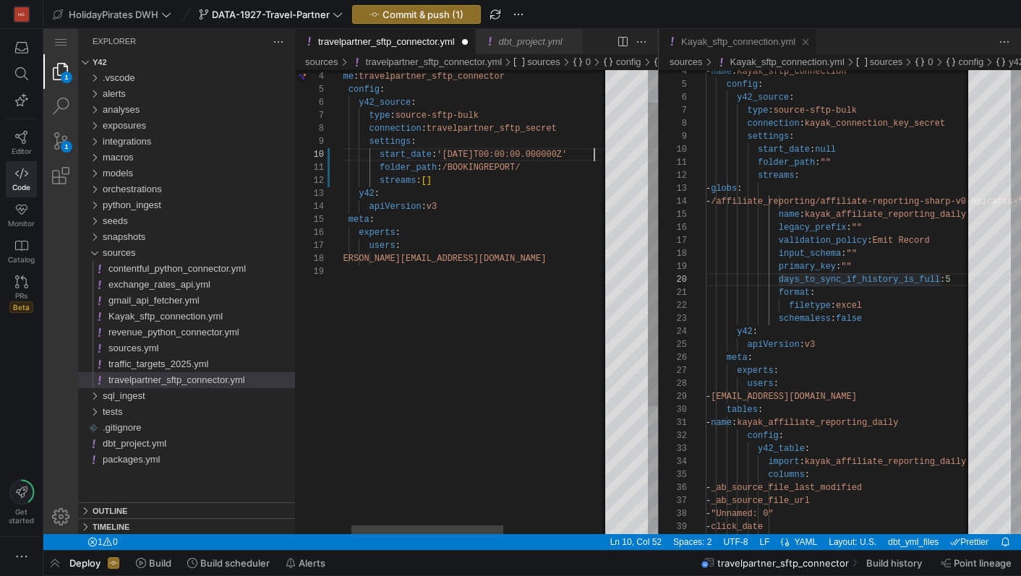
scroll to position [0, 213]
click at [430, 12] on span "Commit & push (1)" at bounding box center [422, 15] width 81 height 12
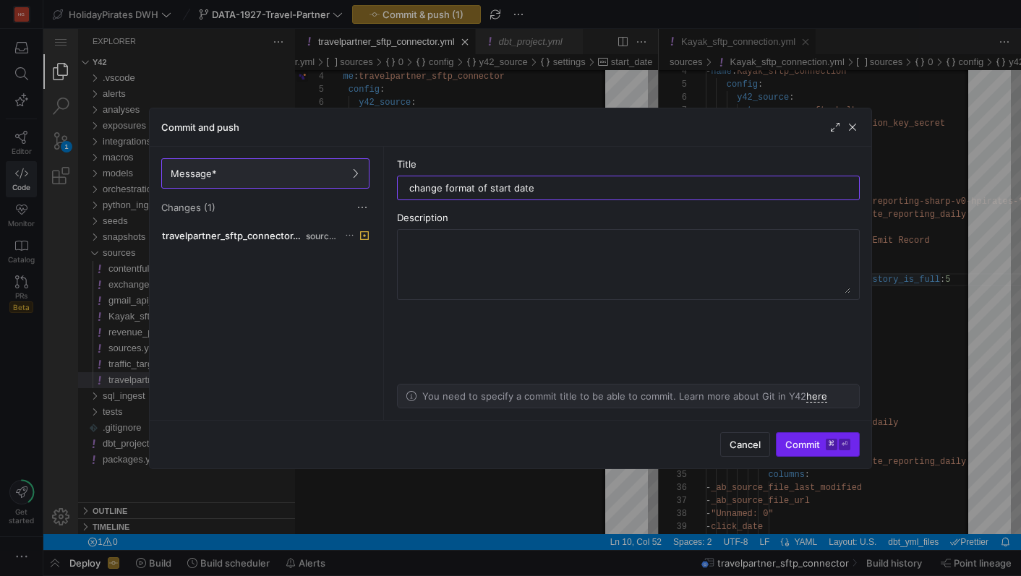
type input "change format of start date"
click at [789, 448] on span "Commit ⌘ ⏎" at bounding box center [817, 445] width 65 height 12
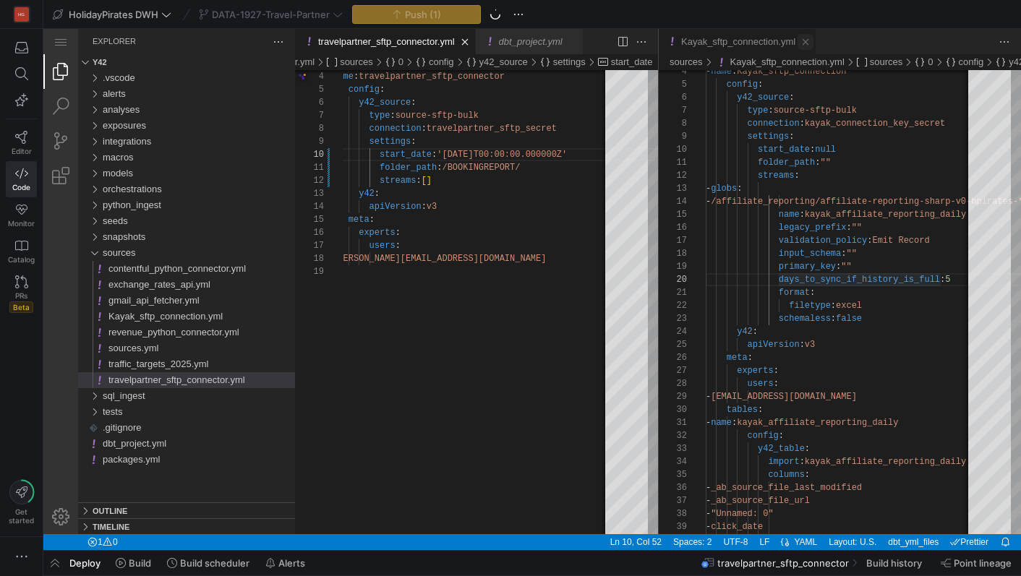
click at [812, 48] on link "Close (⌘W)" at bounding box center [805, 42] width 16 height 16
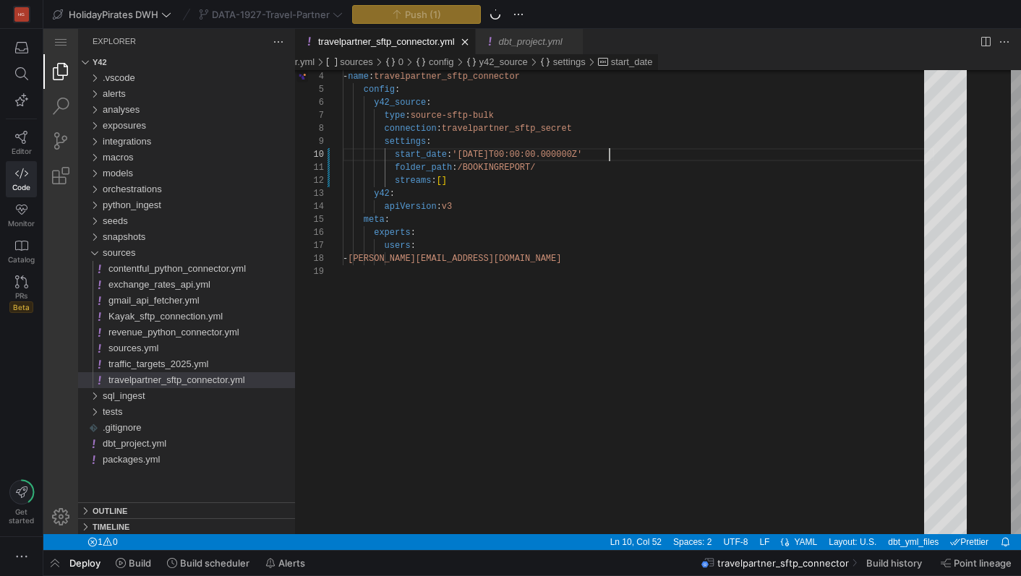
scroll to position [0, 0]
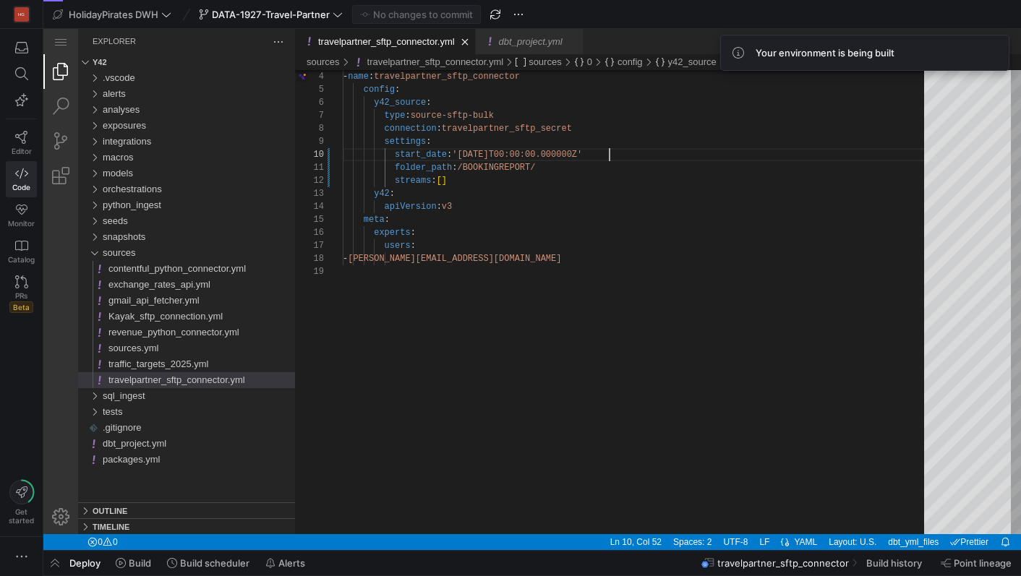
scroll to position [117, 265]
click at [15, 124] on div "Editor Code Monitor Catalog PRs Beta" at bounding box center [21, 177] width 43 height 296
click at [16, 126] on link "Editor" at bounding box center [21, 143] width 31 height 36
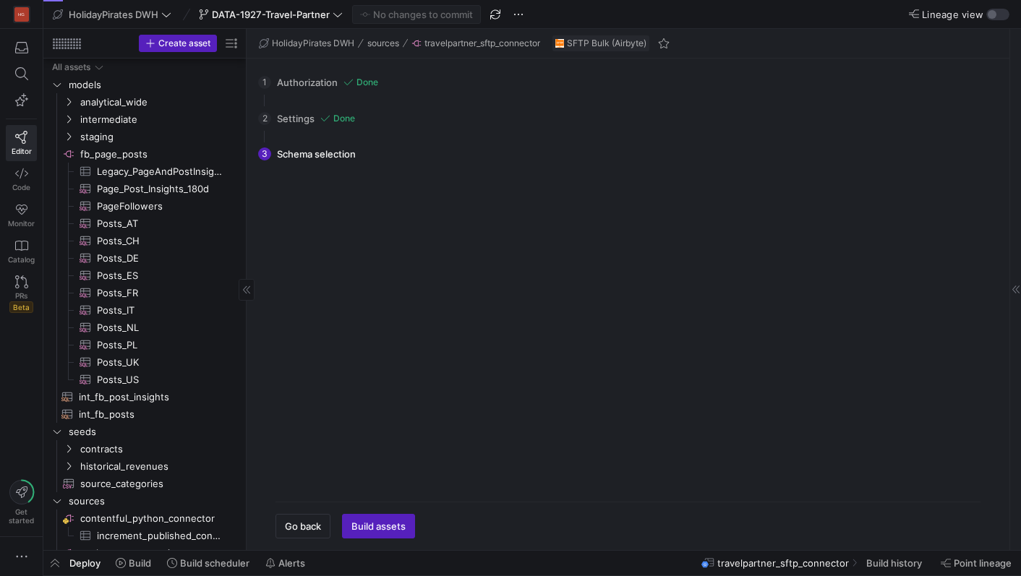
scroll to position [879, 0]
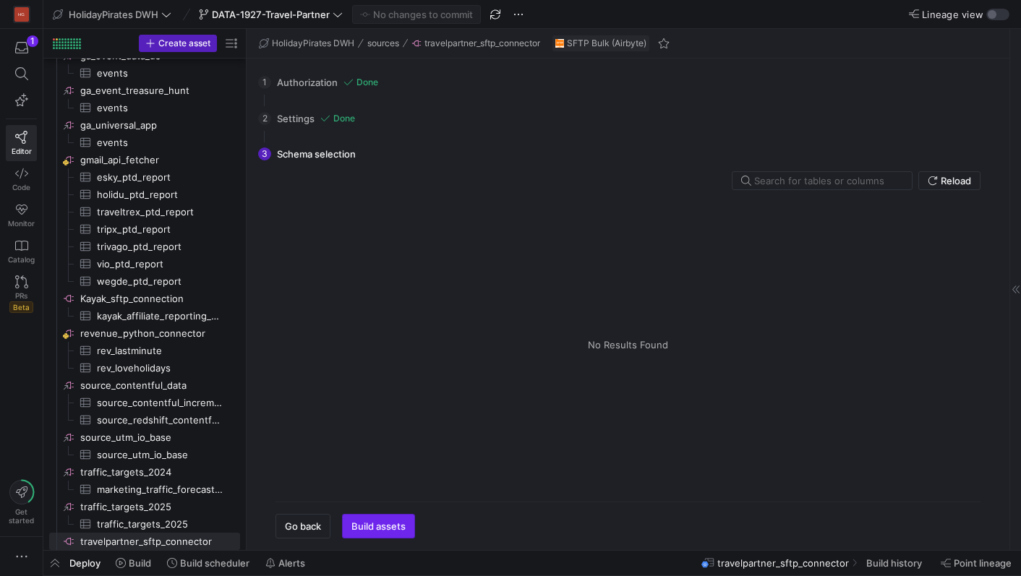
click at [382, 521] on span "Build assets" at bounding box center [378, 526] width 54 height 12
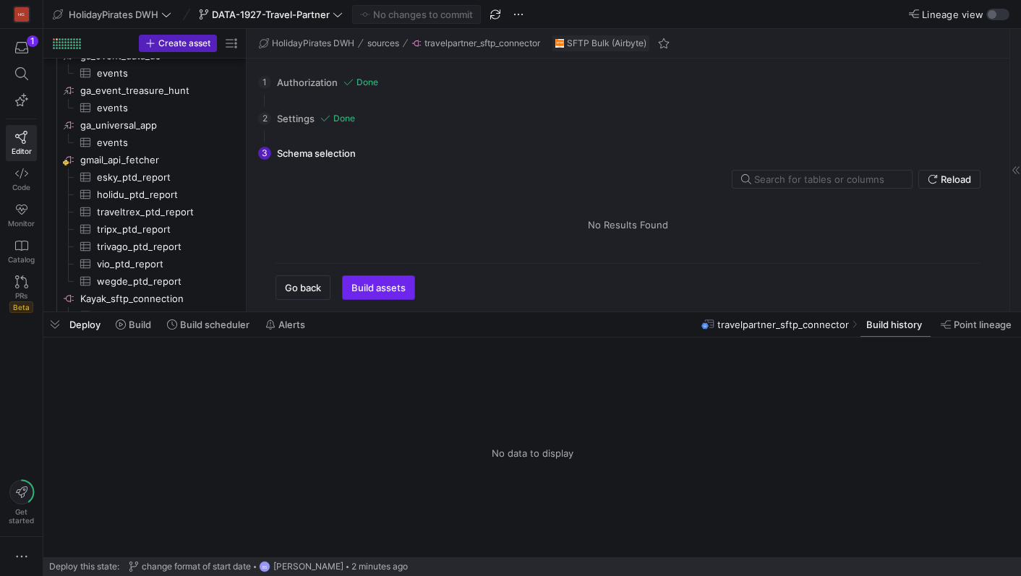
click at [390, 295] on span "button" at bounding box center [379, 287] width 72 height 23
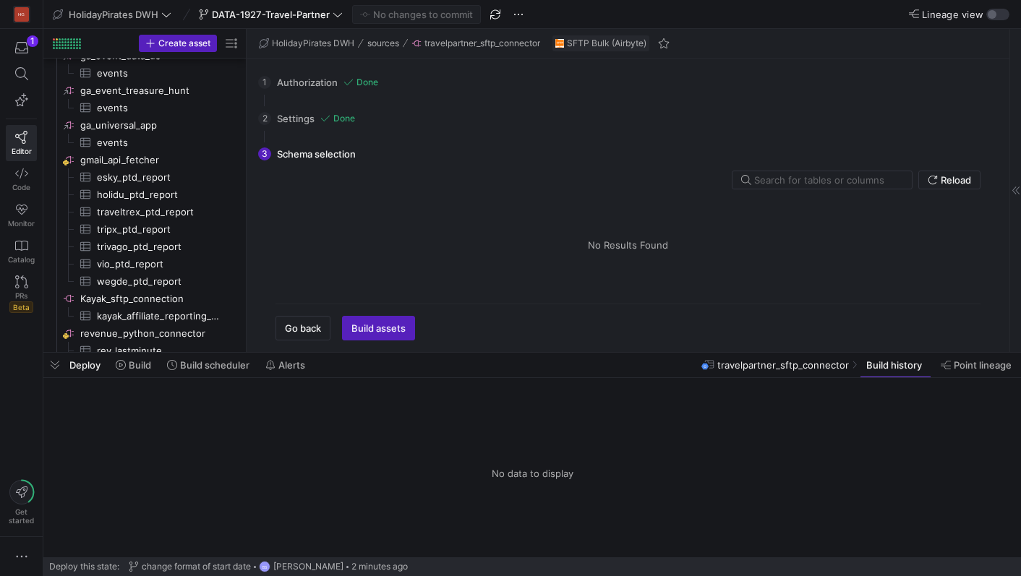
drag, startPoint x: 536, startPoint y: 314, endPoint x: 527, endPoint y: 355, distance: 41.6
click at [873, 184] on input "text" at bounding box center [827, 180] width 146 height 12
type input "a"
click at [398, 331] on span "Build assets" at bounding box center [378, 328] width 54 height 12
drag, startPoint x: 687, startPoint y: 252, endPoint x: 584, endPoint y: 252, distance: 102.6
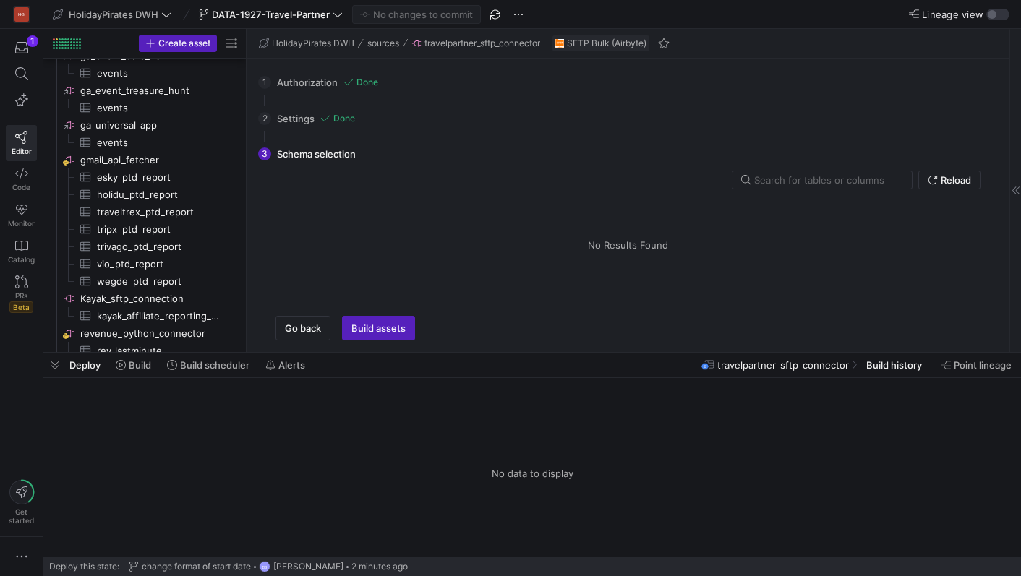
click at [583, 252] on div "Tables Drag here to set column labels Tables Columns" at bounding box center [627, 245] width 705 height 94
drag, startPoint x: 591, startPoint y: 246, endPoint x: 704, endPoint y: 247, distance: 112.8
click at [705, 248] on div "Tables Drag here to set column labels Tables Columns" at bounding box center [627, 245] width 705 height 94
copy div "No Results Found"
click at [27, 40] on div "1" at bounding box center [33, 41] width 12 height 12
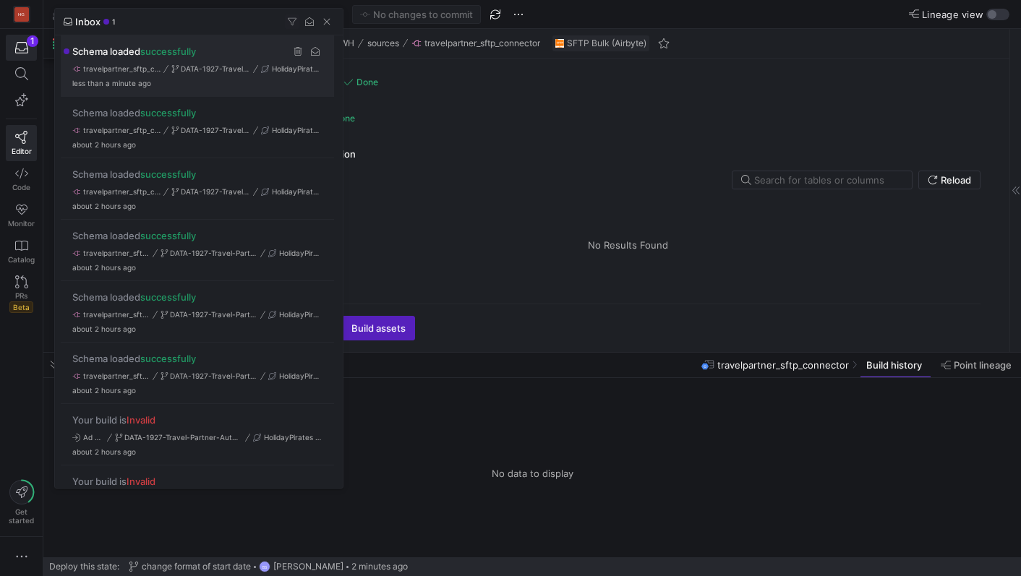
click at [261, 64] on div "Schema loaded successfully travelpartner_sftp_connector DATA-1927-Travel-Partne…" at bounding box center [197, 65] width 273 height 61
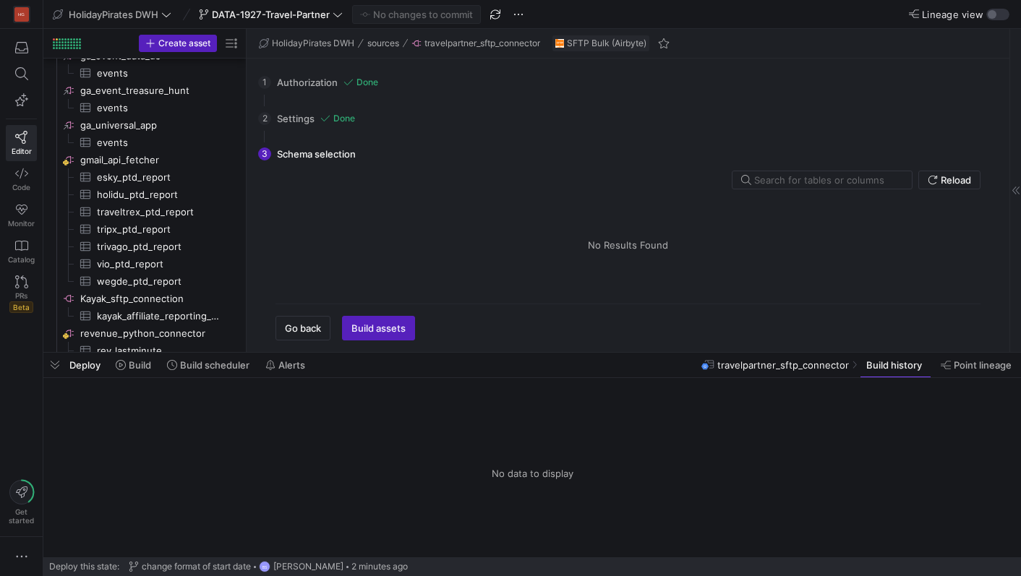
click at [998, 20] on y42-top-nav "HolidayPirates DWH DATA-1927-Travel-Partner No changes to commit Lineage view" at bounding box center [531, 14] width 977 height 29
click at [995, 15] on div "button" at bounding box center [991, 14] width 9 height 9
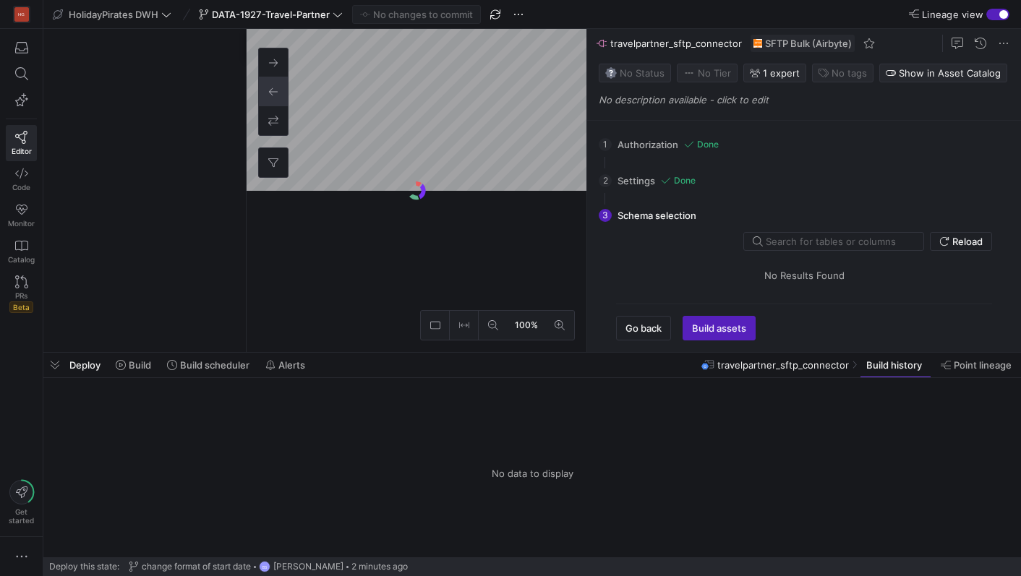
scroll to position [1077, 0]
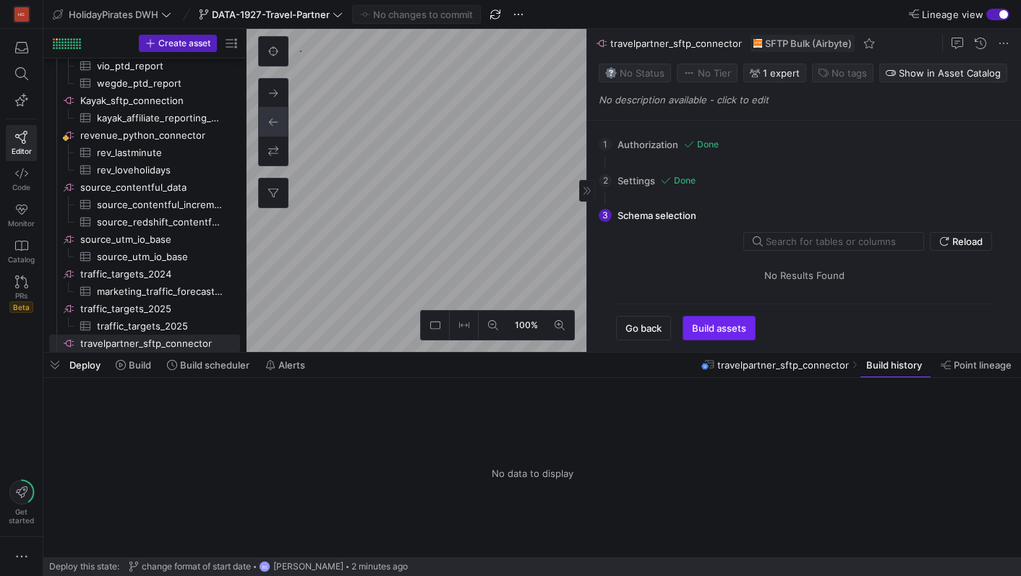
click at [711, 327] on span "Build assets" at bounding box center [719, 328] width 54 height 12
click at [95, 363] on span "Deploy" at bounding box center [84, 365] width 31 height 12
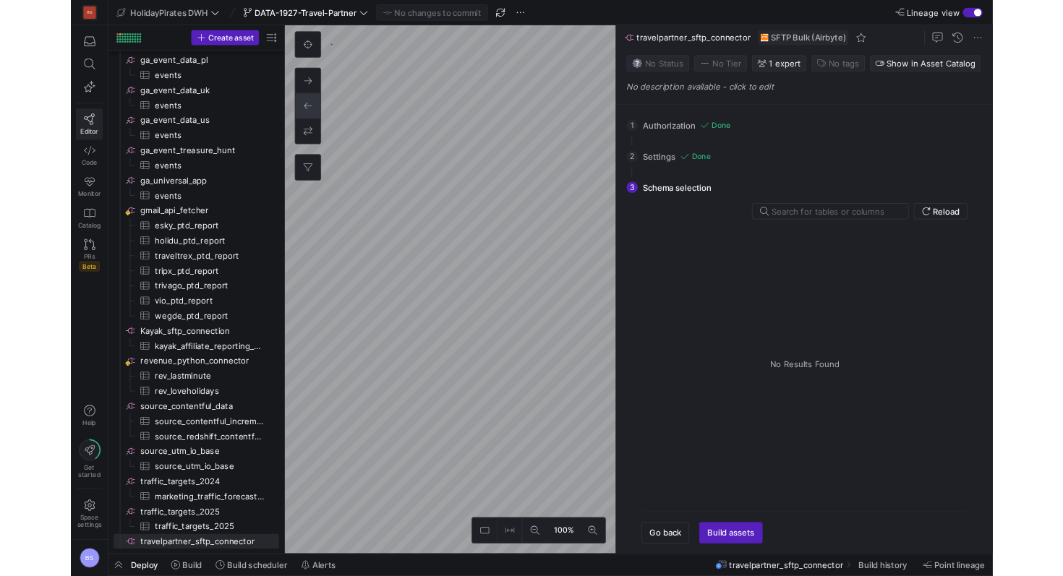
scroll to position [879, 0]
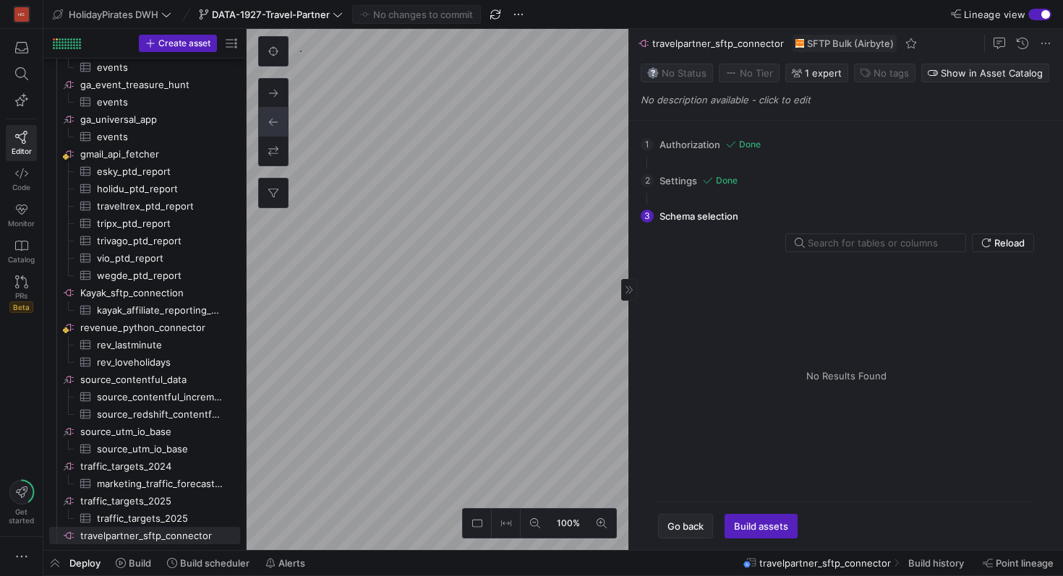
click at [688, 522] on span "Go back" at bounding box center [685, 526] width 36 height 12
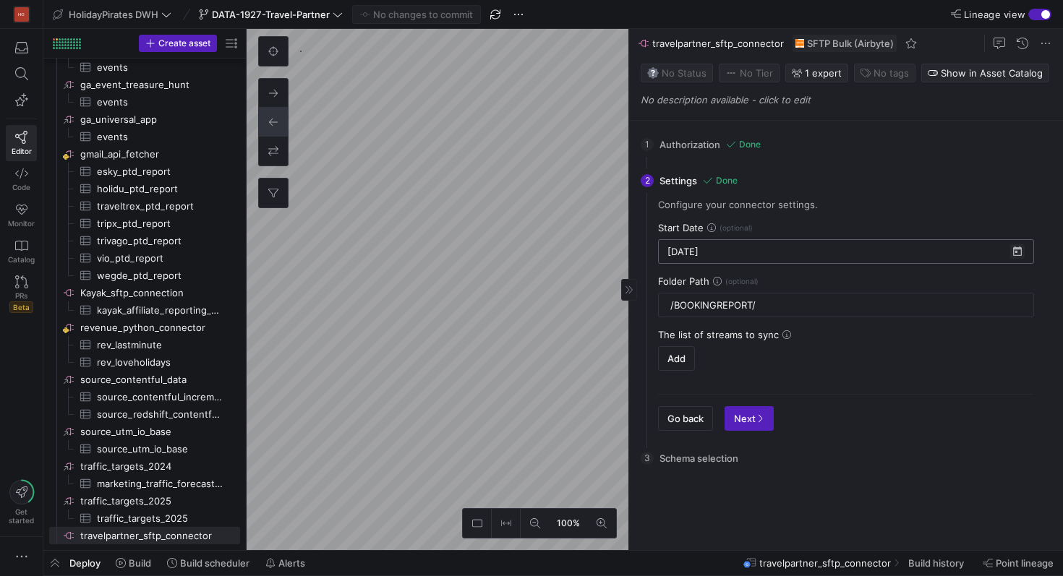
click at [1011, 250] on span "Open calendar" at bounding box center [1017, 251] width 14 height 14
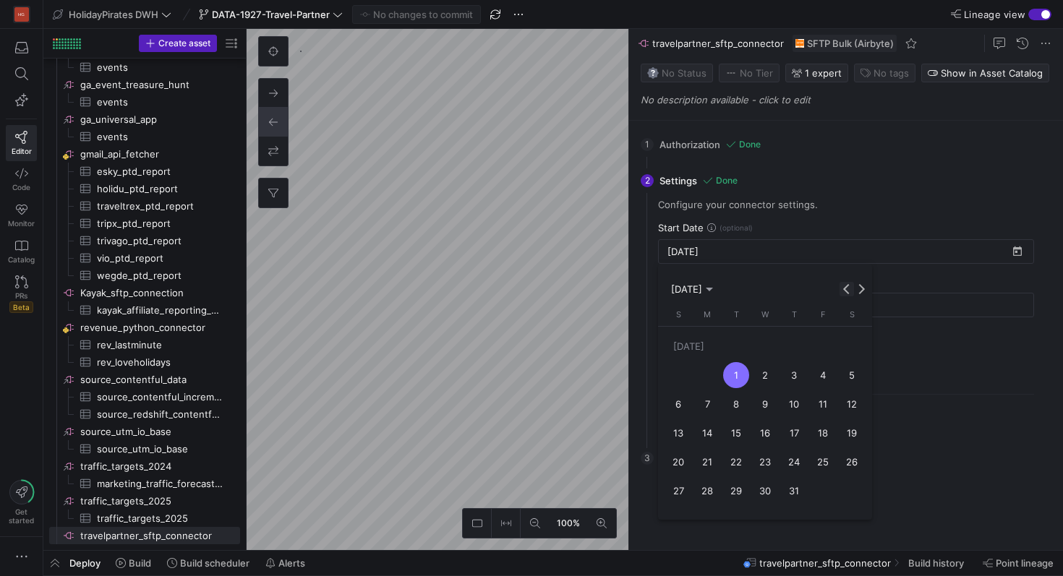
click at [842, 288] on span "Previous month" at bounding box center [846, 289] width 14 height 14
click at [857, 291] on button "Next month" at bounding box center [861, 289] width 14 height 14
click at [795, 348] on span "1" at bounding box center [794, 346] width 26 height 26
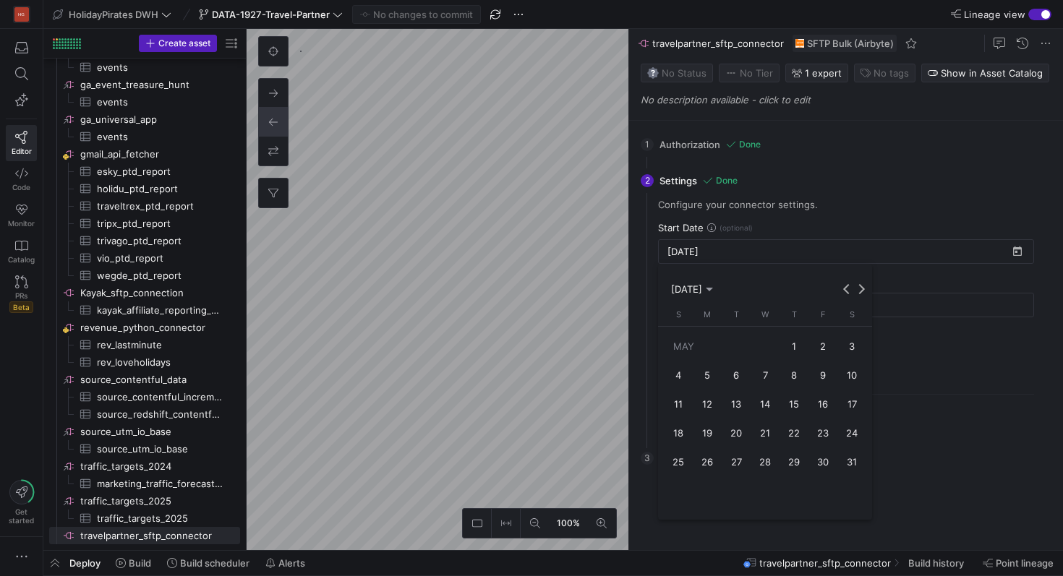
type input "[DATE]"
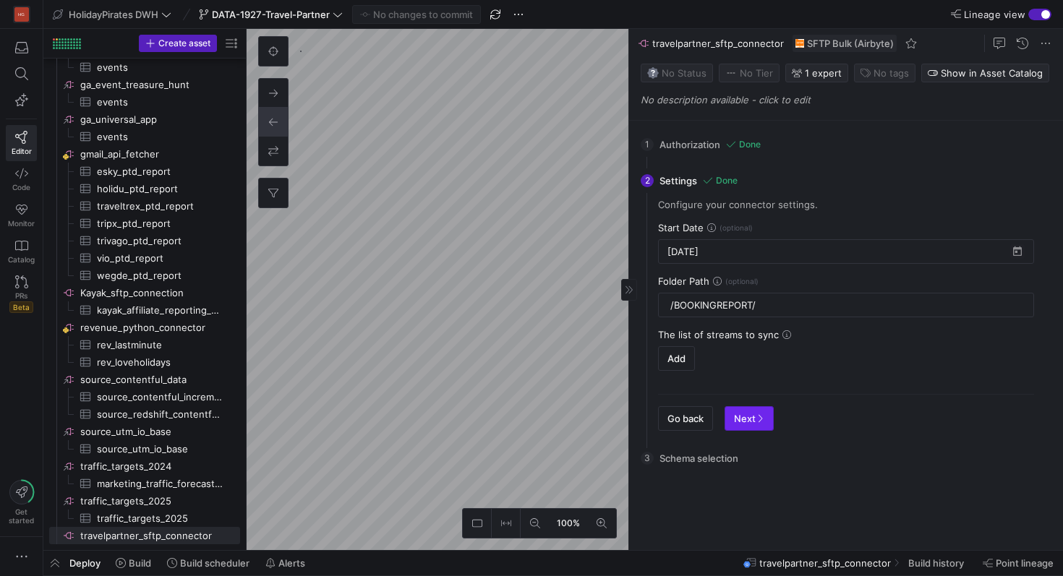
click at [752, 424] on span "Next" at bounding box center [749, 419] width 30 height 12
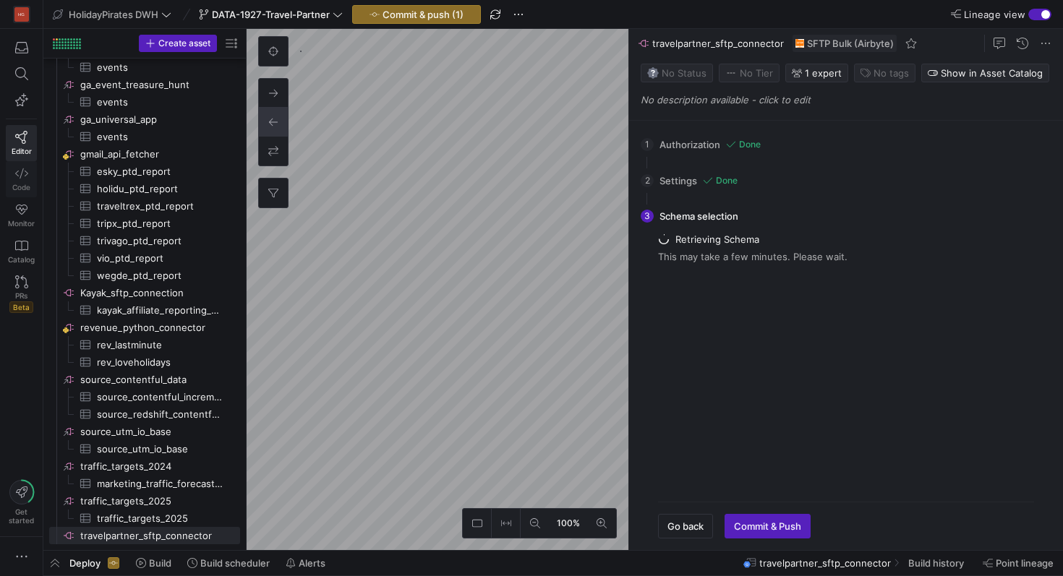
click at [25, 172] on icon at bounding box center [21, 173] width 13 height 13
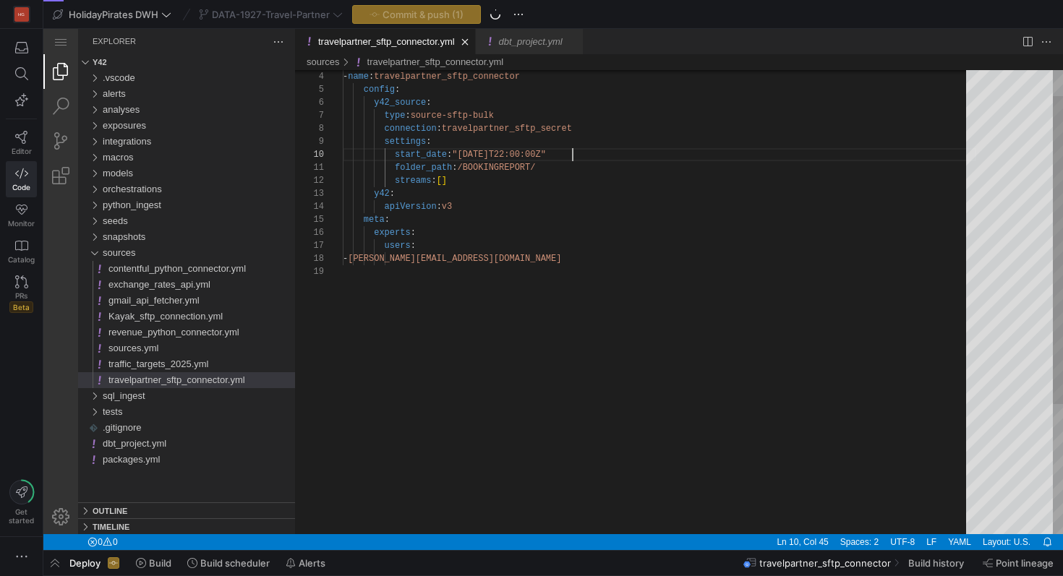
scroll to position [39, 199]
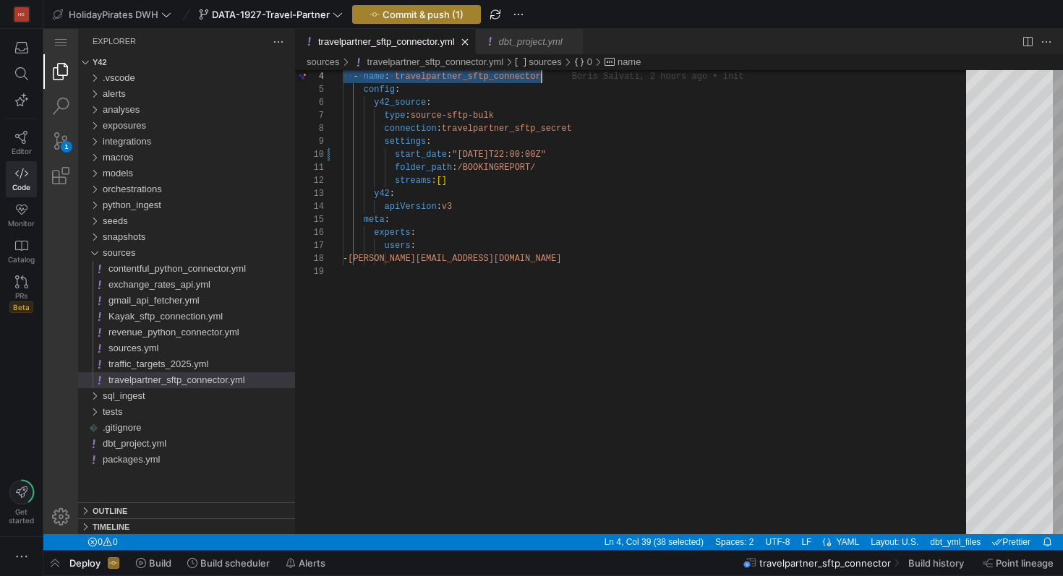
click at [419, 13] on span "Commit & push (1)" at bounding box center [422, 15] width 81 height 12
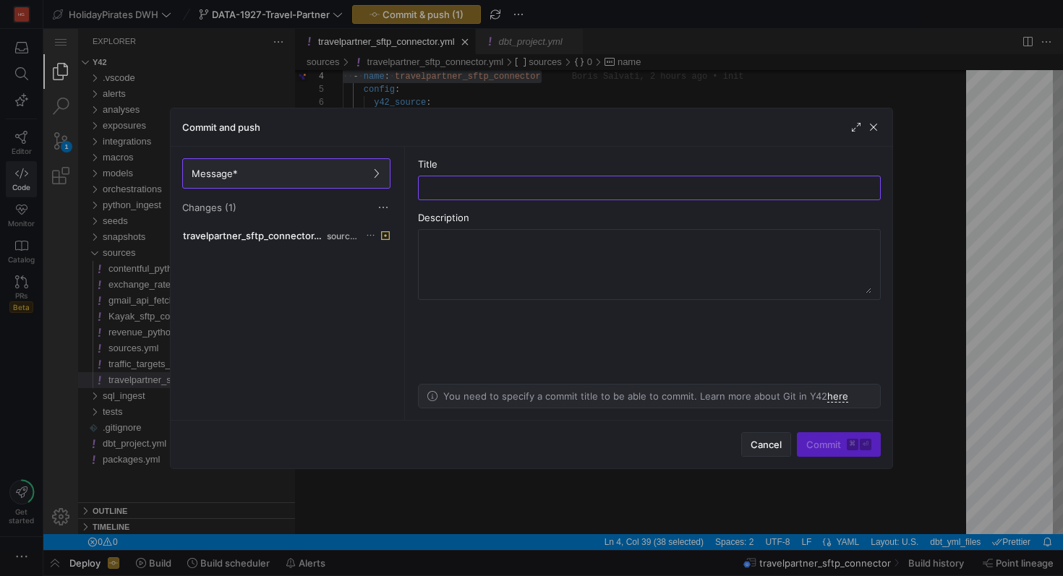
click at [774, 442] on span "Cancel" at bounding box center [765, 445] width 31 height 12
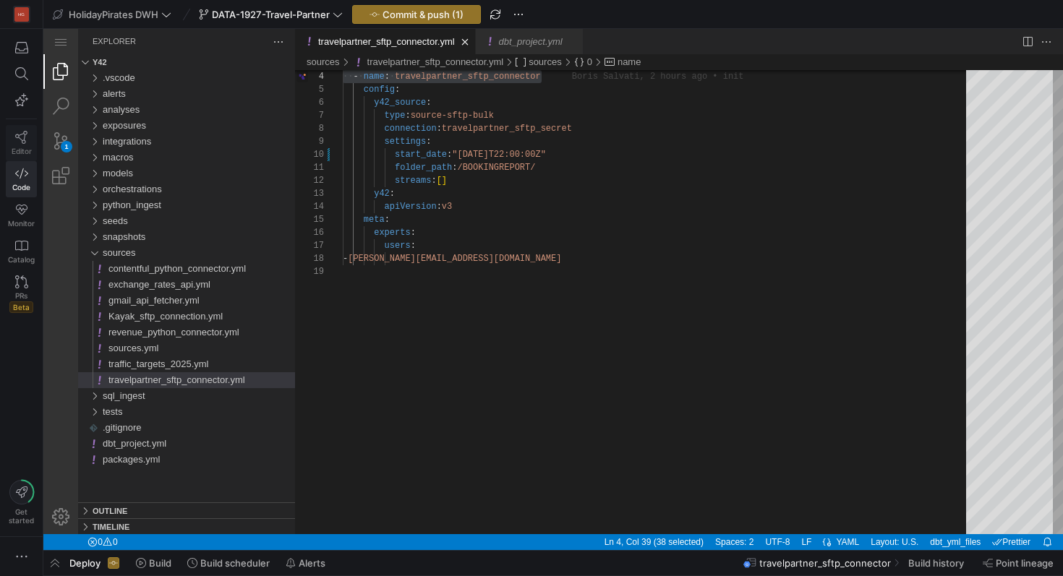
click at [25, 145] on link "Editor" at bounding box center [21, 143] width 31 height 36
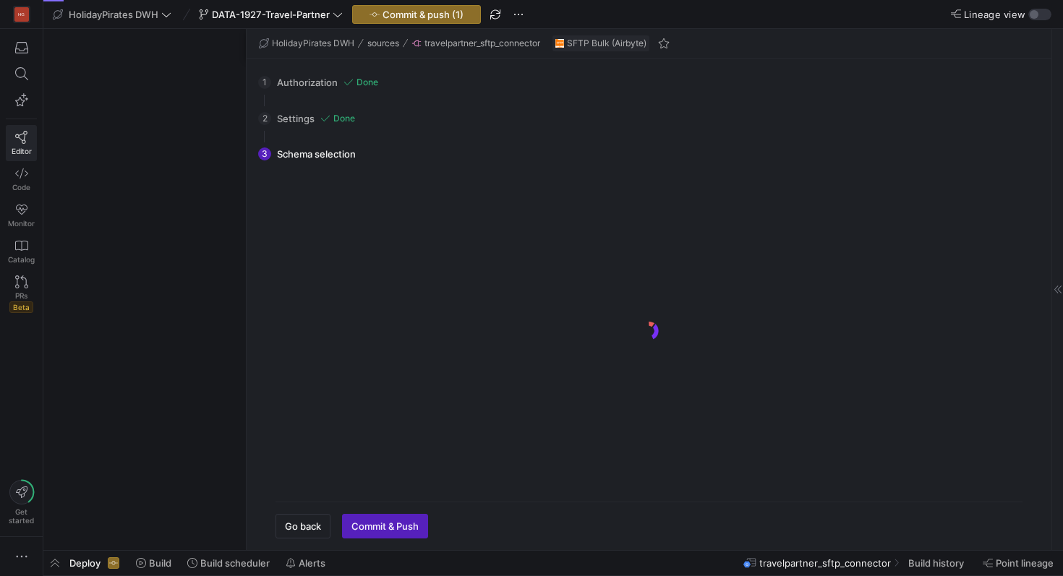
scroll to position [879, 0]
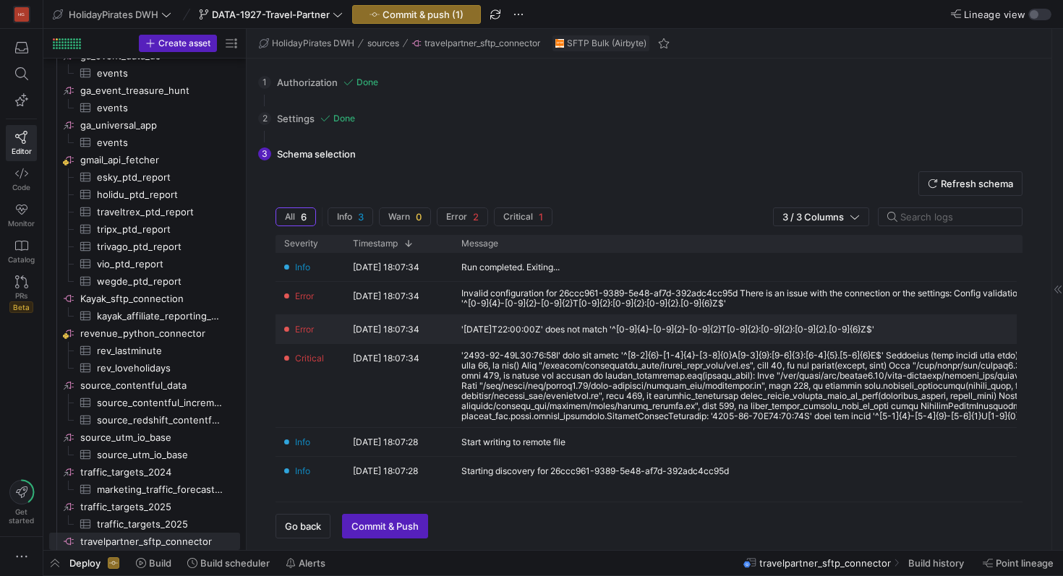
click at [673, 330] on div "'2025-04-30T22:00:00Z' does not match '^[0-9]{4}-[0-9]{2}-[0-9]{2}T[0-9]{2}:[0-…" at bounding box center [667, 330] width 413 height 10
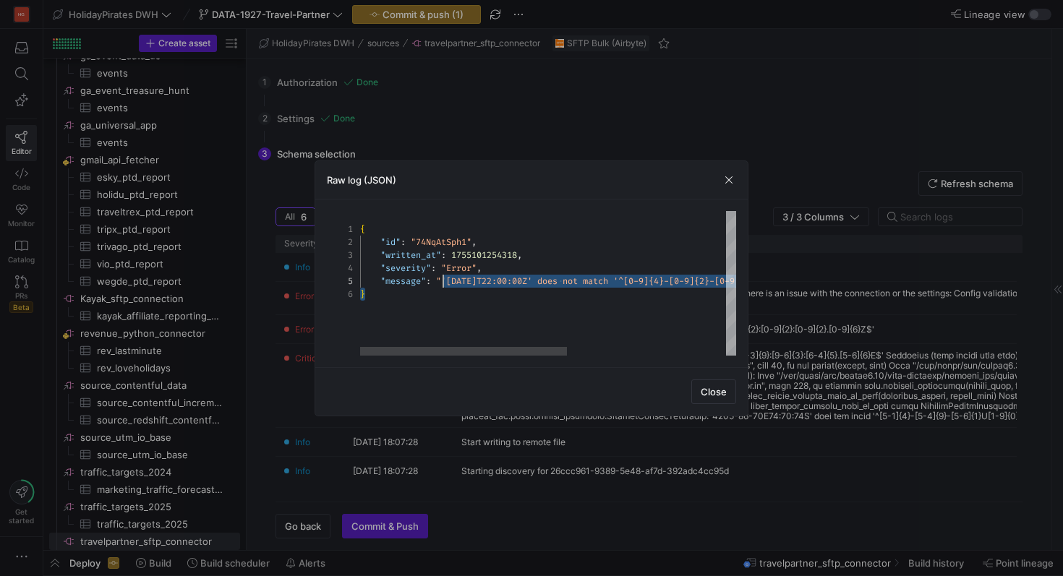
scroll to position [52, 78]
drag, startPoint x: 617, startPoint y: 291, endPoint x: 439, endPoint y: 280, distance: 177.4
click at [439, 280] on div "{ "id" : "74NqAtSph1" , "written_at" : 1755101254318 , "severity" : "Error" , "…" at bounding box center [692, 283] width 665 height 145
click at [726, 176] on span "button" at bounding box center [728, 180] width 14 height 14
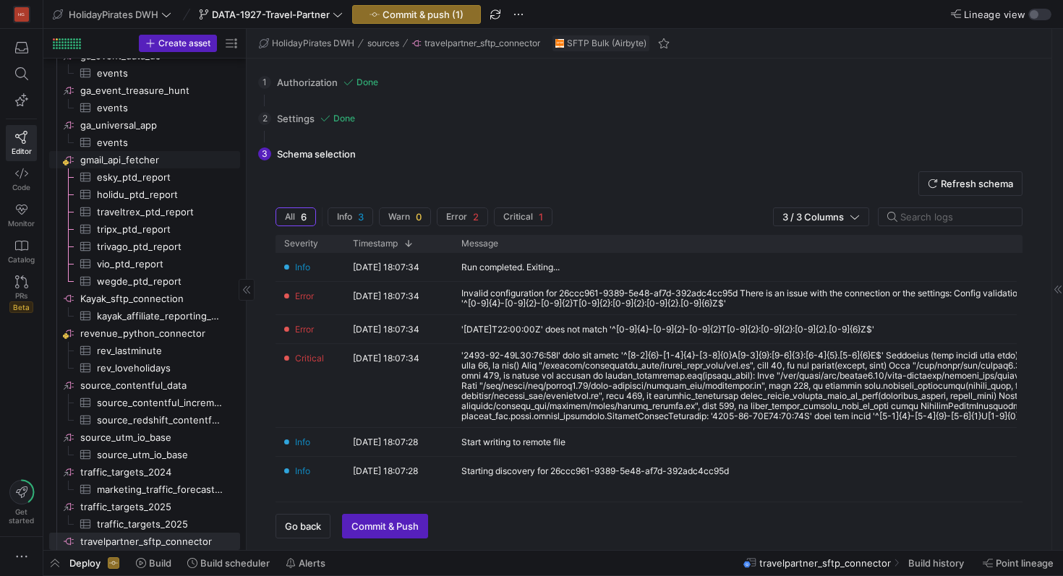
scroll to position [885, 0]
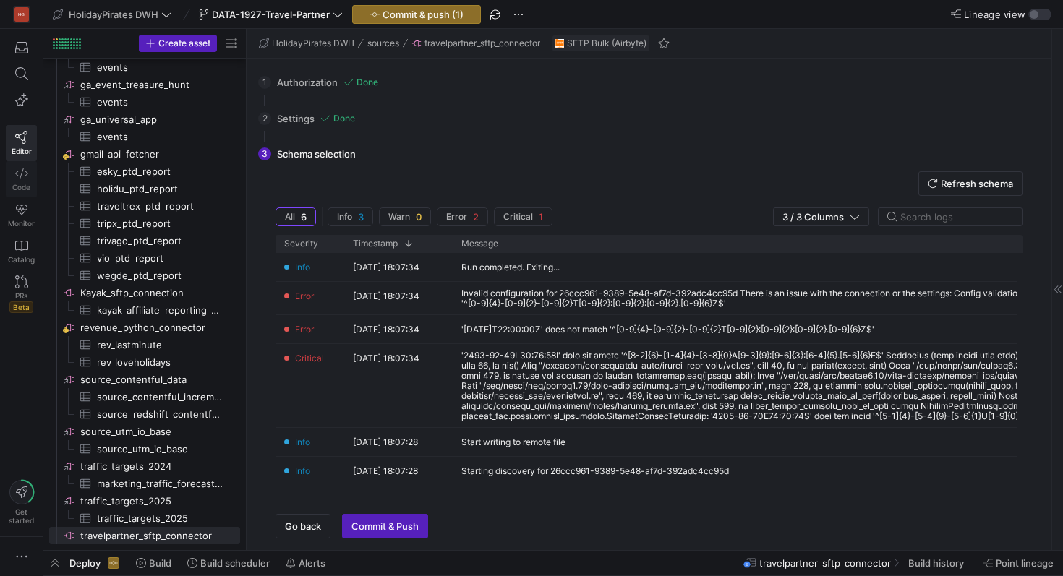
click at [15, 175] on icon at bounding box center [21, 173] width 13 height 13
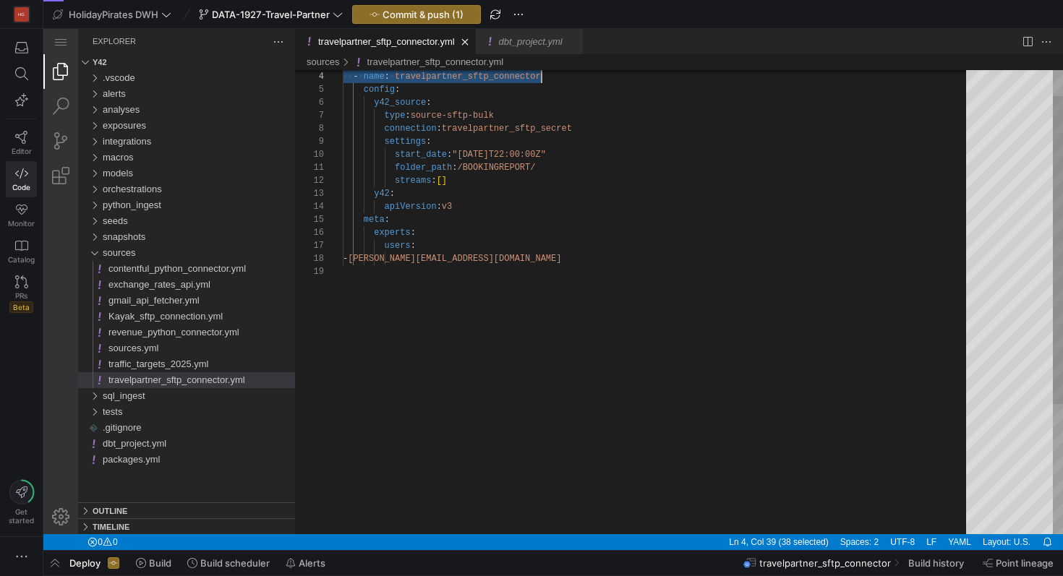
scroll to position [39, 199]
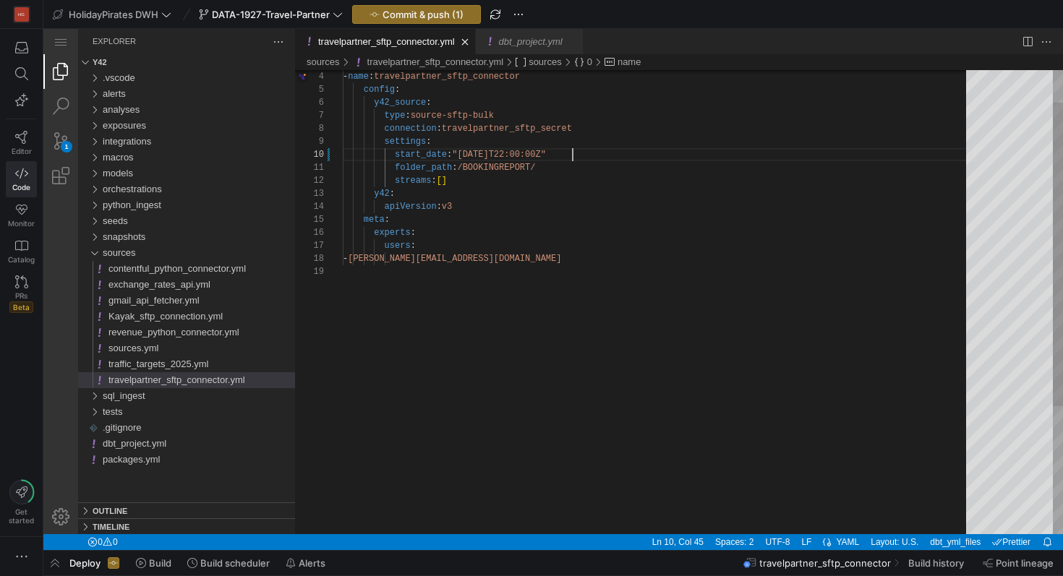
click at [583, 153] on div "- name : travelpartner_sftp_connector config : y42_source : type : source-sftp-…" at bounding box center [659, 374] width 633 height 709
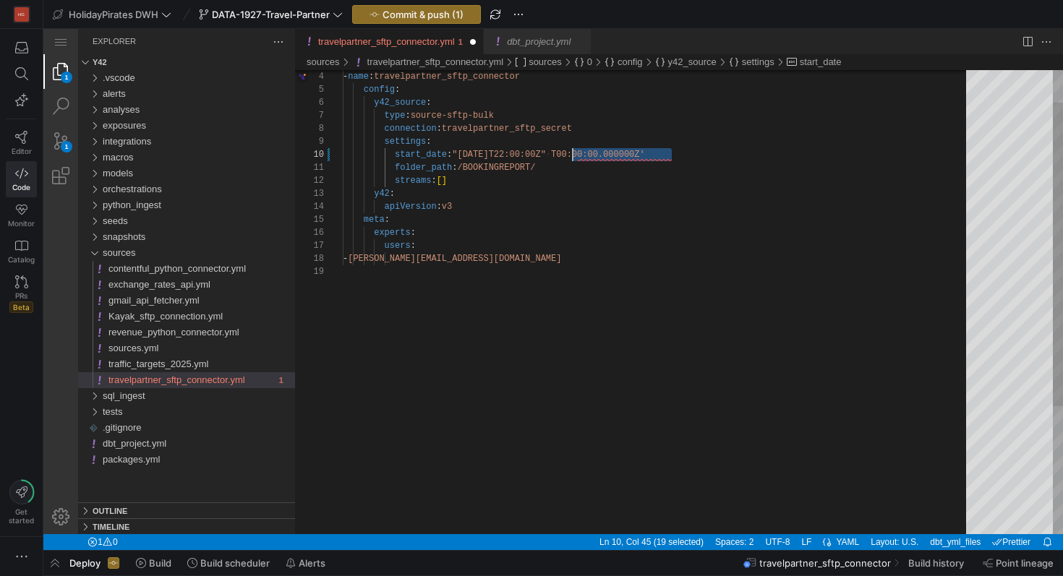
scroll to position [117, 235]
drag, startPoint x: 692, startPoint y: 157, endPoint x: 576, endPoint y: 156, distance: 116.4
click at [576, 156] on div "- name : travelpartner_sftp_connector config : y42_source : type : source-sftp-…" at bounding box center [659, 374] width 633 height 709
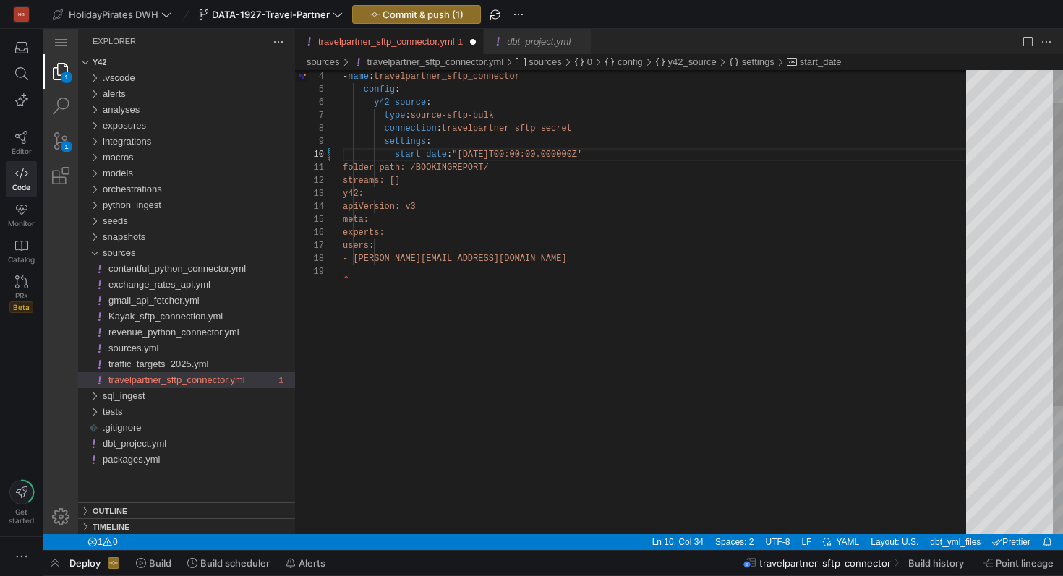
click at [622, 158] on div "- name : travelpartner_sftp_connector config : y42_source : type : source-sftp-…" at bounding box center [659, 374] width 633 height 709
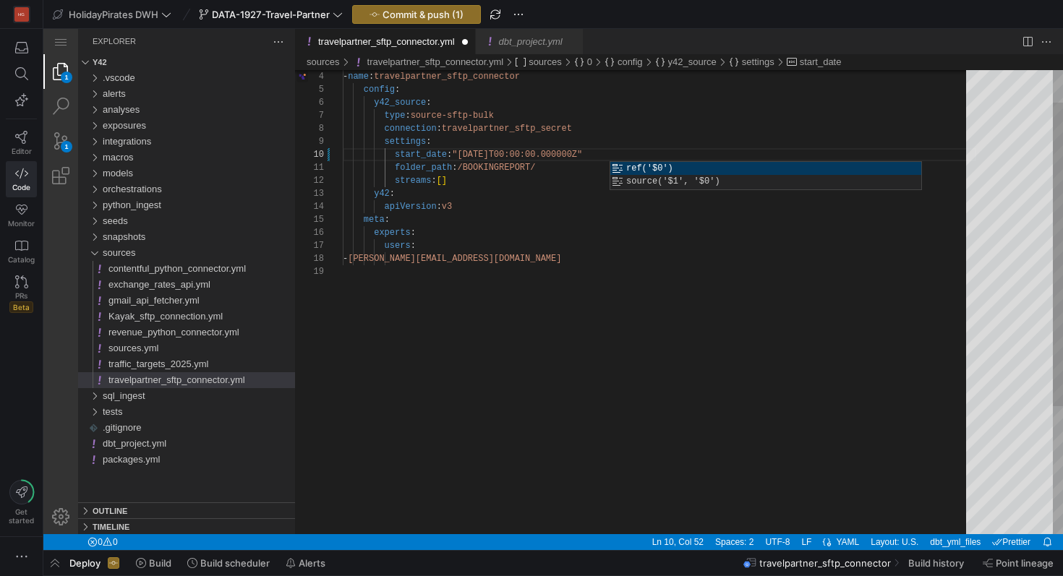
click at [572, 286] on div "- name : travelpartner_sftp_connector config : y42_source : type : source-sftp-…" at bounding box center [659, 374] width 633 height 709
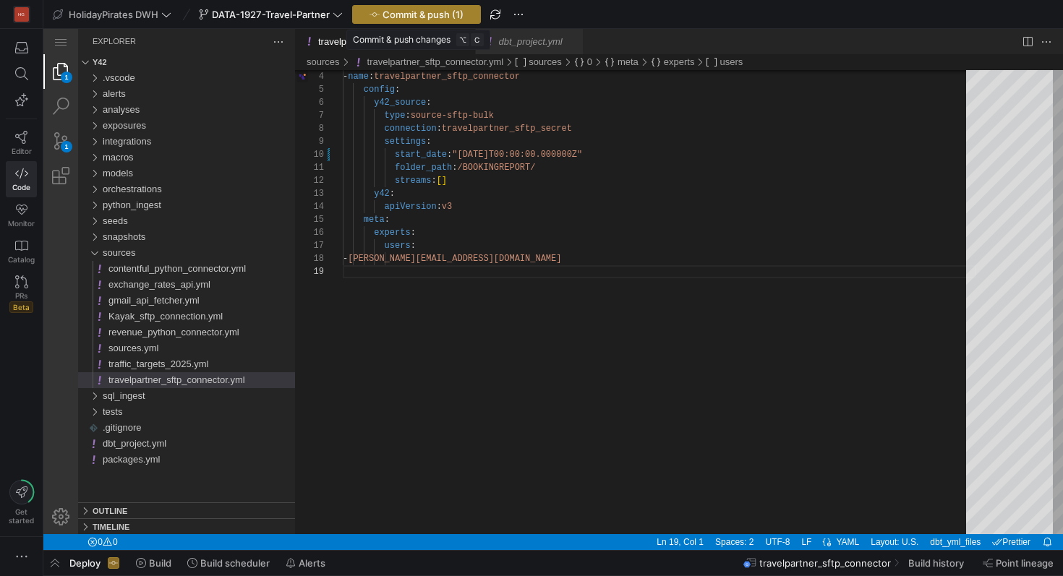
type textarea "folder_path: /BOOKINGREPORT/ streams: [] y42: apiVersion: v3 meta: experts: use…"
click at [439, 9] on span "Commit & push (1)" at bounding box center [422, 15] width 81 height 12
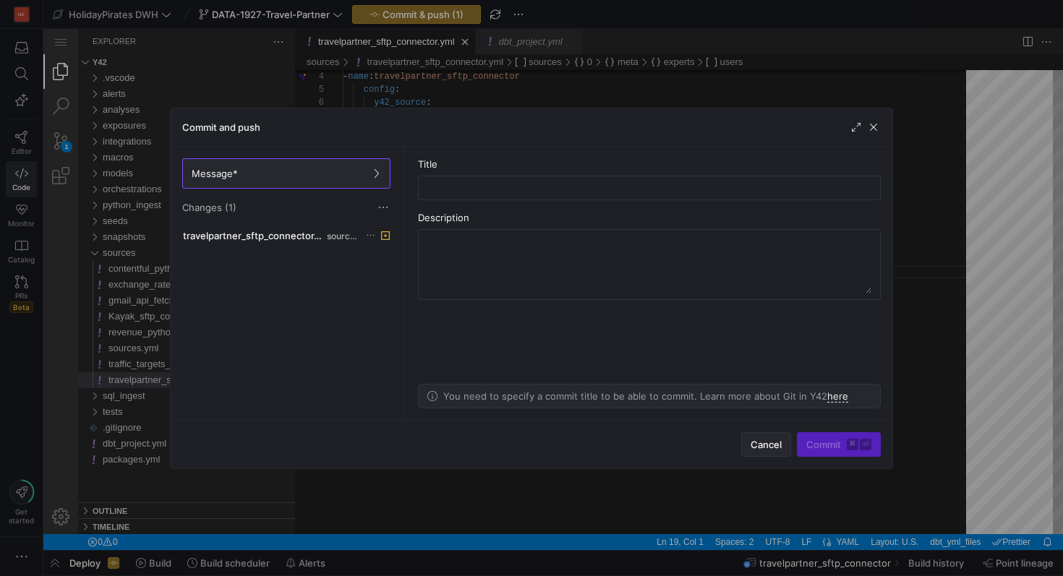
click at [763, 455] on span "button" at bounding box center [766, 444] width 48 height 23
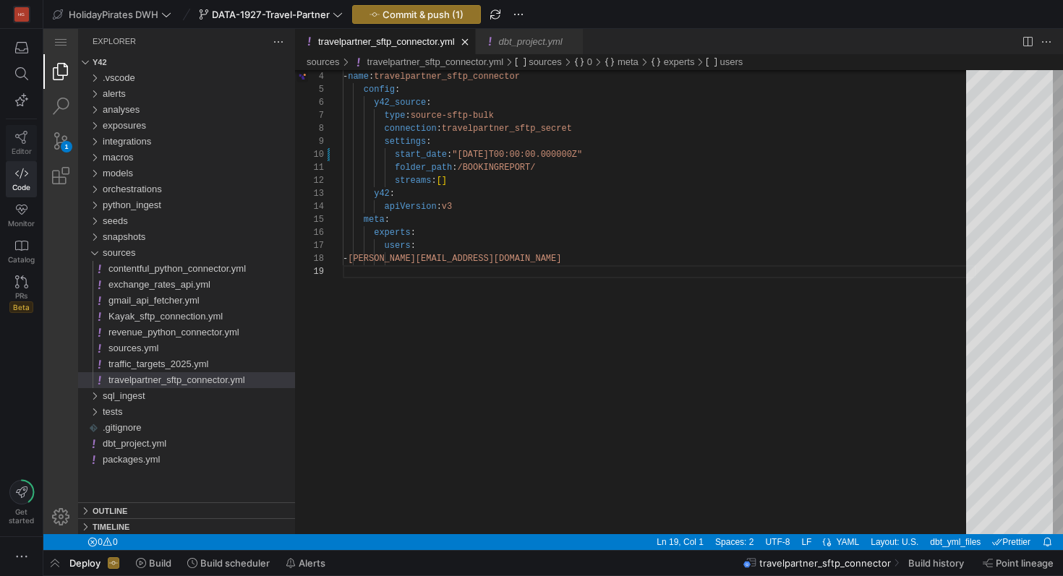
click at [21, 145] on link "Editor" at bounding box center [21, 143] width 31 height 36
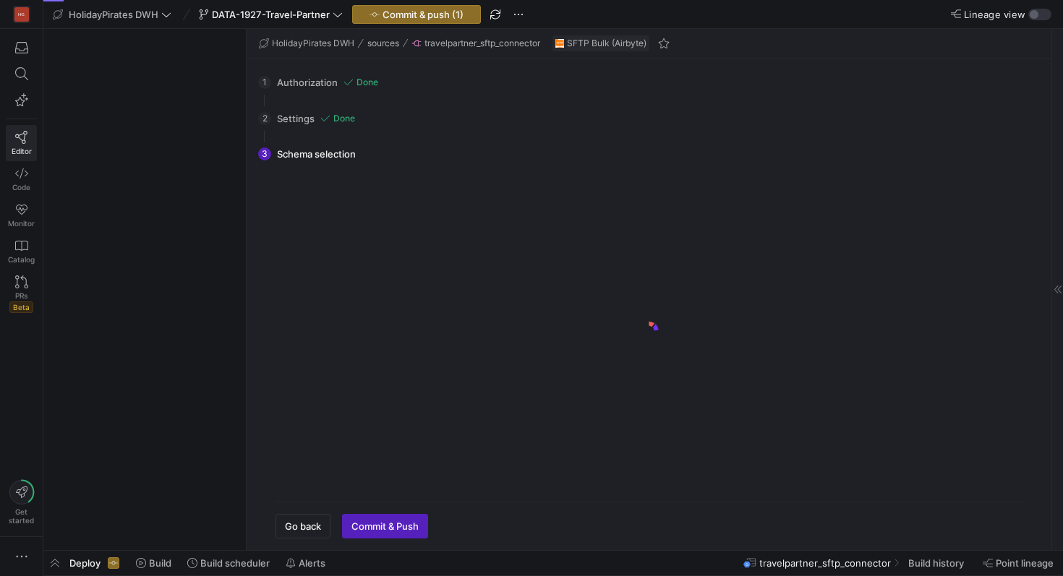
scroll to position [879, 0]
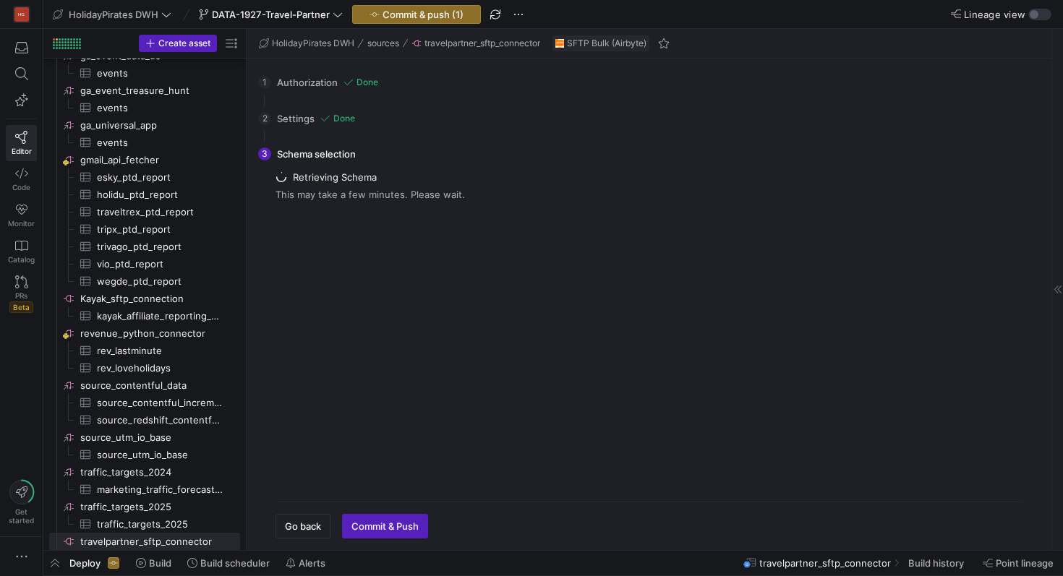
click at [304, 121] on div "2 Settings Done Configure your connector settings. Start Date 30/04/2025 Folder…" at bounding box center [646, 118] width 776 height 36
click at [311, 537] on span "button" at bounding box center [302, 526] width 53 height 23
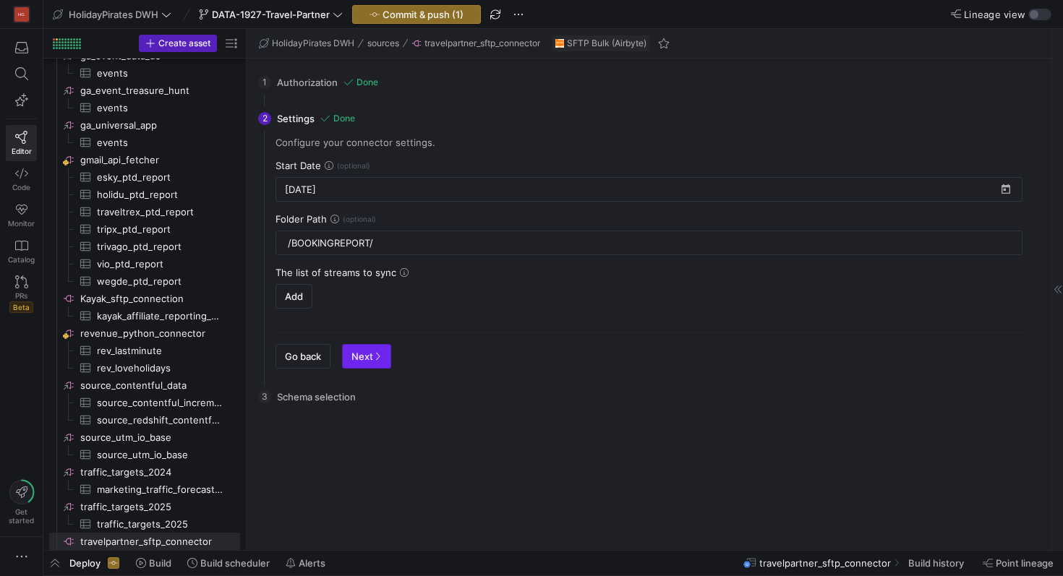
click at [368, 359] on span "Next" at bounding box center [366, 357] width 30 height 12
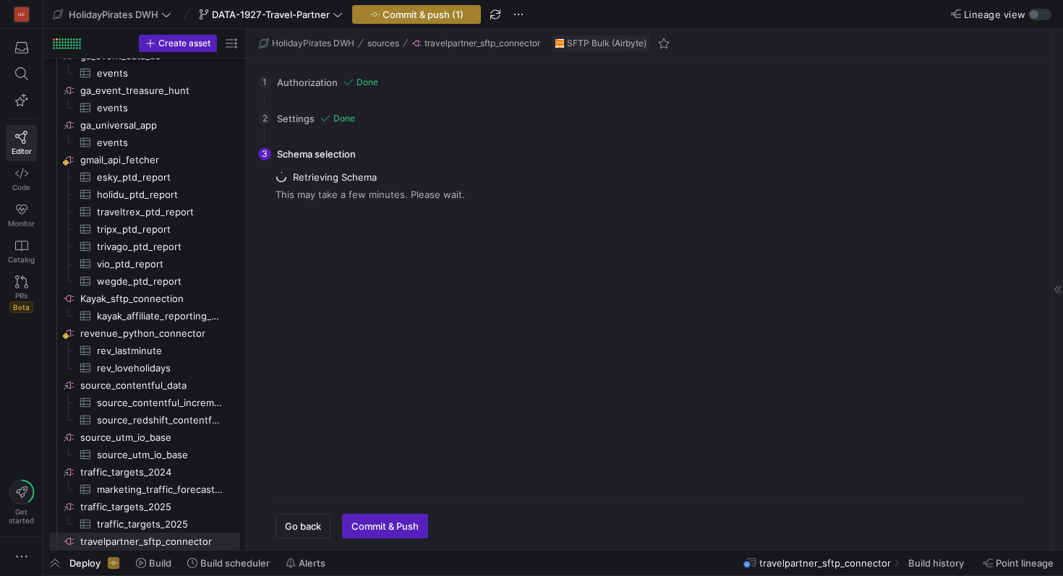
click at [445, 5] on button "Commit & push (1)" at bounding box center [416, 14] width 129 height 19
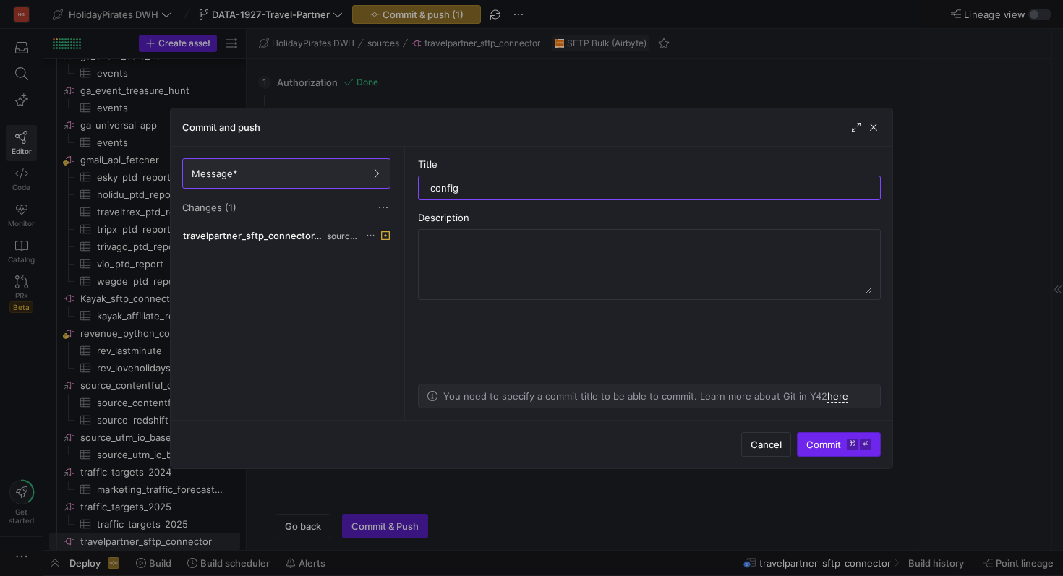
type input "config"
click at [818, 439] on span "Commit ⌘ ⏎" at bounding box center [838, 445] width 65 height 12
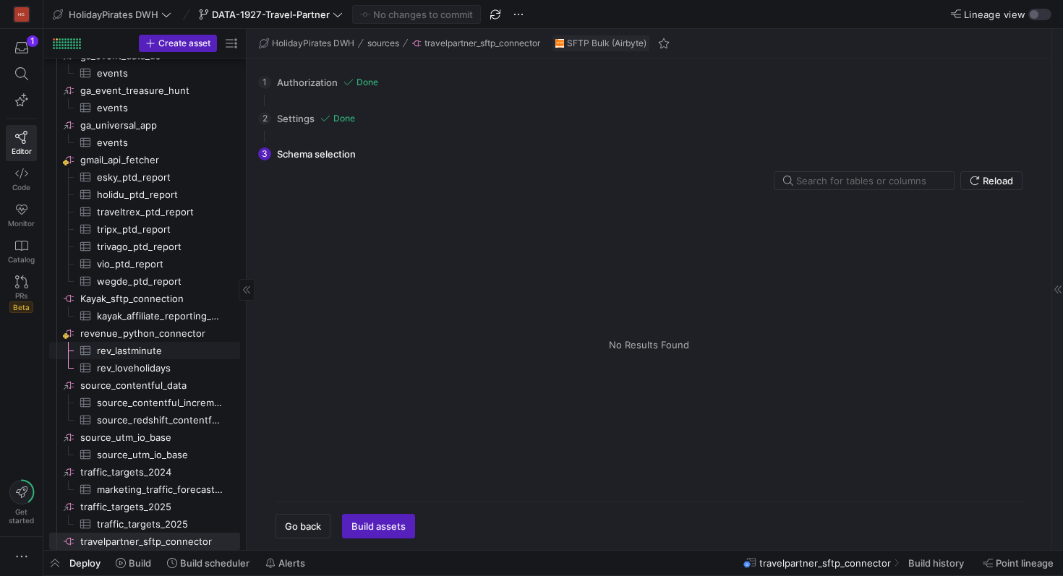
scroll to position [885, 0]
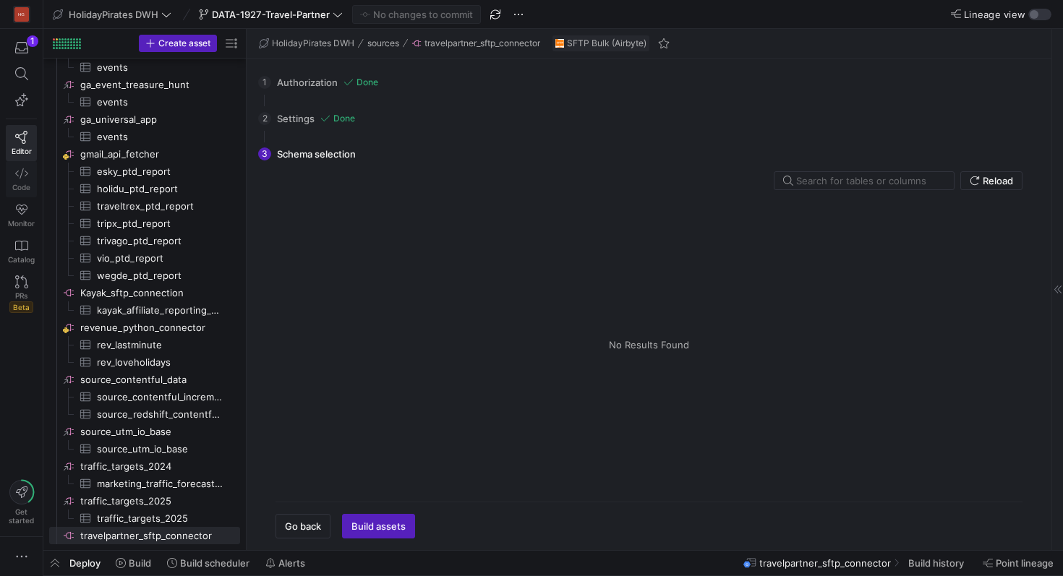
click at [21, 175] on icon at bounding box center [21, 173] width 13 height 13
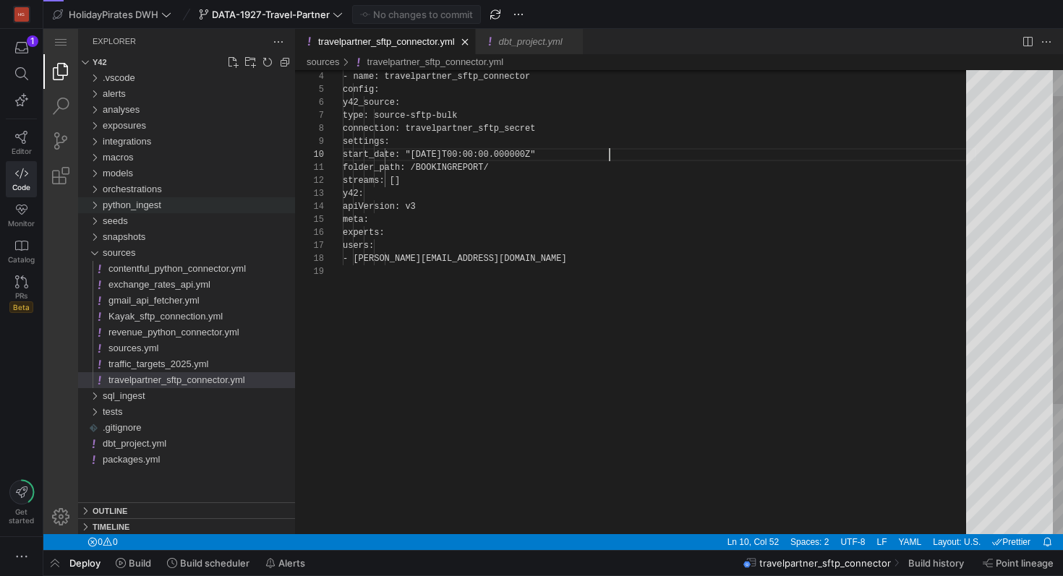
scroll to position [39, 199]
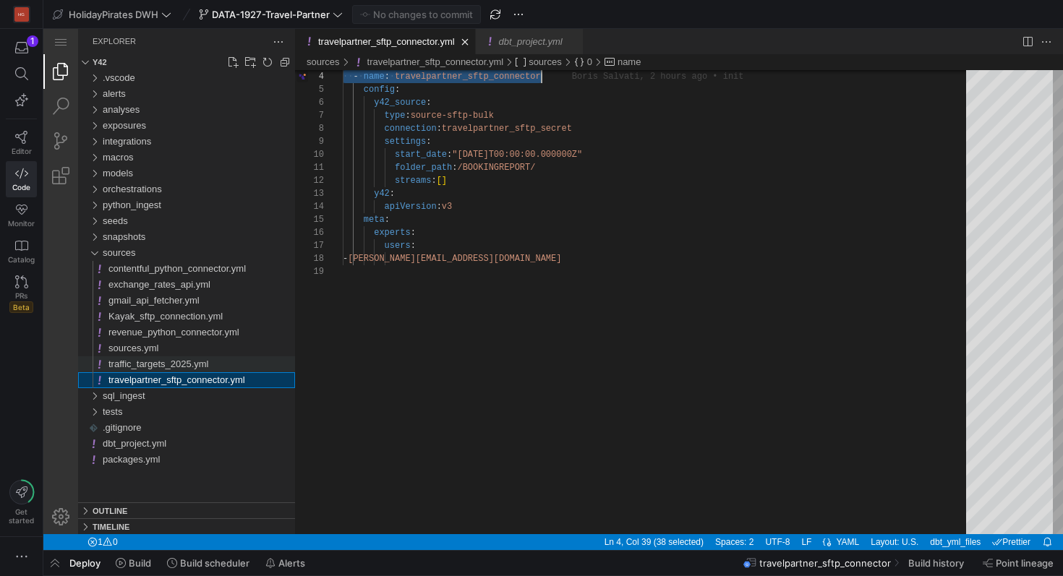
click at [203, 365] on span "traffic_targets_2025.yml" at bounding box center [158, 364] width 100 height 11
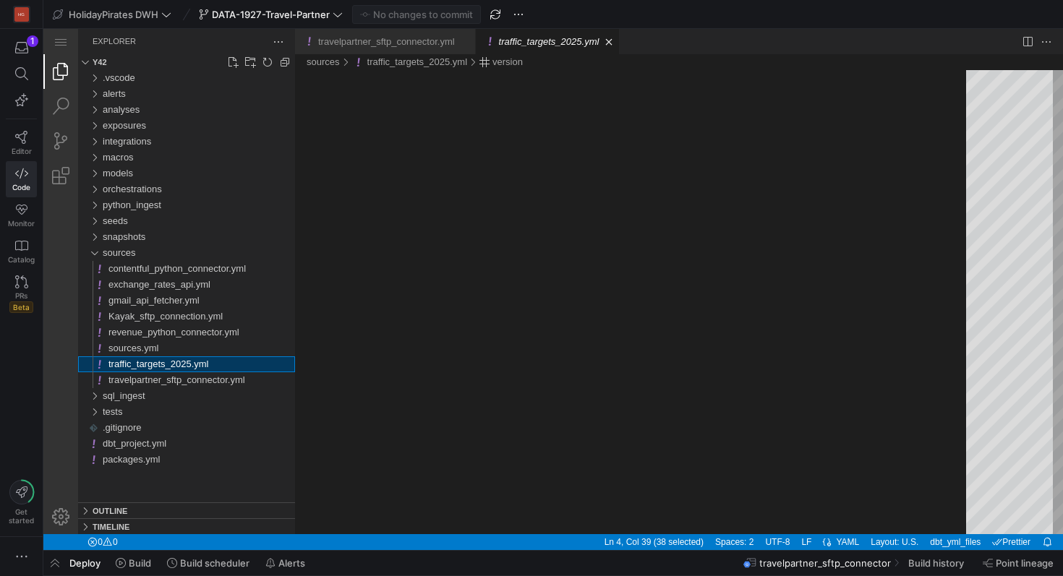
scroll to position [130, 0]
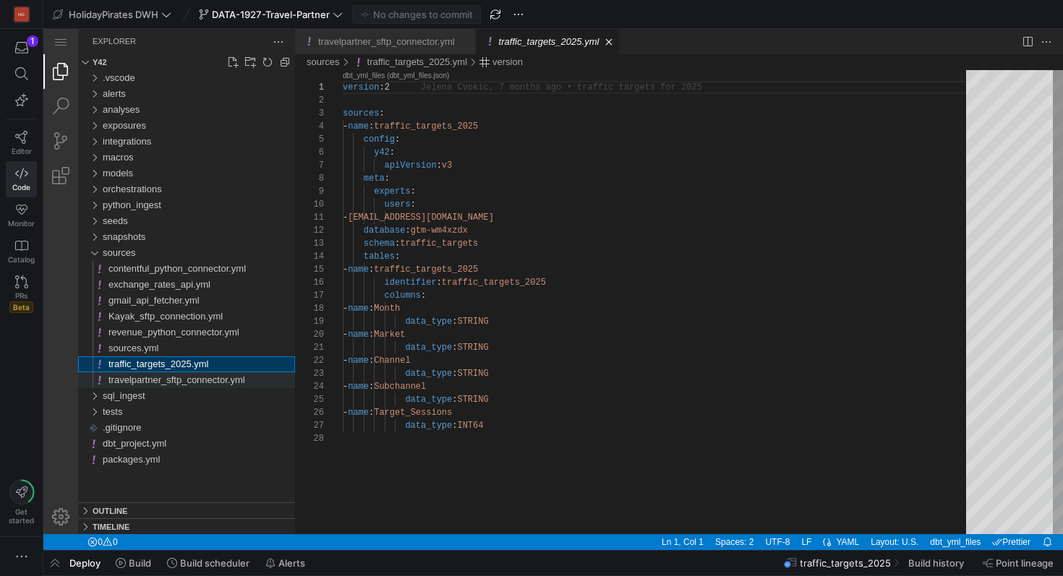
click at [201, 379] on span "travelpartner_sftp_connector.yml" at bounding box center [176, 379] width 137 height 11
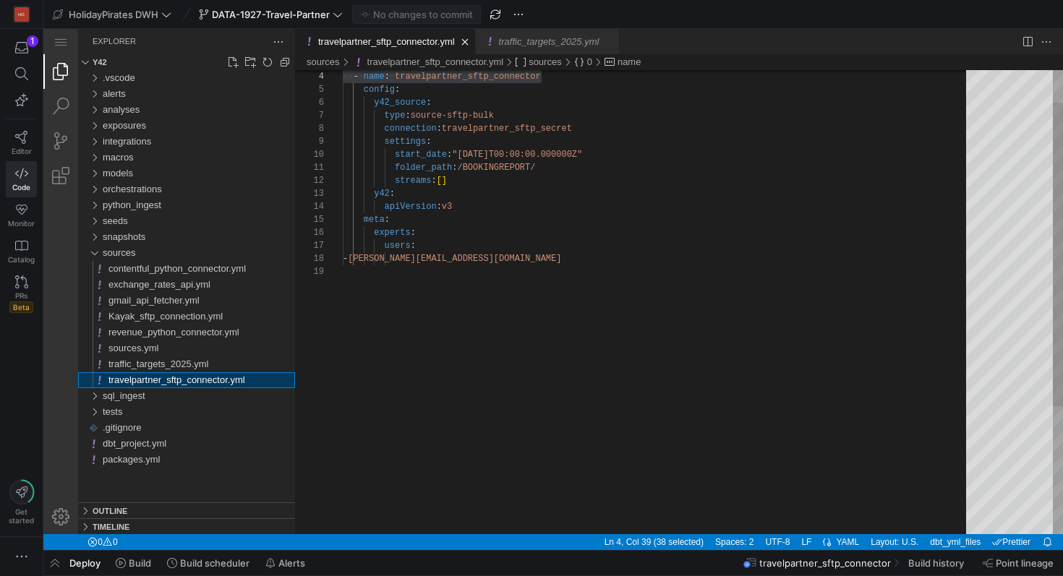
scroll to position [130, 199]
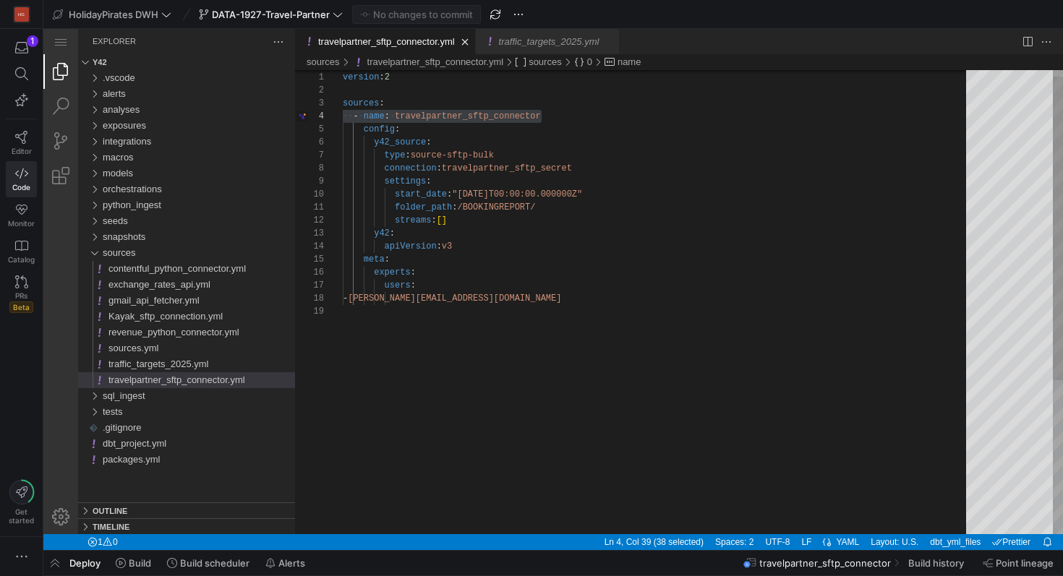
click at [491, 208] on div "·‌·‌ - ·‌ name : ·‌ travelpartner_sftp_connector config : y42_source : type : s…" at bounding box center [659, 414] width 633 height 709
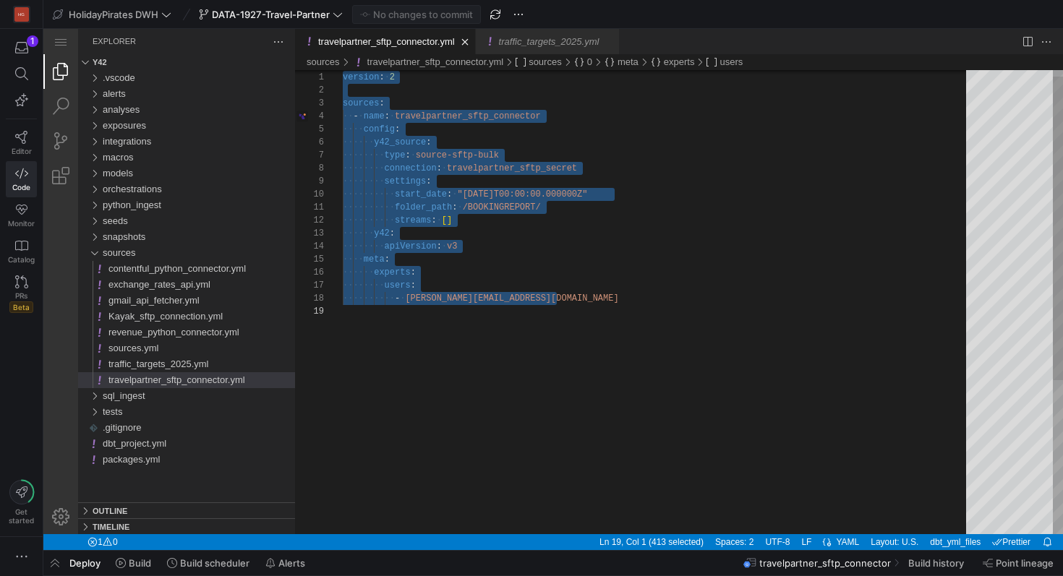
paste textarea "y42: apiVersion: v3 meta: experts: users: - [PERSON_NAME][EMAIL_ADDRESS][DOMAIN…"
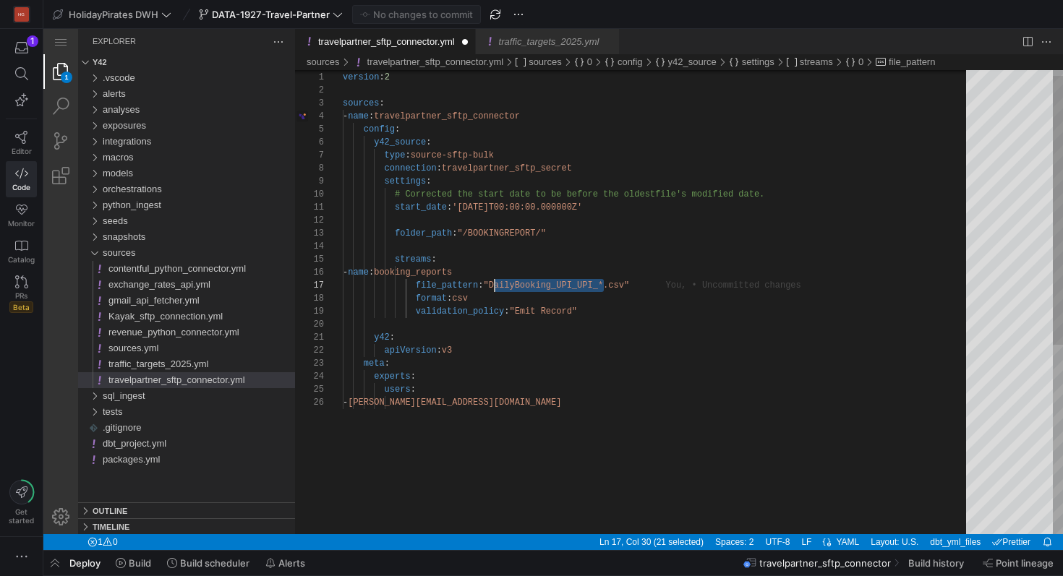
scroll to position [78, 152]
drag, startPoint x: 601, startPoint y: 287, endPoint x: 495, endPoint y: 288, distance: 106.3
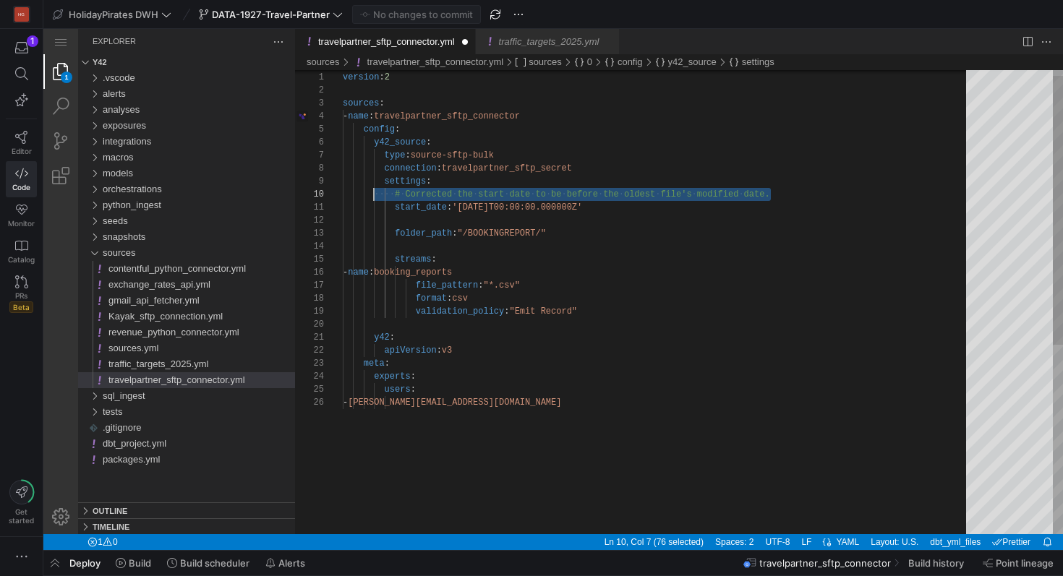
scroll to position [117, 0]
drag, startPoint x: 787, startPoint y: 195, endPoint x: 290, endPoint y: 191, distance: 497.3
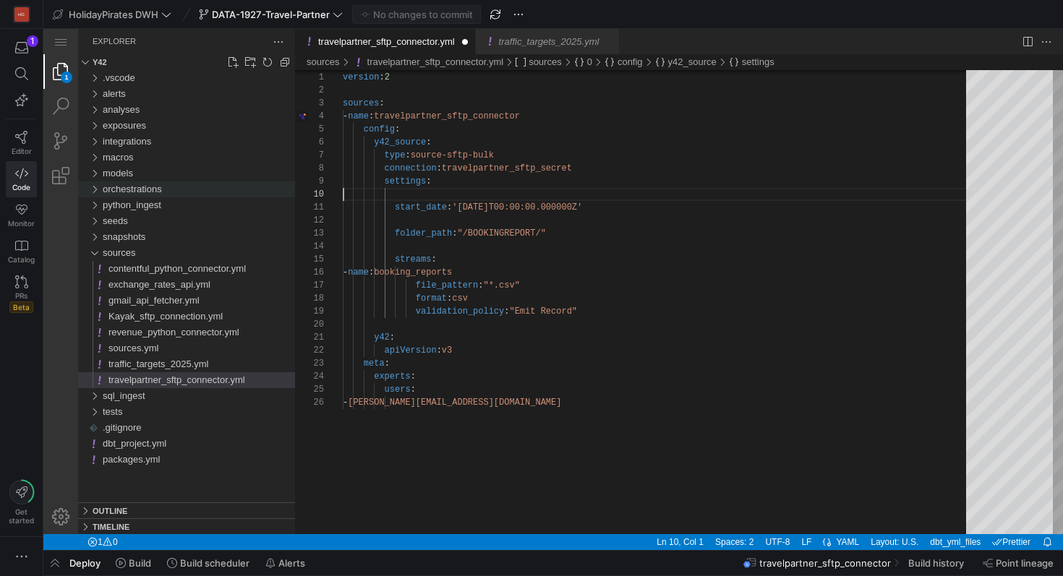
scroll to position [104, 89]
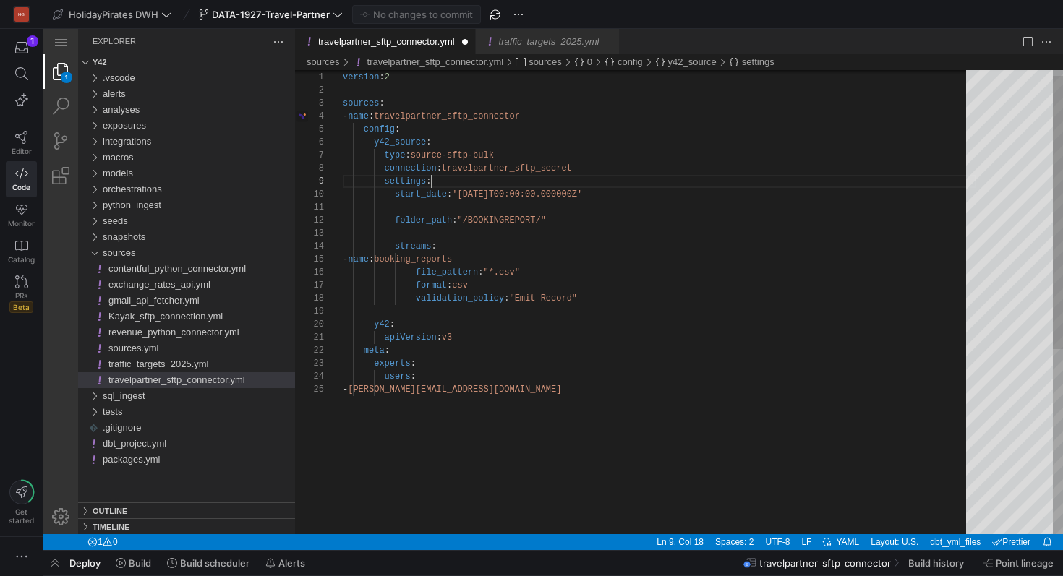
type textarea "folder_path: "/BOOKINGREPORT/" streams: - name: booking_reports file_pattern: "…"
click at [601, 209] on div "- name : travelpartner_sftp_connector config : y42_source : type : source-sftp-…" at bounding box center [659, 453] width 633 height 787
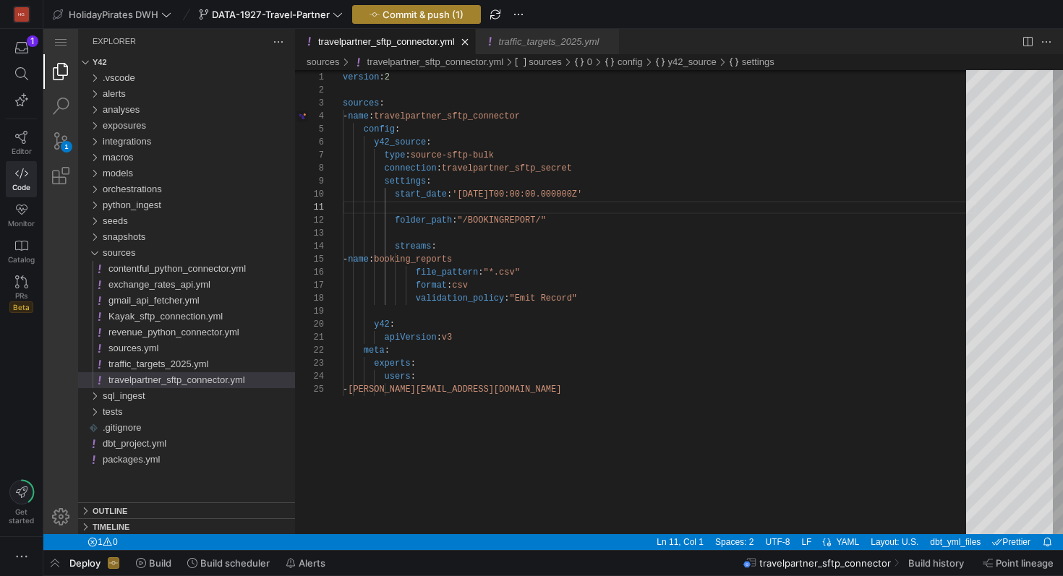
click at [383, 11] on span "Commit & push (1)" at bounding box center [422, 15] width 81 height 12
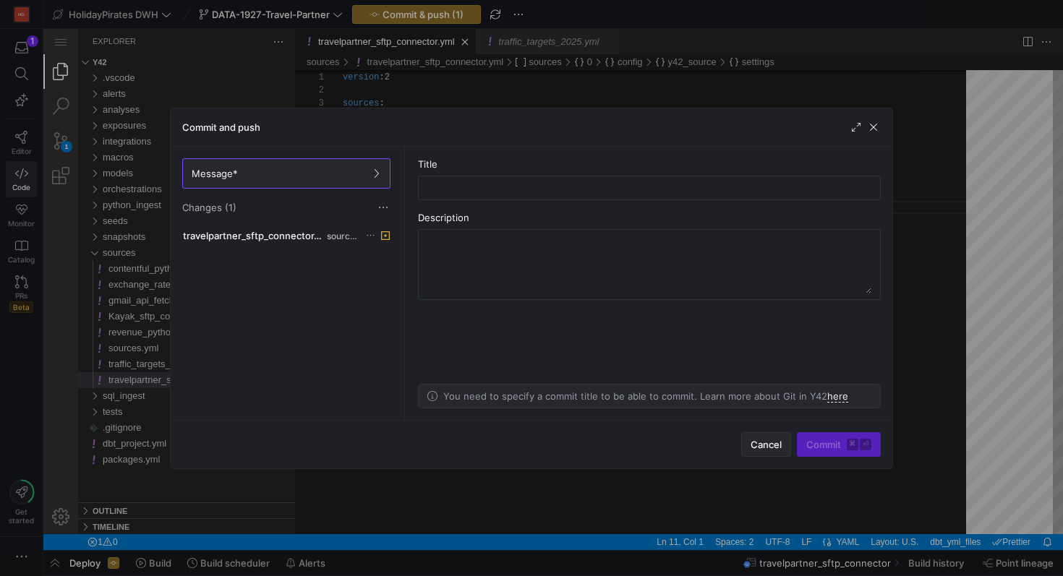
click at [762, 441] on span "Cancel" at bounding box center [765, 445] width 31 height 12
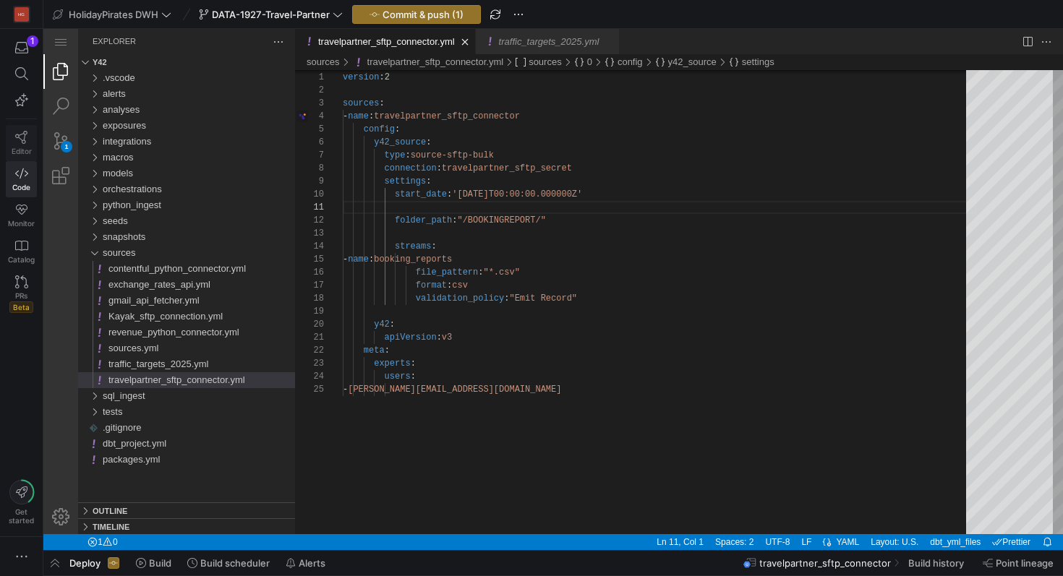
click at [24, 145] on link "Editor" at bounding box center [21, 143] width 31 height 36
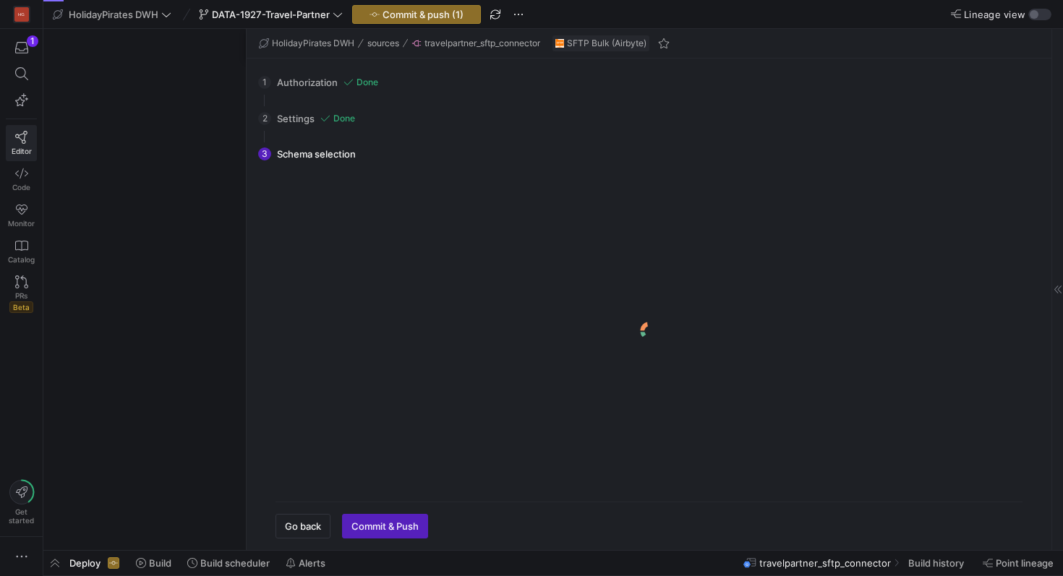
scroll to position [879, 0]
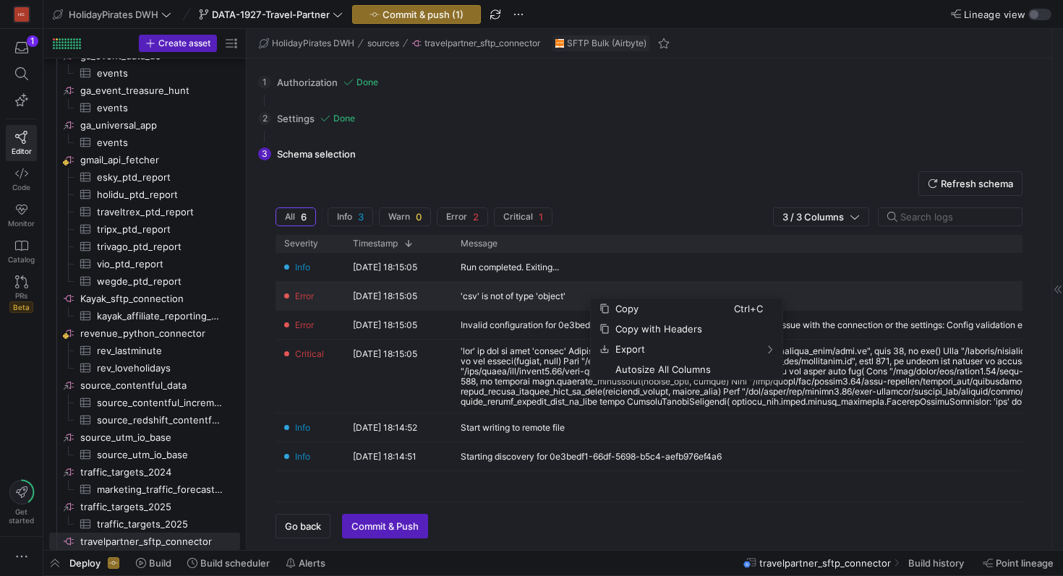
drag, startPoint x: 589, startPoint y: 297, endPoint x: 481, endPoint y: 300, distance: 107.7
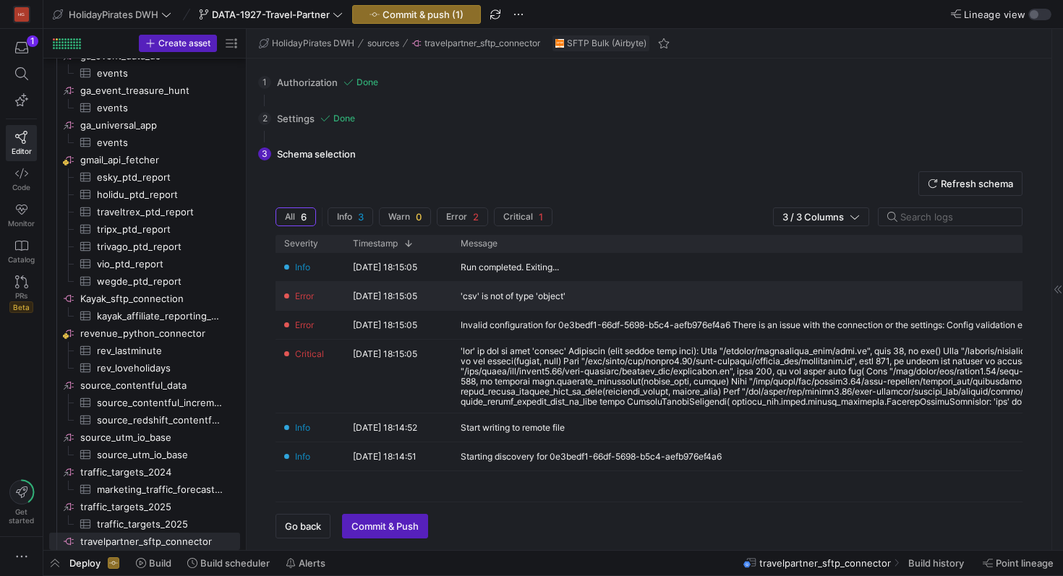
click at [481, 300] on div "'csv' is not of type 'object'" at bounding box center [512, 296] width 105 height 10
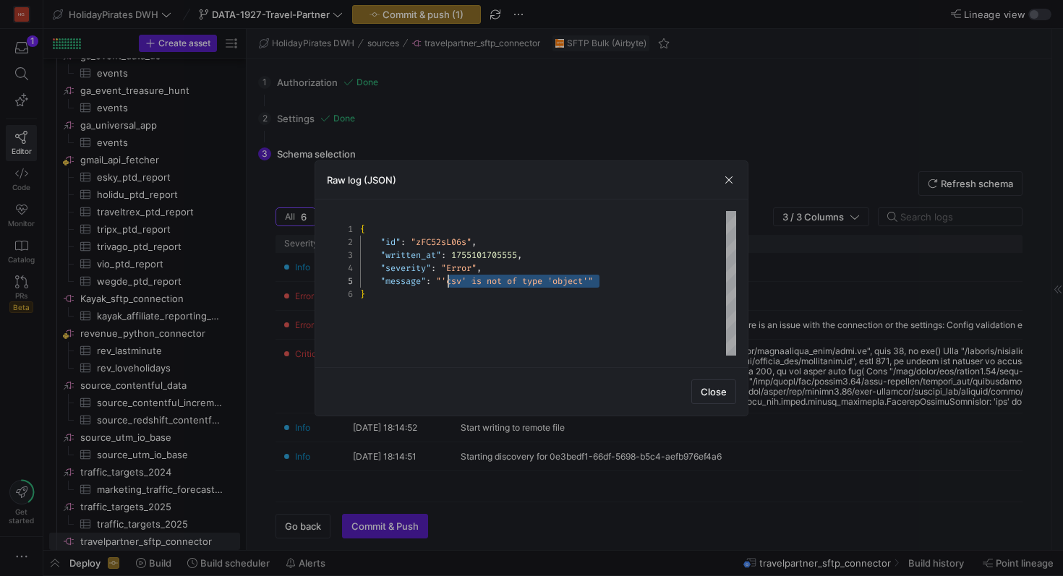
scroll to position [52, 78]
drag, startPoint x: 612, startPoint y: 285, endPoint x: 438, endPoint y: 280, distance: 174.3
click at [716, 391] on span "Close" at bounding box center [713, 392] width 26 height 12
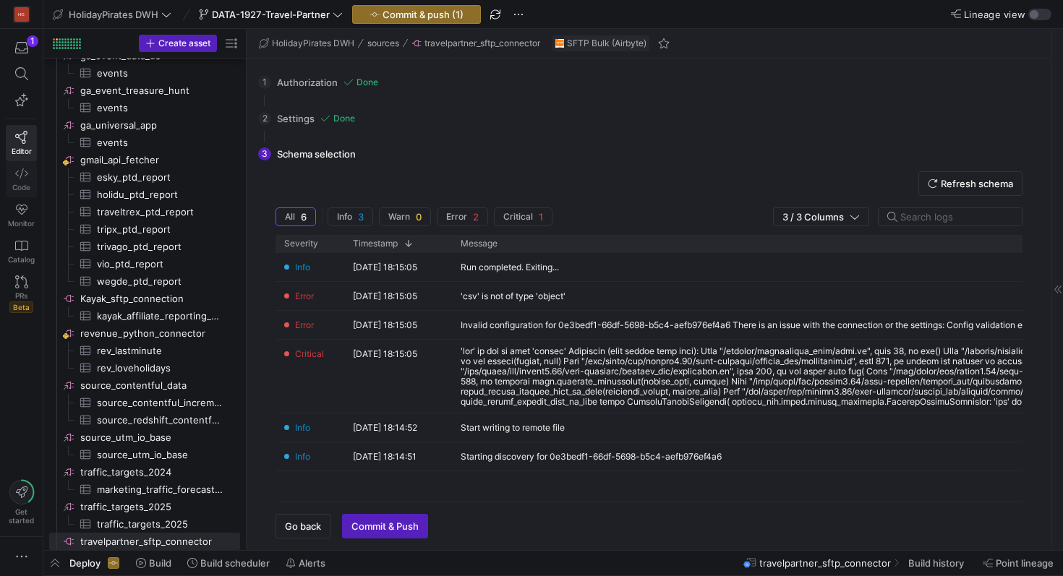
click at [17, 175] on icon at bounding box center [21, 173] width 13 height 13
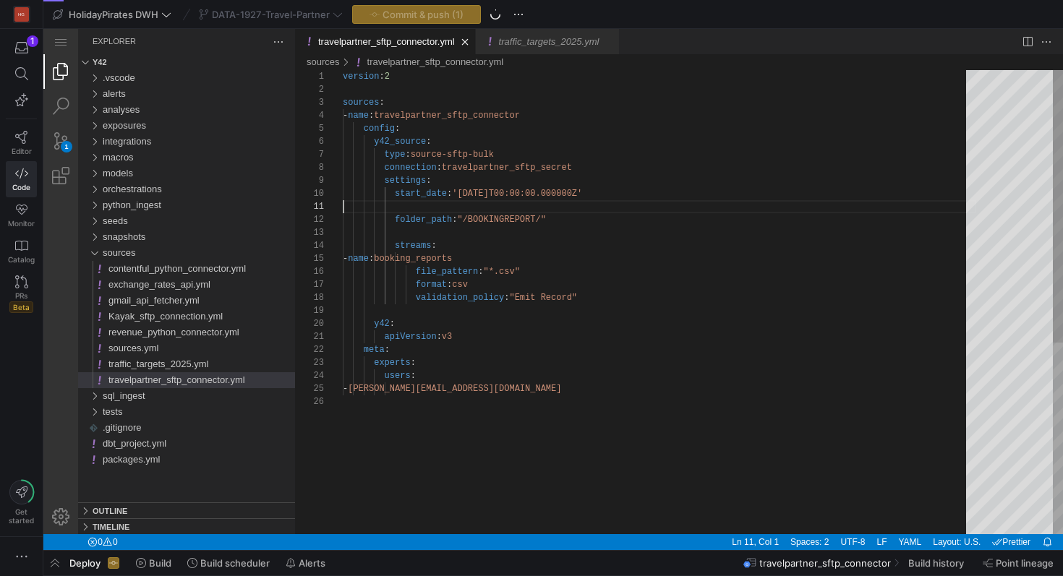
scroll to position [39, 199]
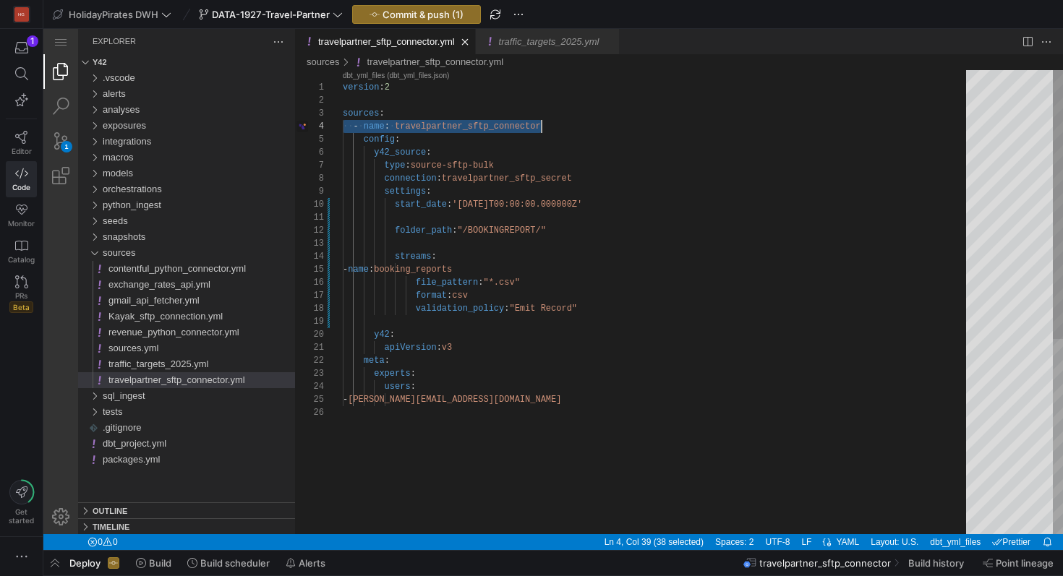
click at [513, 284] on div "version : 2 sources : ·‌·‌ - ·‌ name : ·‌ travelpartner_sftp_connector config :…" at bounding box center [659, 470] width 633 height 800
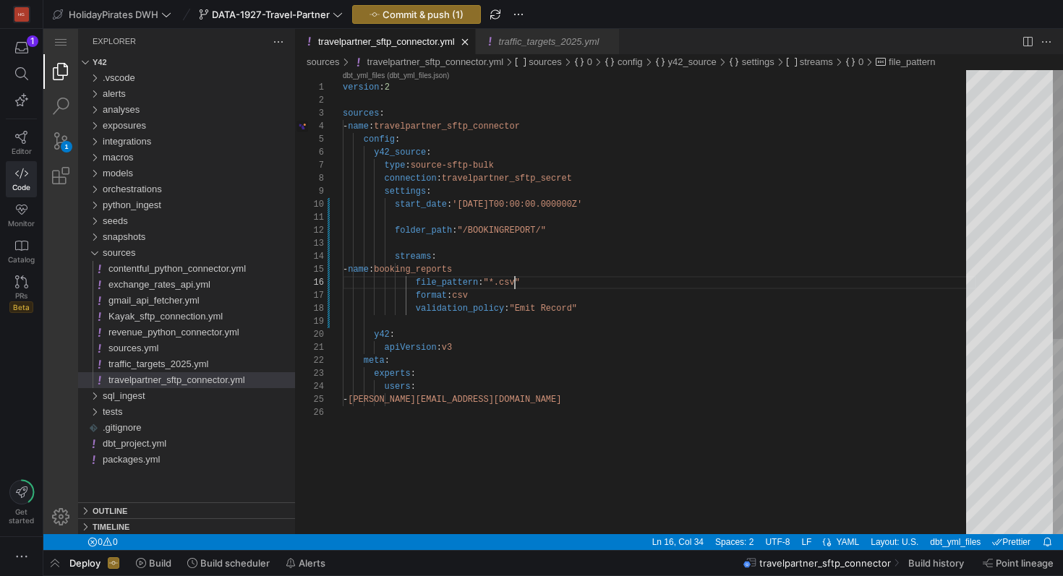
scroll to position [65, 178]
type textarea "folder_path: "/BOOKINGREPORT/" streams: - name: booking_reports file_pattern: "…"
click at [30, 145] on link "Editor" at bounding box center [21, 143] width 31 height 36
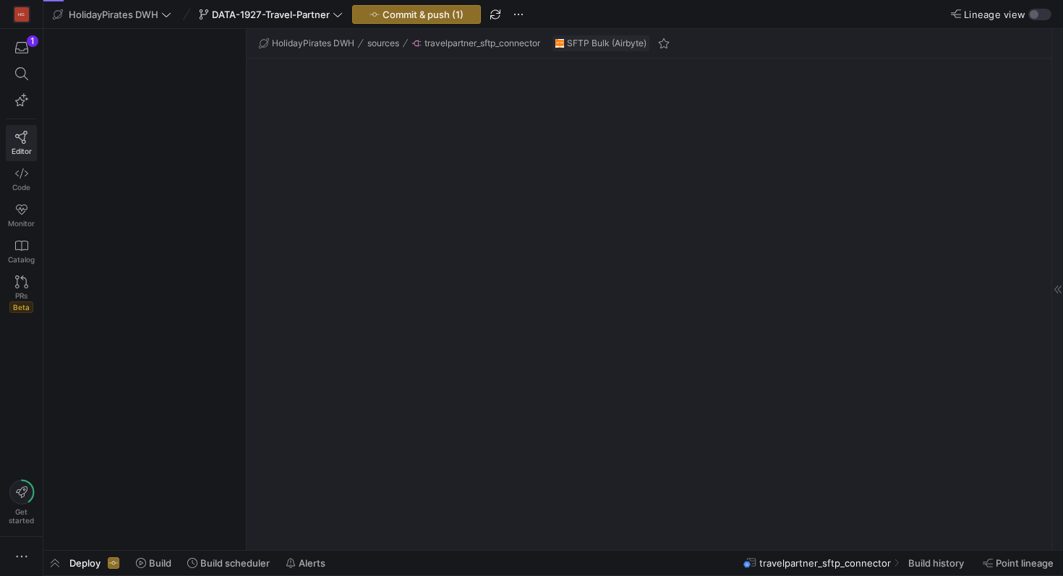
scroll to position [879, 0]
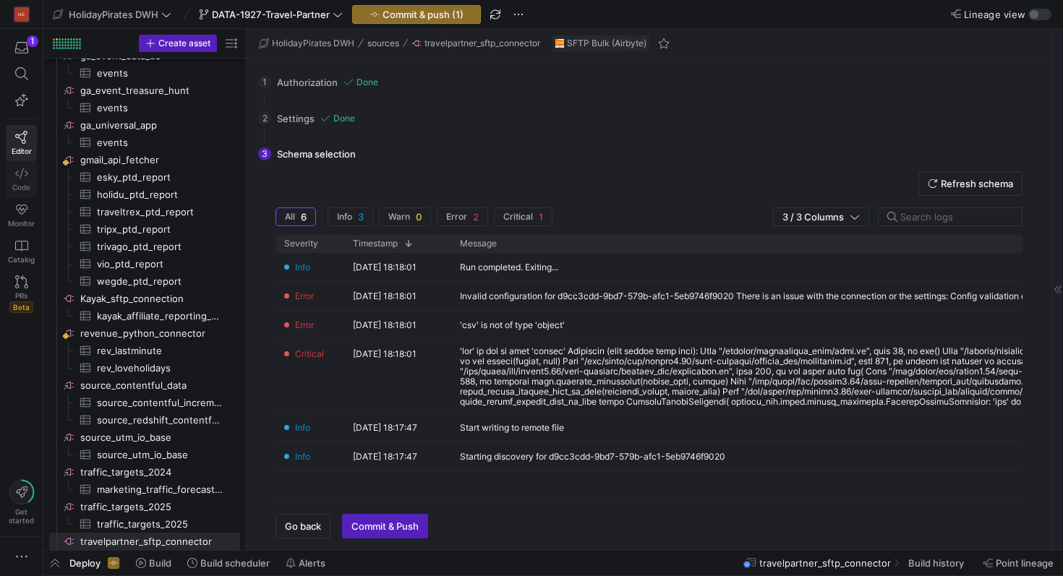
click at [12, 184] on span "Code" at bounding box center [21, 187] width 18 height 9
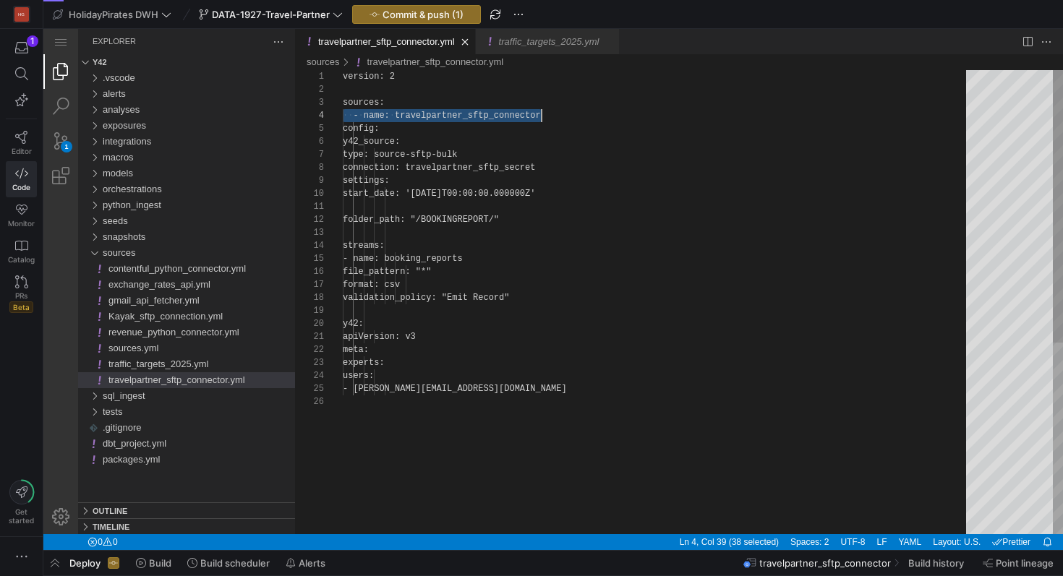
scroll to position [39, 199]
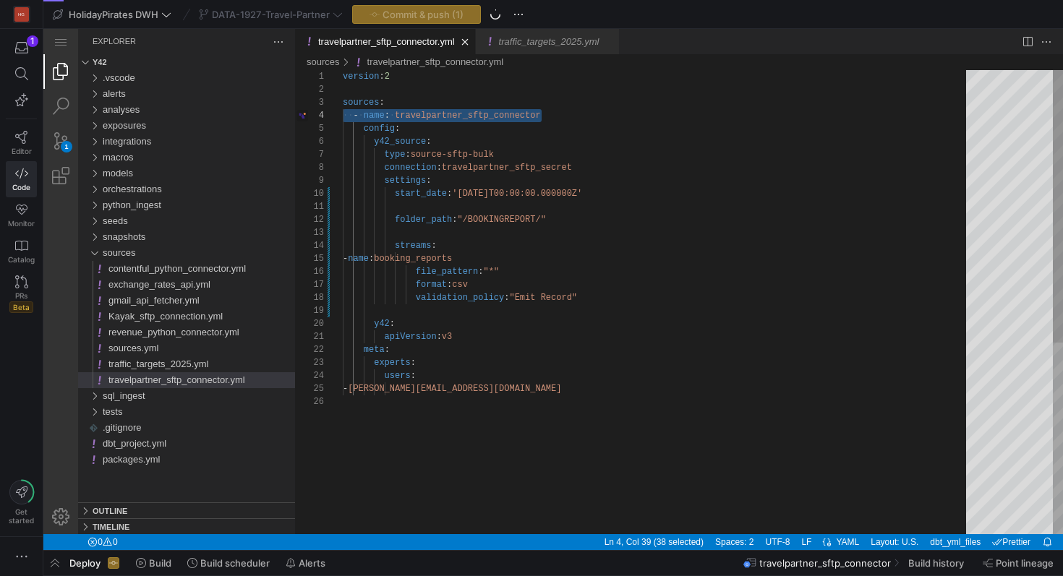
click at [578, 314] on div "version : 2 sources : ·‌·‌ - ·‌ name : ·‌ travelpartner_sftp_connector config :…" at bounding box center [659, 464] width 633 height 789
type textarea "version: 2 sources: - name: travelpartner_sftp_connector config: y42_source: ty…"
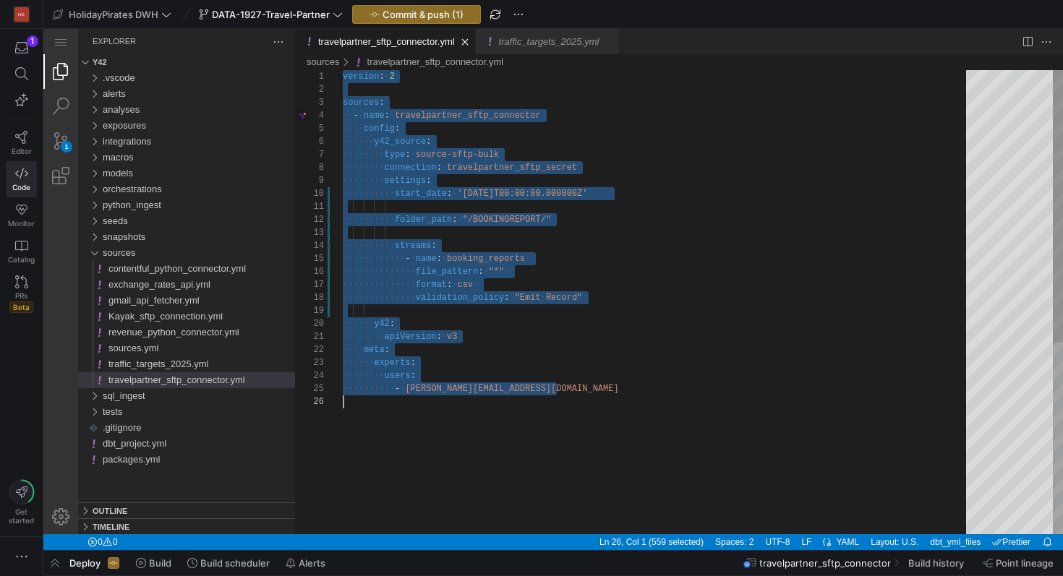
scroll to position [0, 0]
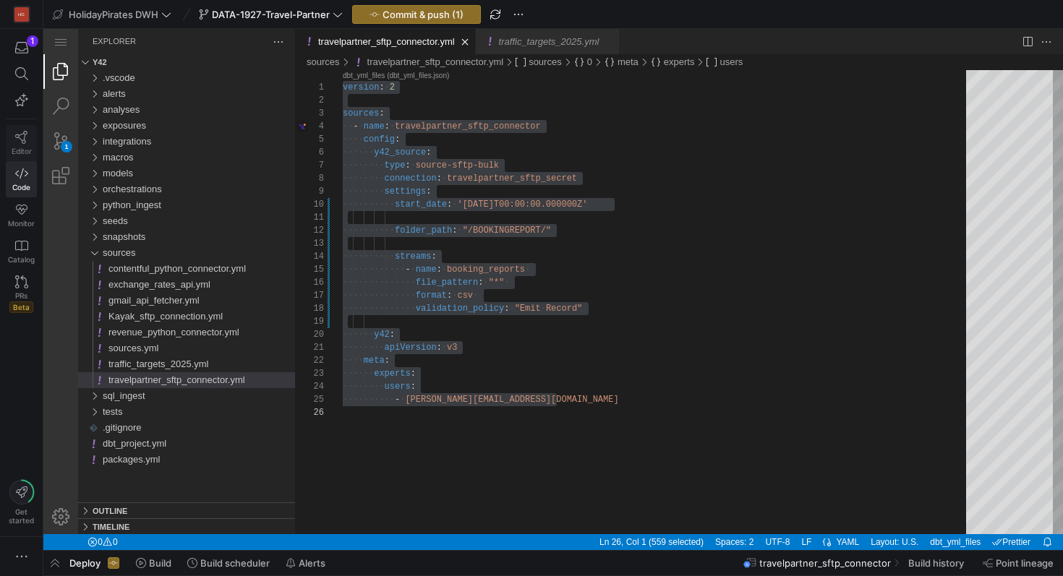
click at [23, 147] on span "Editor" at bounding box center [22, 151] width 20 height 9
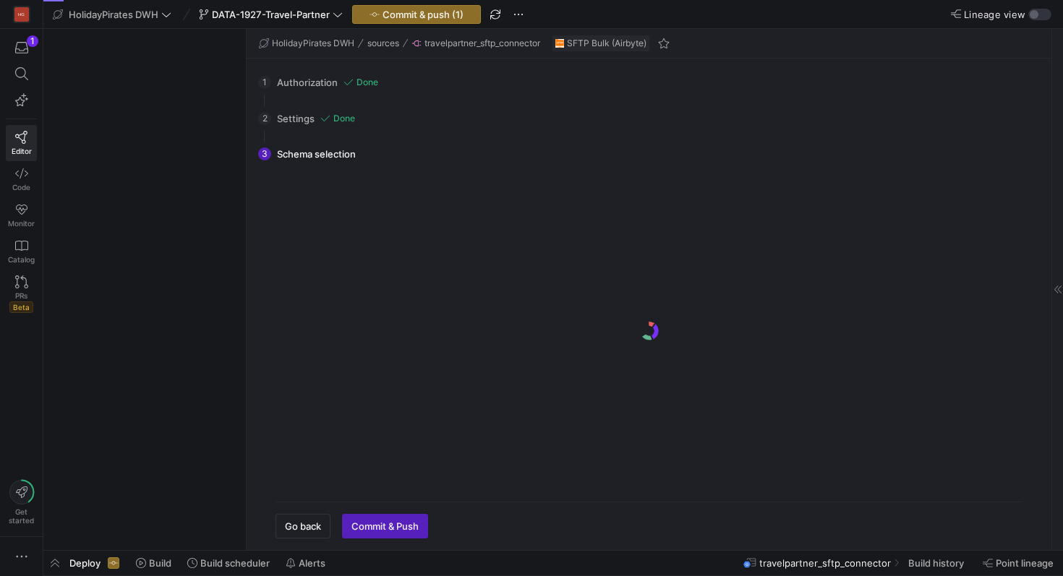
scroll to position [879, 0]
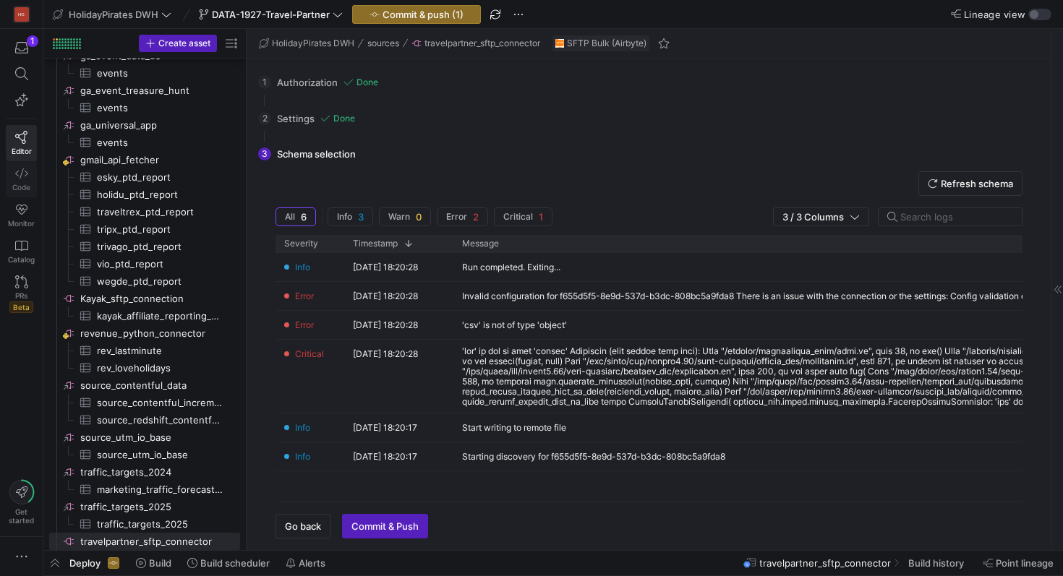
click at [23, 183] on span "Code" at bounding box center [21, 187] width 18 height 9
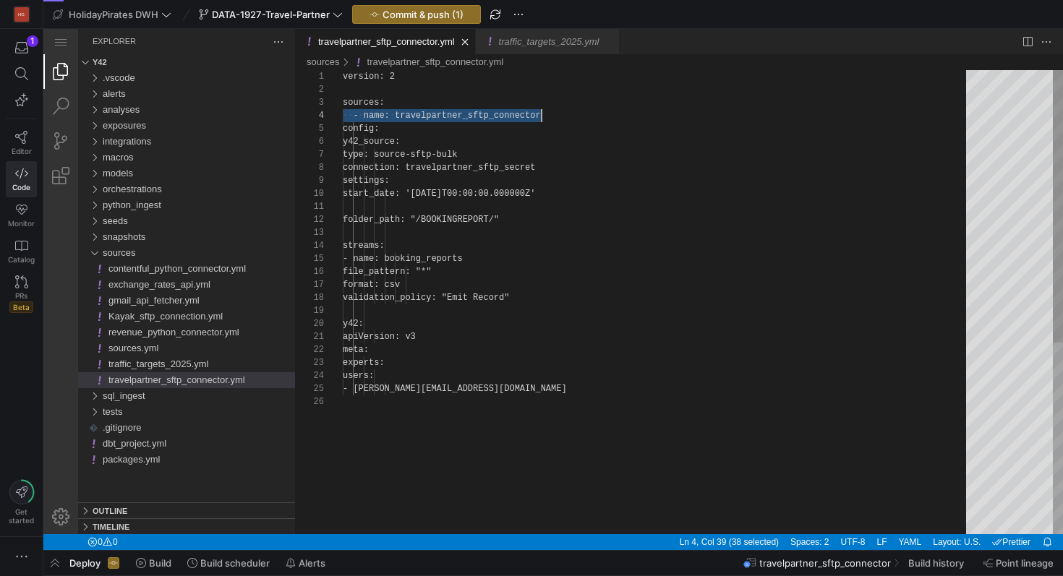
scroll to position [39, 199]
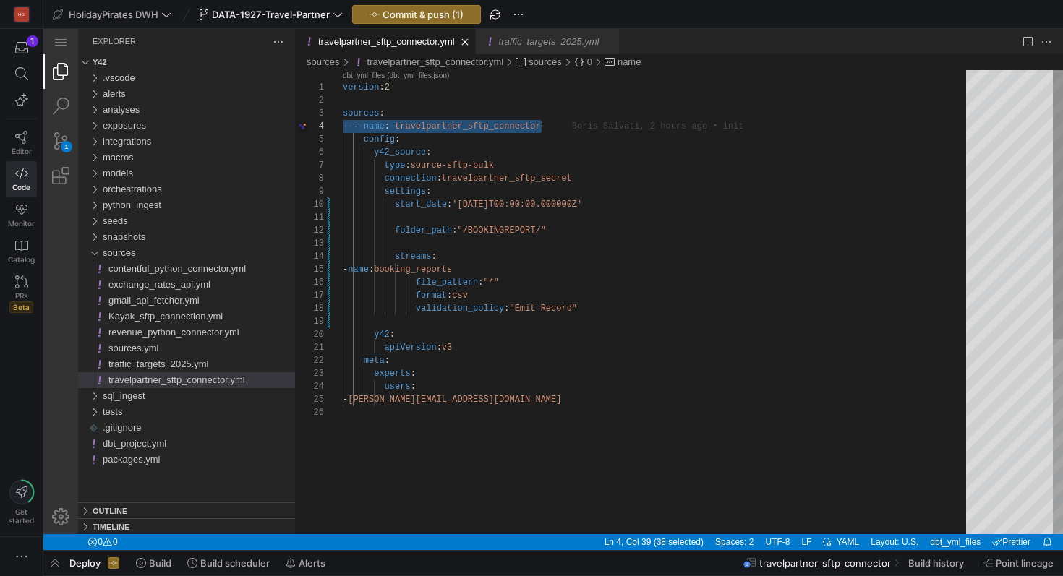
type textarea "folder_path: "/BOOKINGREPORT/" streams: - name: booking_reports file_pattern: "…"
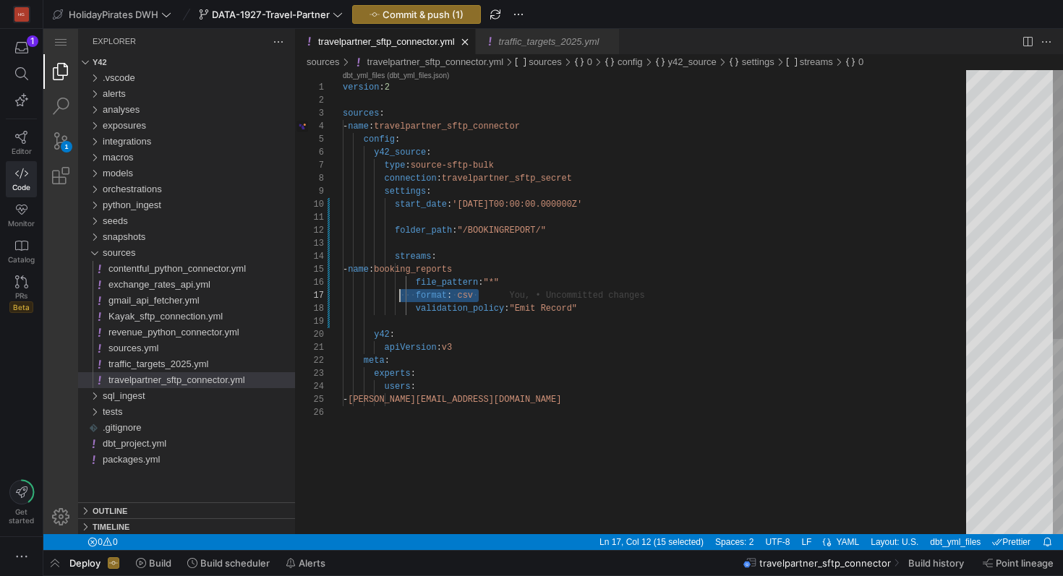
scroll to position [78, 57]
drag, startPoint x: 504, startPoint y: 298, endPoint x: 397, endPoint y: 299, distance: 107.0
click at [505, 233] on div "version : 2 sources : - name : travelpartner_sftp_connector config : y42_source…" at bounding box center [659, 470] width 633 height 800
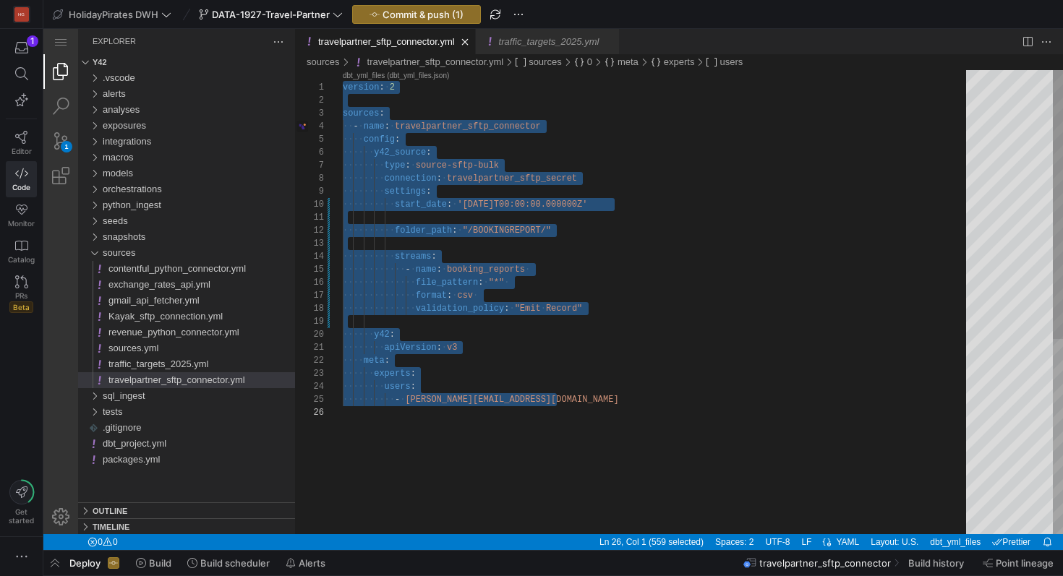
paste textarea "y42: apiVersion: v3 meta: experts: users: - [PERSON_NAME][EMAIL_ADDRESS][DOMAIN…"
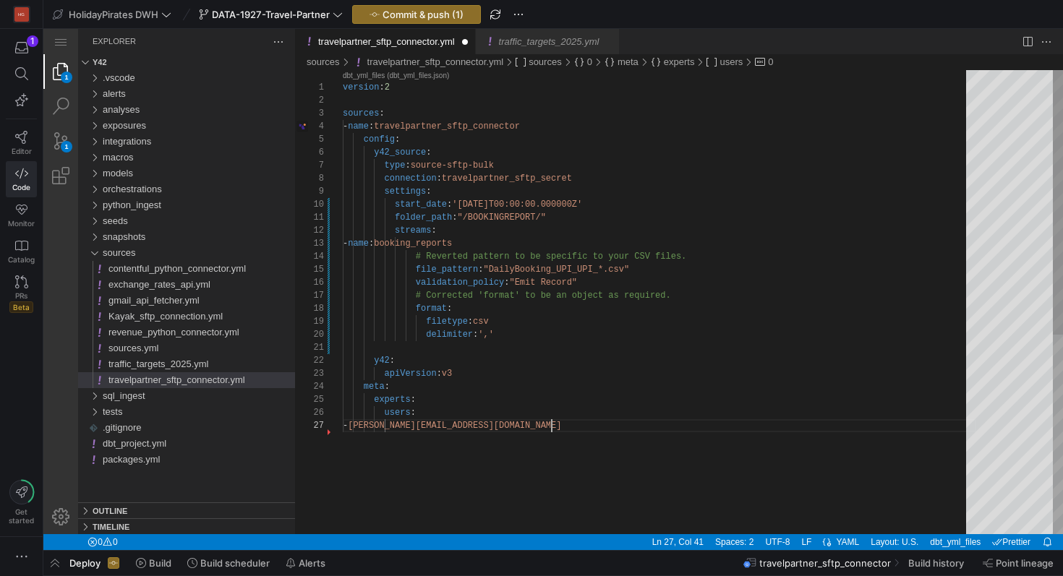
scroll to position [52, 261]
click at [604, 272] on div "version : 2 sources : - name : travelpartner_sftp_connector config : y42_source…" at bounding box center [659, 476] width 633 height 813
drag, startPoint x: 630, startPoint y: 273, endPoint x: 610, endPoint y: 273, distance: 20.2
type textarea "folder_path: "/BOOKINGREPORT/" streams: - name: booking_reports # Reverted patt…"
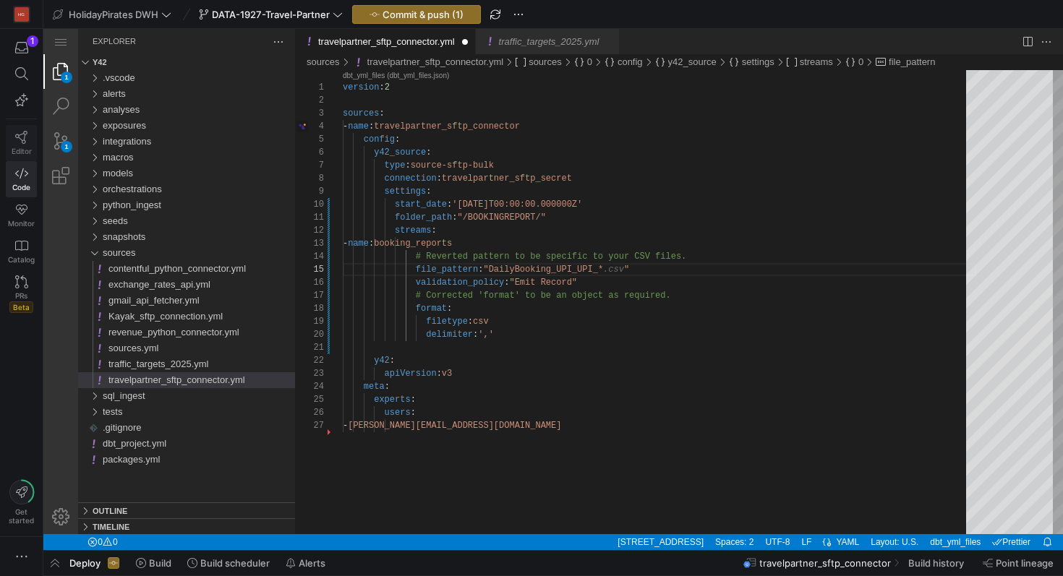
click at [27, 138] on icon at bounding box center [21, 137] width 13 height 13
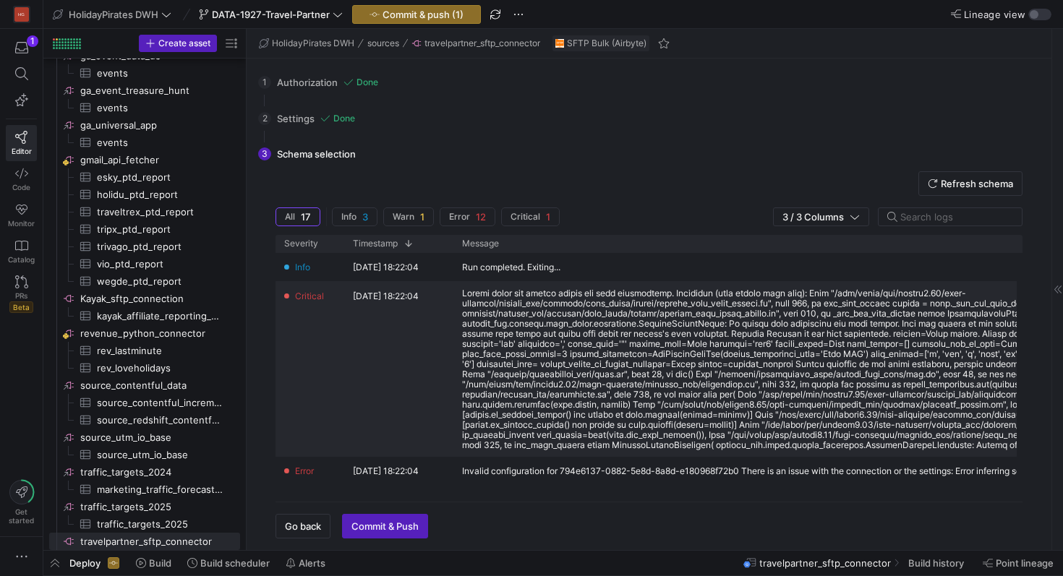
click at [505, 359] on div at bounding box center [831, 369] width 738 height 162
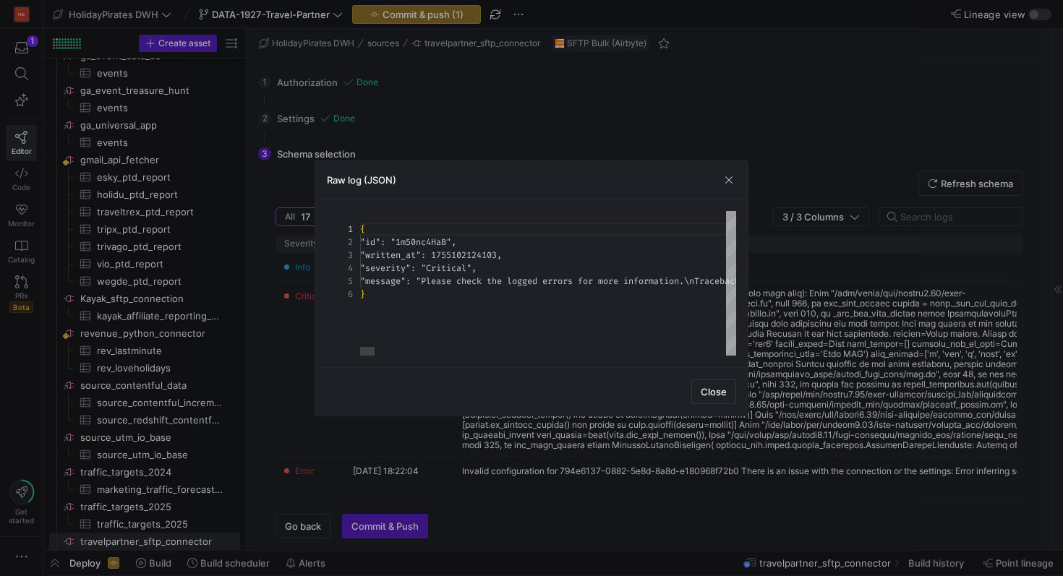
scroll to position [52, 78]
type textarea "{ "lo": "4i08do2SiT", "ametcon_ad": 4227896762471, "elitsedd": "Eiusmodt", "inc…"
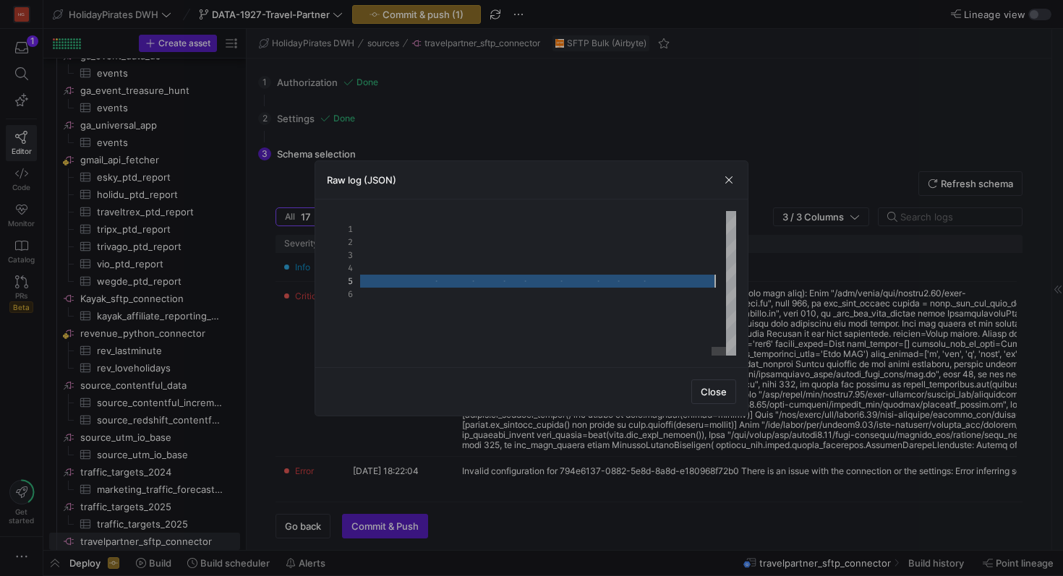
scroll to position [52, 5287]
click at [724, 398] on span "button" at bounding box center [713, 391] width 43 height 23
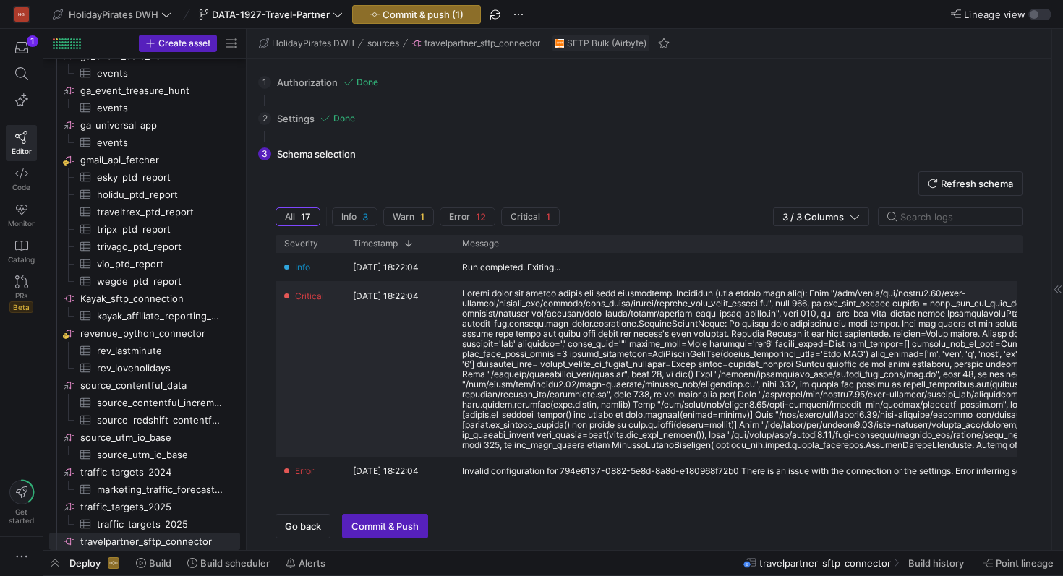
scroll to position [136, 0]
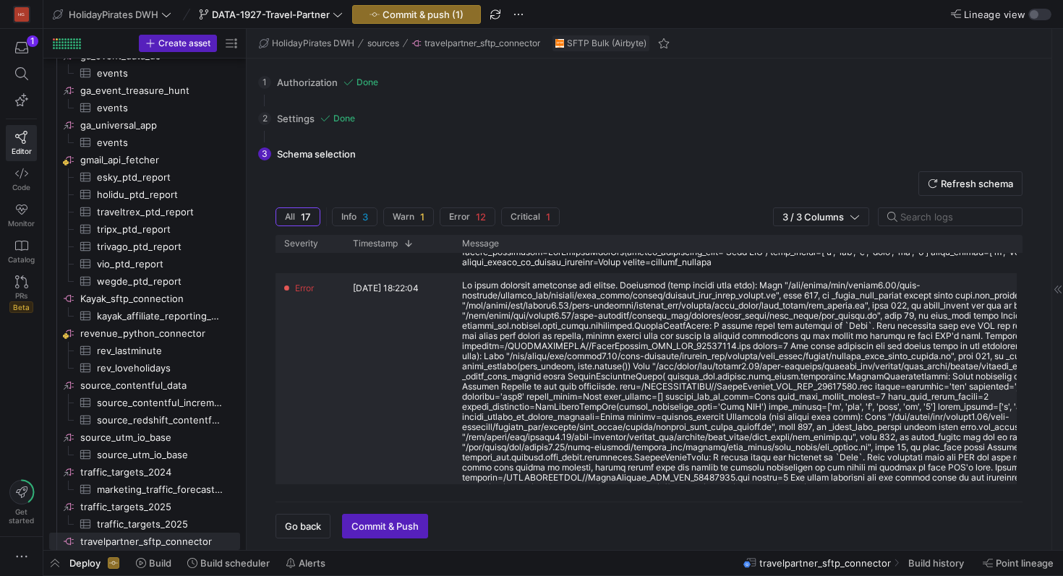
click at [464, 284] on div at bounding box center [831, 416] width 738 height 273
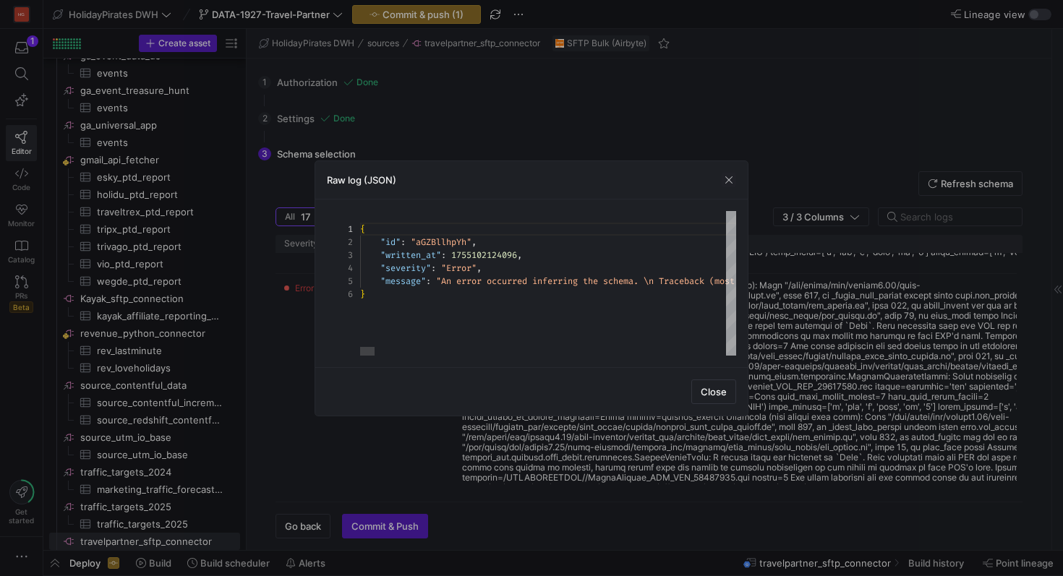
type textarea "{ "lo": "iPSUmdolOr", "sitamet_co": 4927765156582, "adipisci": "Elits", "doeius…"
click at [739, 177] on div "Raw log (JSON)" at bounding box center [531, 180] width 432 height 38
click at [732, 177] on span "button" at bounding box center [728, 180] width 14 height 14
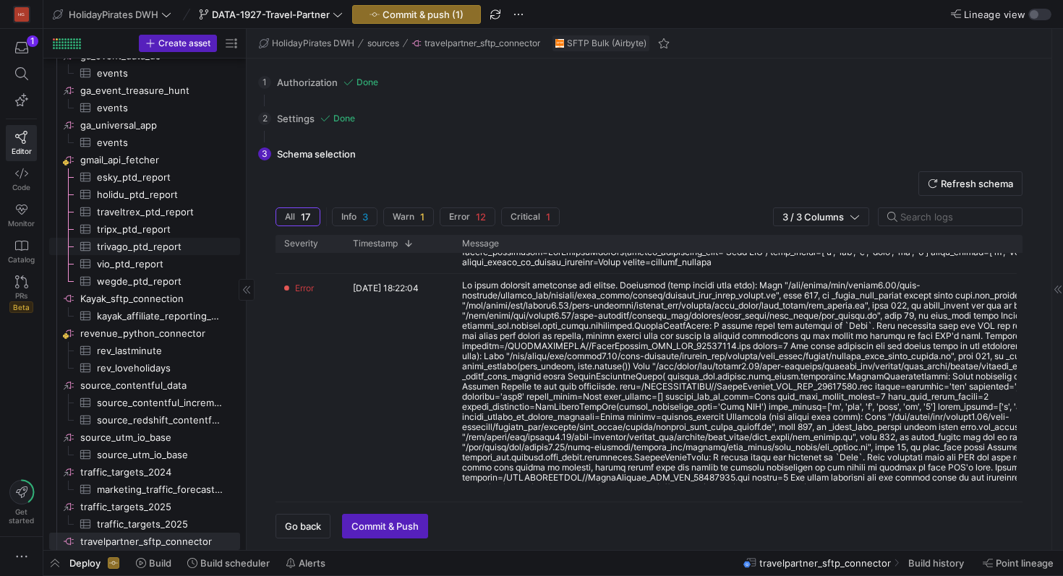
scroll to position [885, 0]
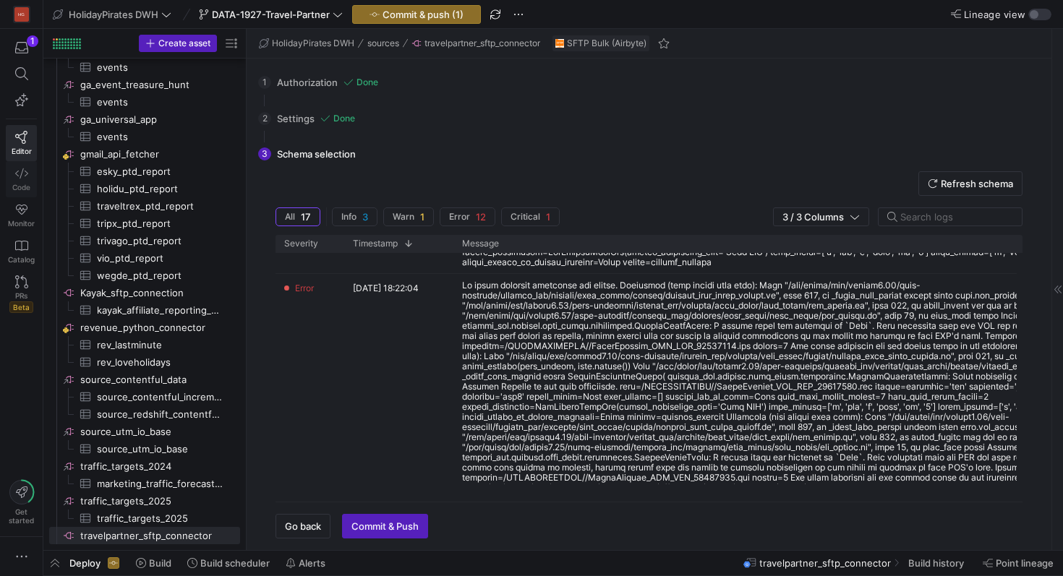
click at [22, 189] on span "Code" at bounding box center [21, 187] width 18 height 9
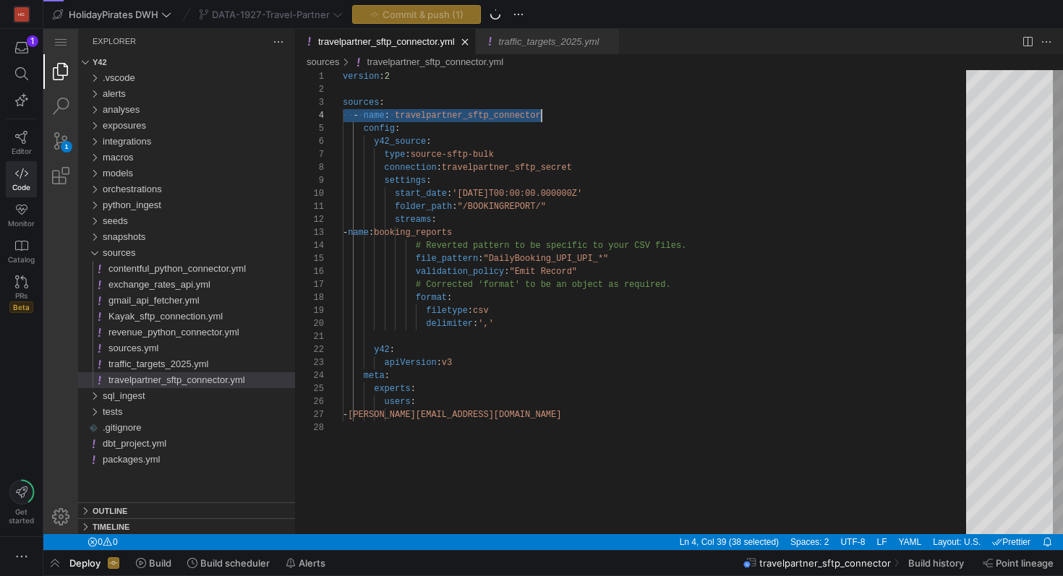
scroll to position [39, 199]
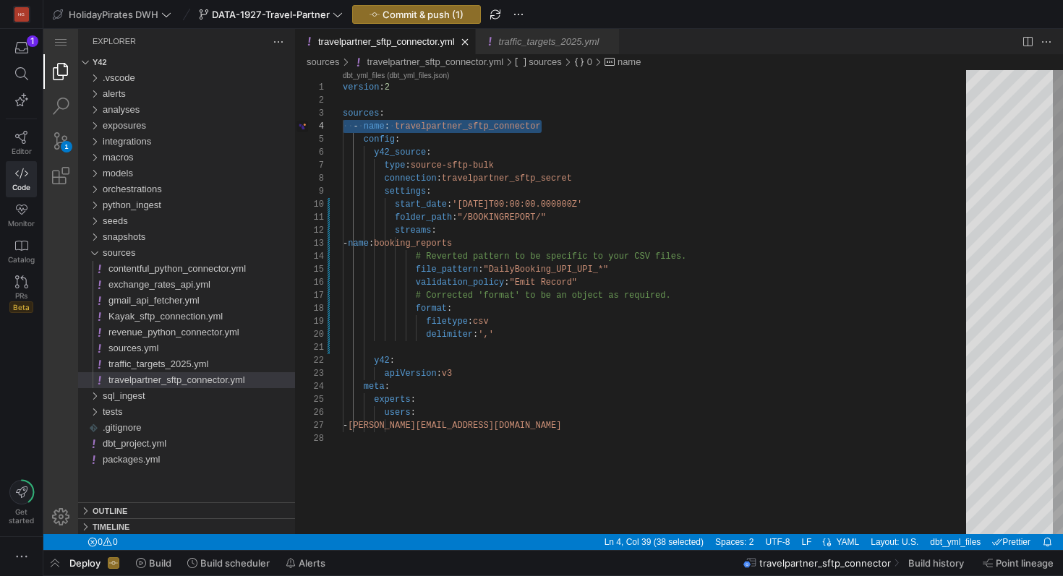
click at [508, 340] on div "version : 2 sources : ·‌·‌ - ·‌ name : ·‌ travelpartner_sftp_connector config :…" at bounding box center [659, 483] width 633 height 826
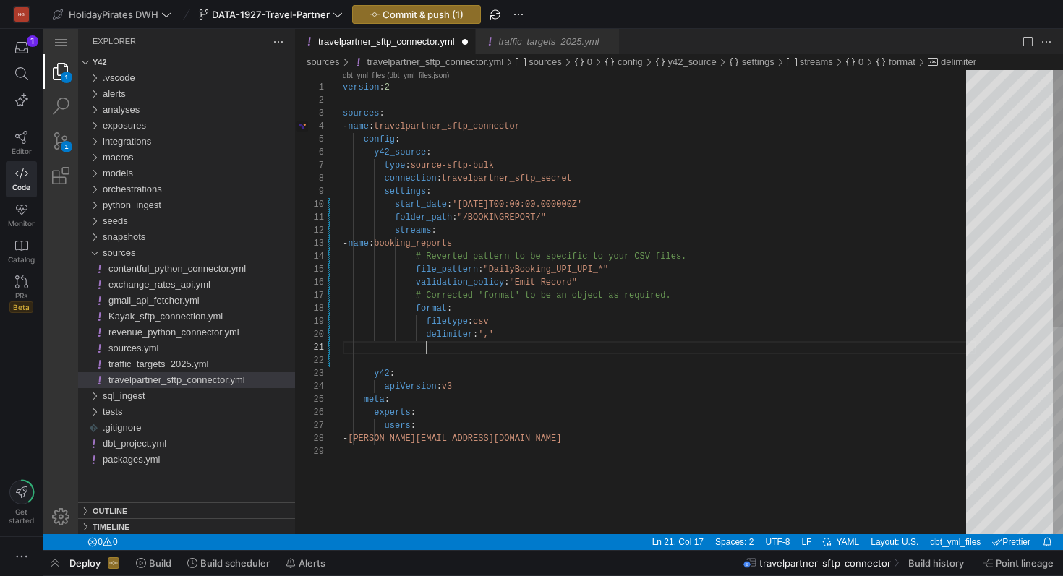
paste textarea "ignore_errors_on_fields_mismatch: true"
type textarea "ignore_errors_on_fields_mismatch: true y42: apiVersion: v3 meta: experts: users…"
click at [22, 141] on icon at bounding box center [21, 137] width 13 height 13
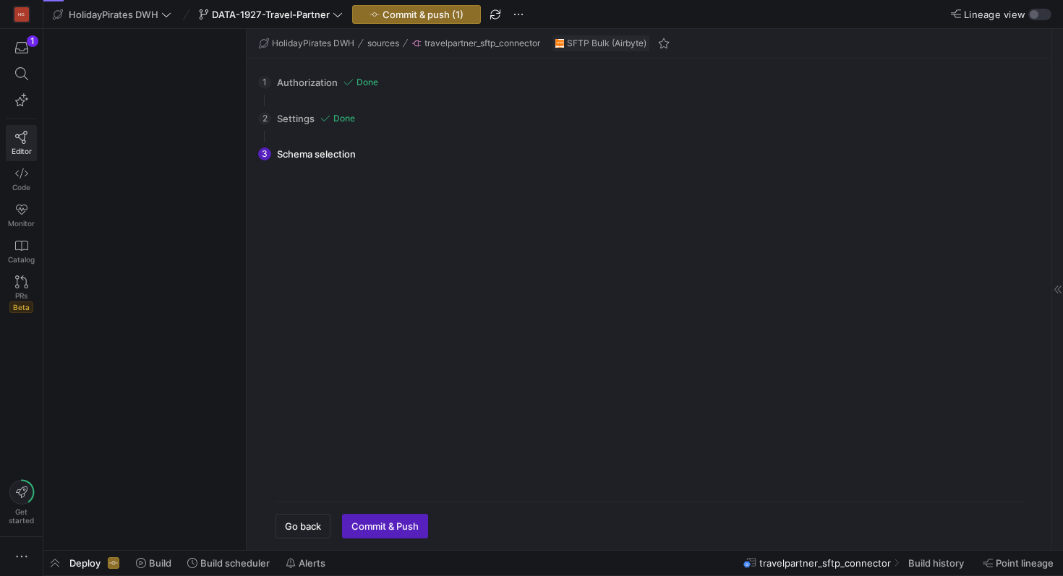
scroll to position [879, 0]
